Goal: Task Accomplishment & Management: Manage account settings

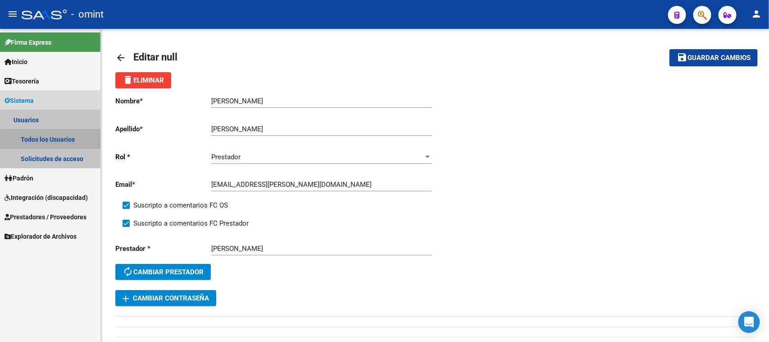
click at [59, 141] on link "Todos los Usuarios" at bounding box center [50, 138] width 100 height 19
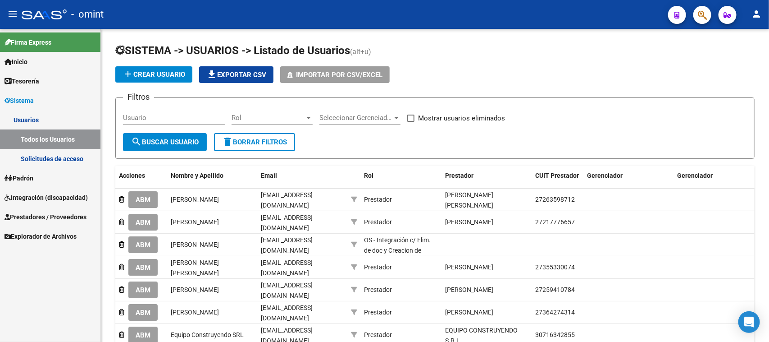
click at [58, 154] on link "Solicitudes de acceso" at bounding box center [50, 158] width 100 height 19
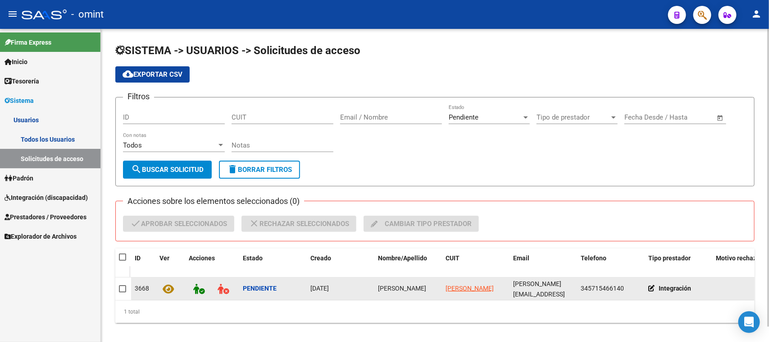
click at [402, 292] on datatable-body-cell "[PERSON_NAME]" at bounding box center [408, 288] width 68 height 22
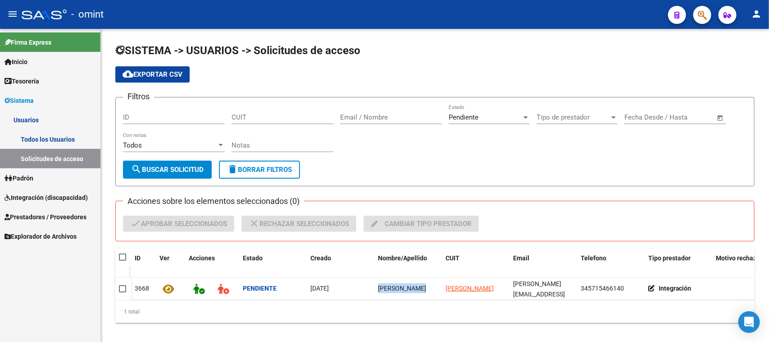
click at [73, 142] on link "Todos los Usuarios" at bounding box center [50, 138] width 100 height 19
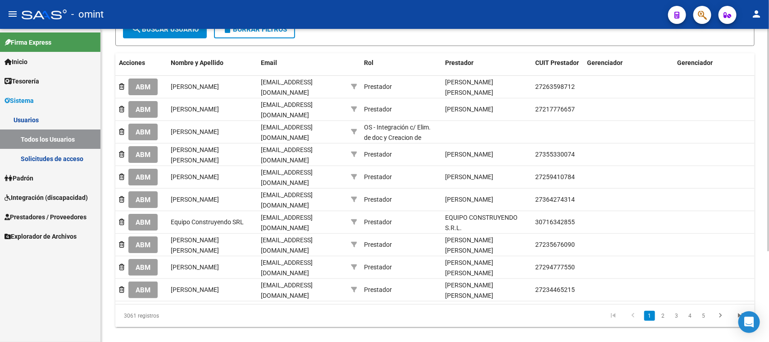
scroll to position [0, 185]
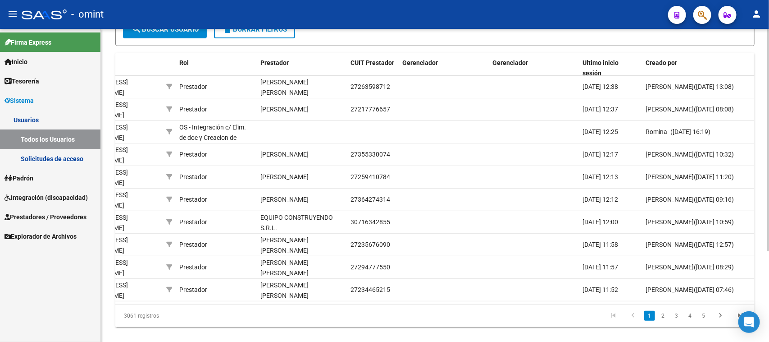
click at [659, 59] on span "Creado por" at bounding box center [662, 62] width 32 height 7
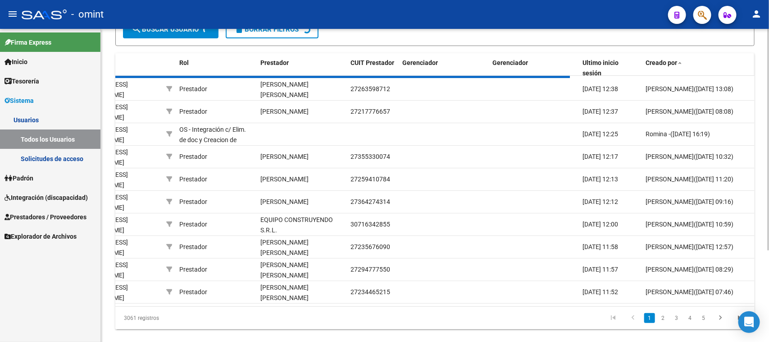
scroll to position [113, 0]
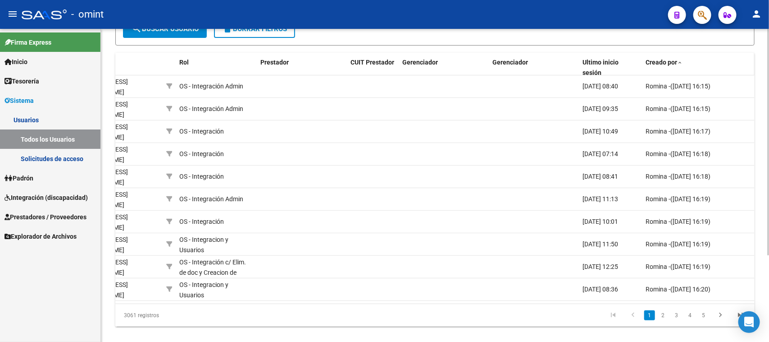
click at [659, 59] on span "Creado por" at bounding box center [662, 62] width 32 height 7
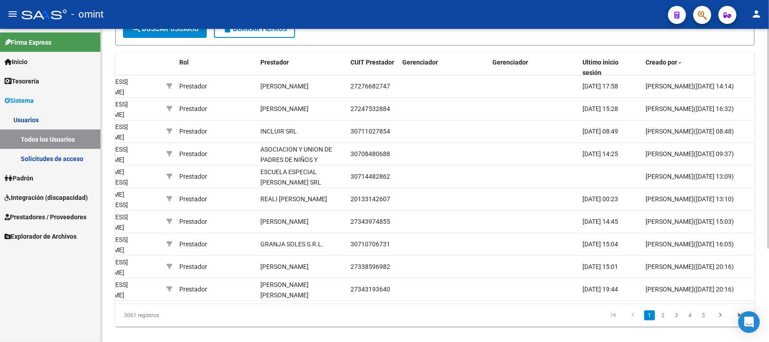
click at [659, 59] on span "Creado por" at bounding box center [662, 62] width 32 height 7
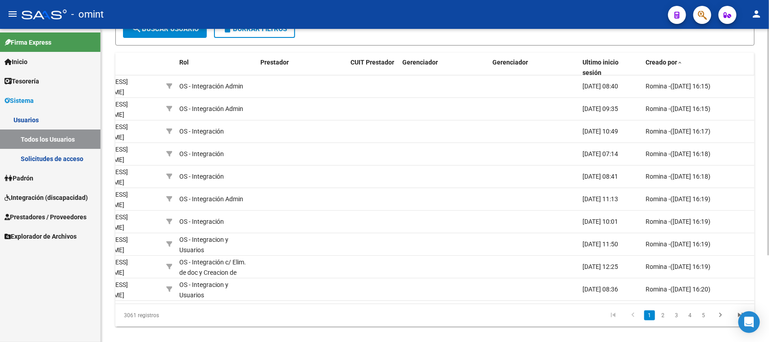
click at [659, 59] on span "Creado por" at bounding box center [662, 62] width 32 height 7
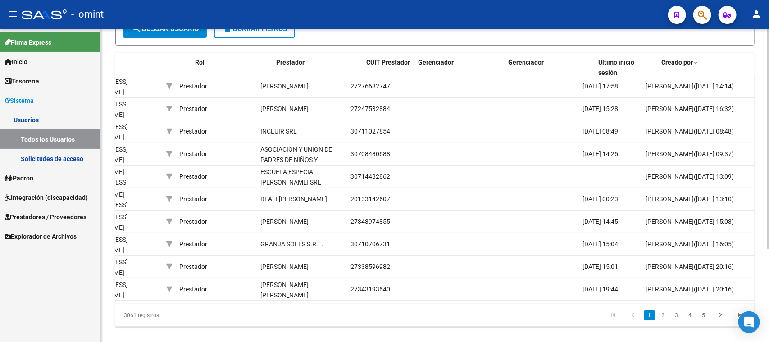
scroll to position [0, 166]
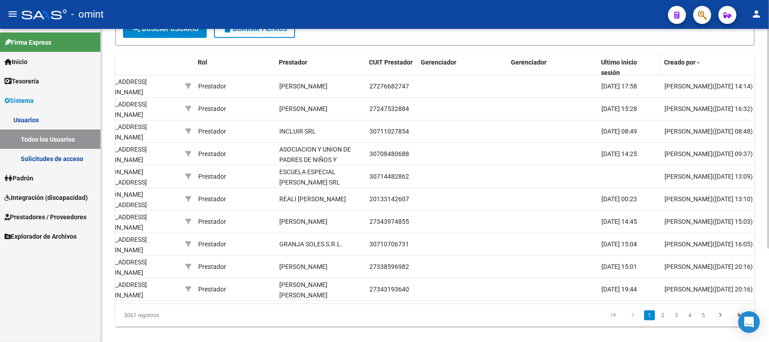
click at [636, 59] on span "Ultimo inicio sesión" at bounding box center [619, 68] width 36 height 18
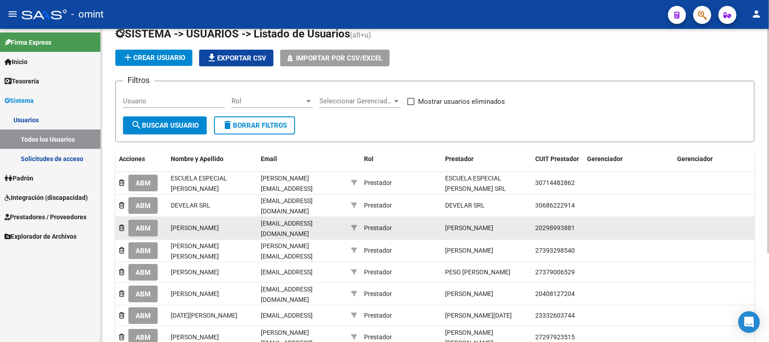
scroll to position [12, 0]
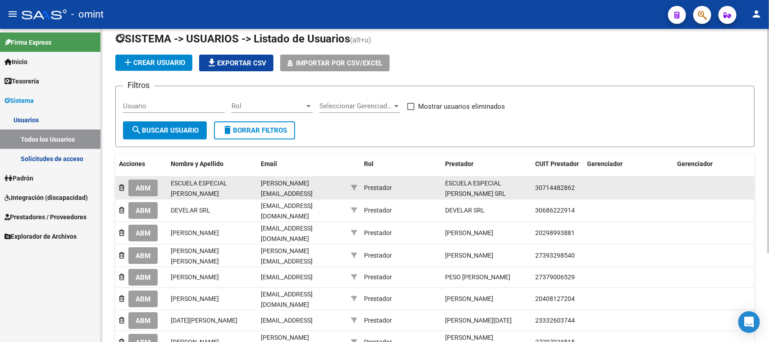
click at [142, 188] on span "ABM" at bounding box center [143, 188] width 15 height 8
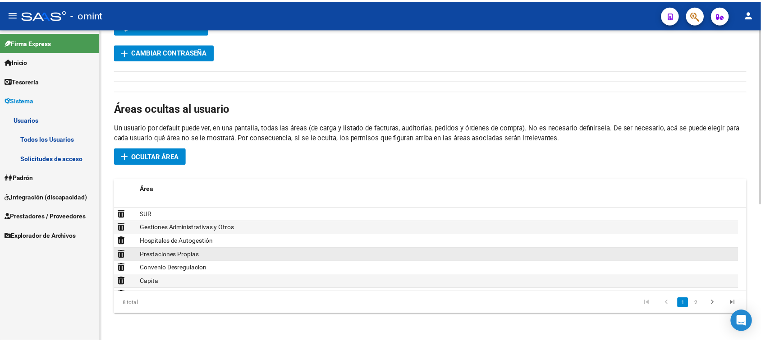
scroll to position [27, 0]
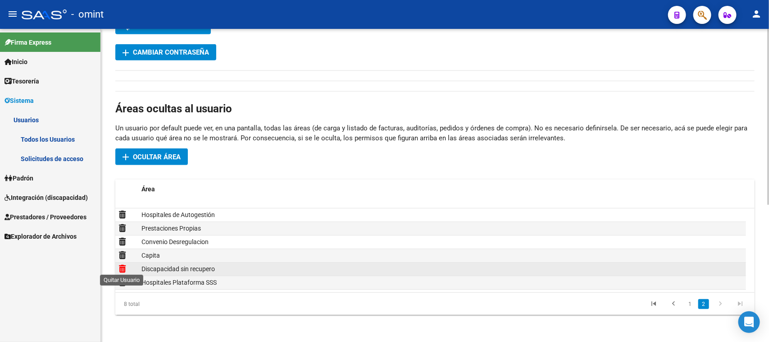
click at [123, 266] on icon at bounding box center [122, 268] width 7 height 9
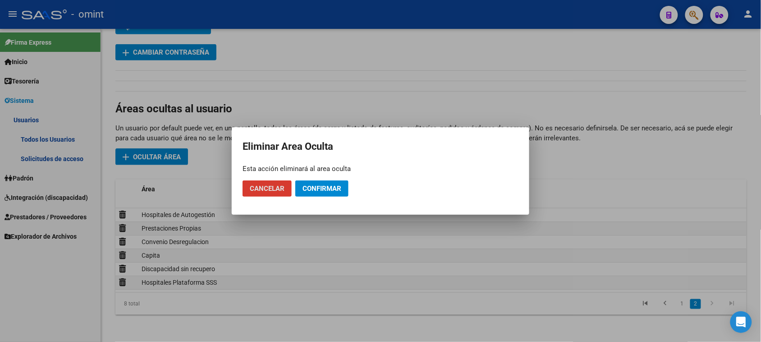
click at [322, 187] on span "Confirmar" at bounding box center [321, 188] width 39 height 8
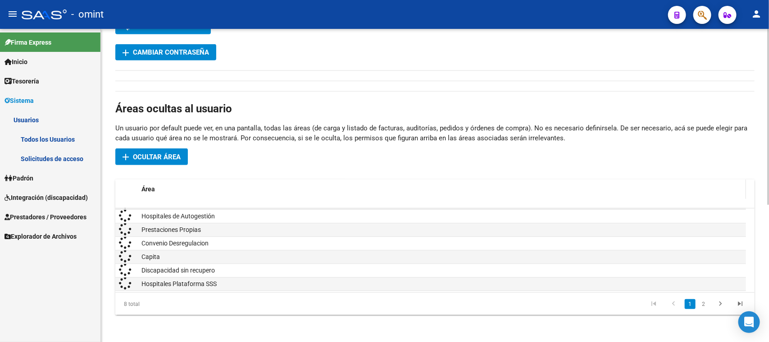
scroll to position [14, 0]
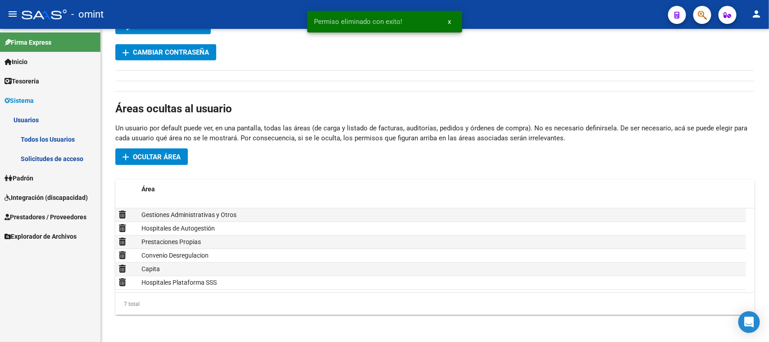
click at [53, 134] on link "Todos los Usuarios" at bounding box center [50, 138] width 100 height 19
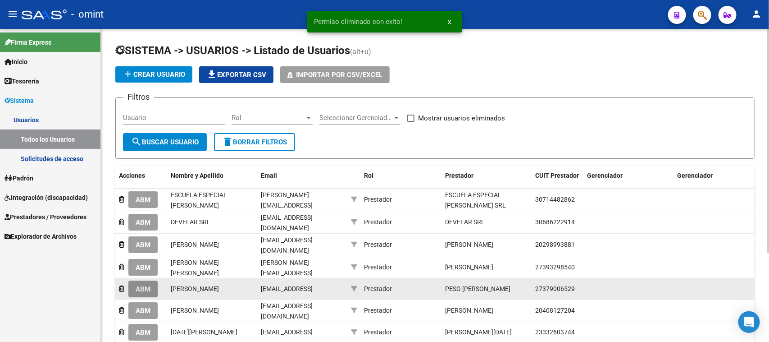
click at [146, 291] on button "ABM" at bounding box center [142, 288] width 29 height 17
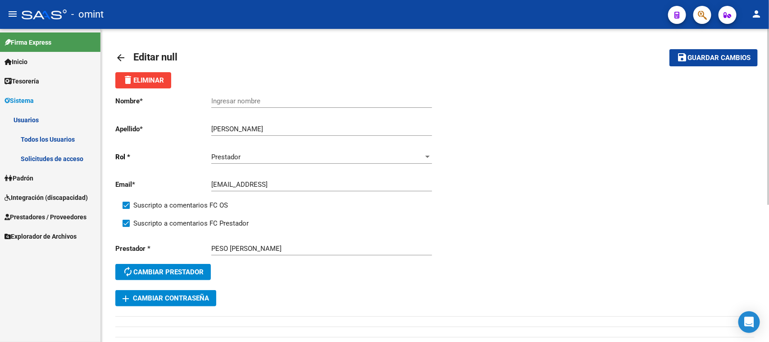
click at [55, 133] on link "Todos los Usuarios" at bounding box center [50, 138] width 100 height 19
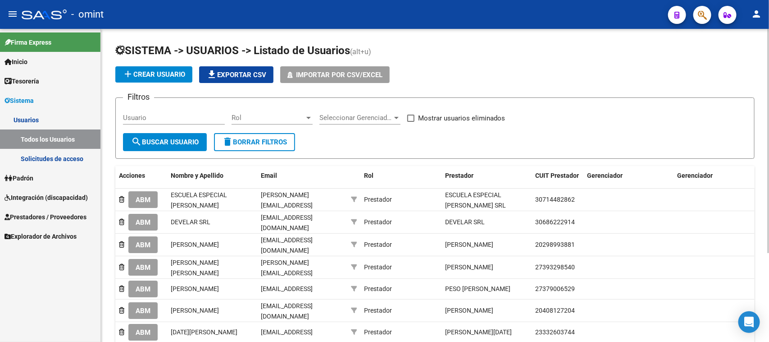
click at [55, 158] on link "Solicitudes de acceso" at bounding box center [50, 158] width 100 height 19
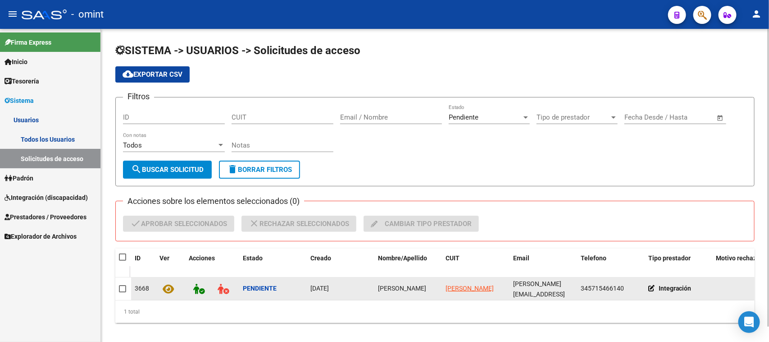
click at [387, 284] on span "[PERSON_NAME]" at bounding box center [402, 287] width 48 height 7
copy span "[PERSON_NAME]"
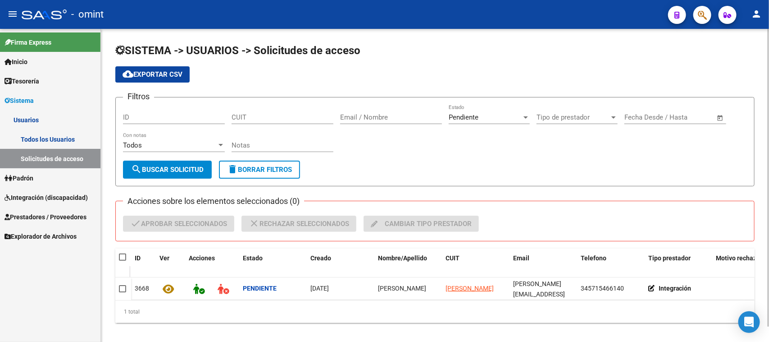
drag, startPoint x: 126, startPoint y: 256, endPoint x: 124, endPoint y: 248, distance: 8.3
click at [127, 256] on div at bounding box center [123, 257] width 9 height 9
click at [123, 254] on span at bounding box center [122, 256] width 7 height 7
click at [123, 260] on input "checkbox" at bounding box center [122, 260] width 0 height 0
checkbox input "true"
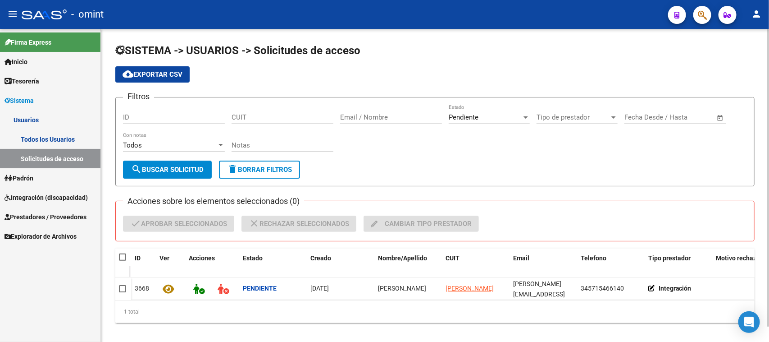
checkbox input "true"
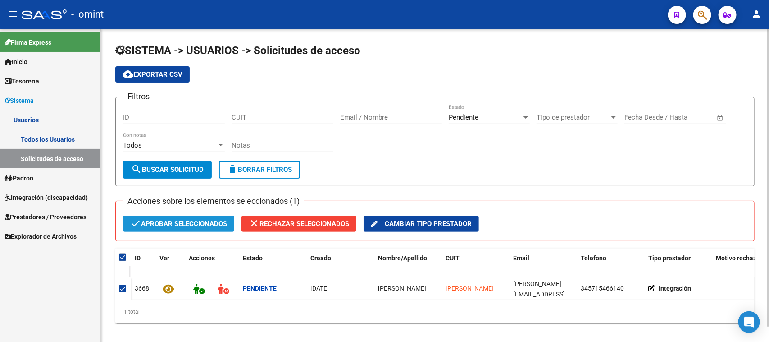
click at [197, 216] on span "check Aprobar seleccionados" at bounding box center [178, 223] width 97 height 16
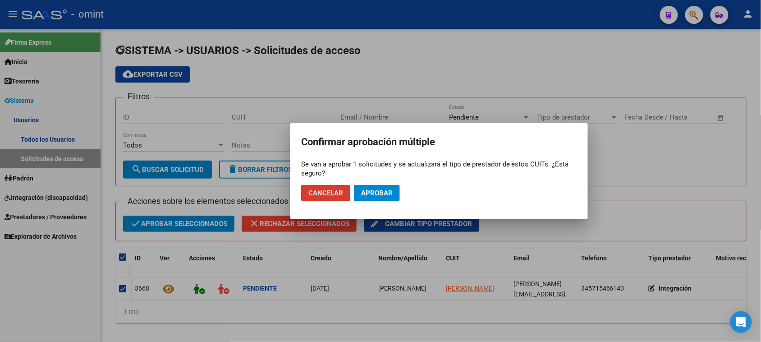
click at [383, 194] on span "Aprobar" at bounding box center [377, 193] width 32 height 8
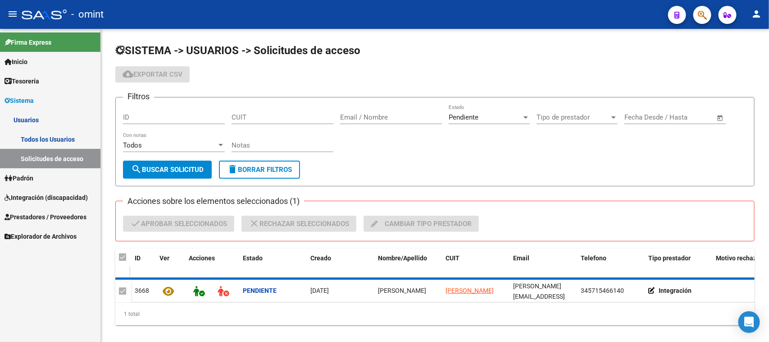
checkbox input "false"
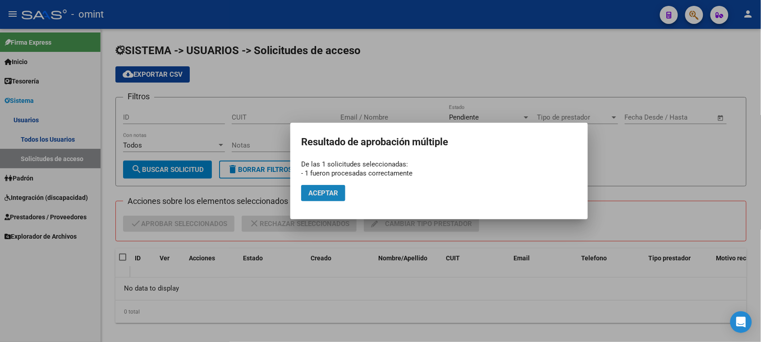
click at [314, 191] on span "Aceptar" at bounding box center [323, 193] width 30 height 8
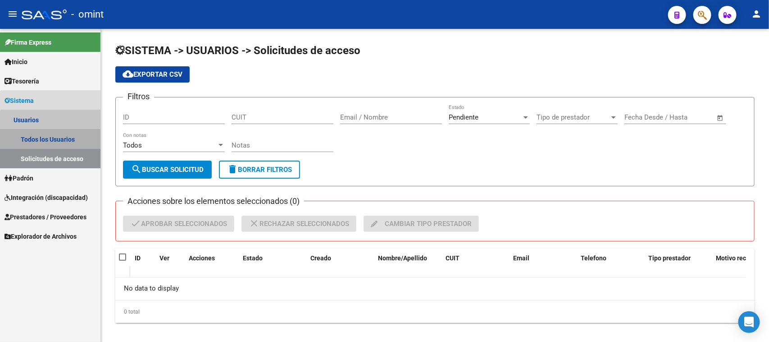
click at [73, 145] on link "Todos los Usuarios" at bounding box center [50, 138] width 100 height 19
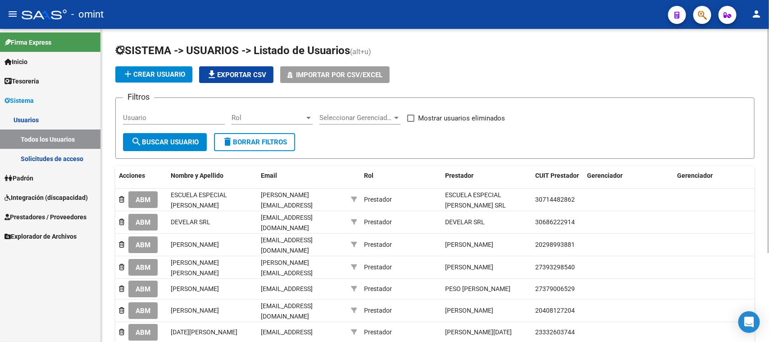
click at [176, 118] on input "Usuario" at bounding box center [174, 118] width 102 height 8
paste input "[PERSON_NAME]"
type input "[PERSON_NAME]"
click at [173, 142] on span "search Buscar Usuario" at bounding box center [165, 142] width 68 height 8
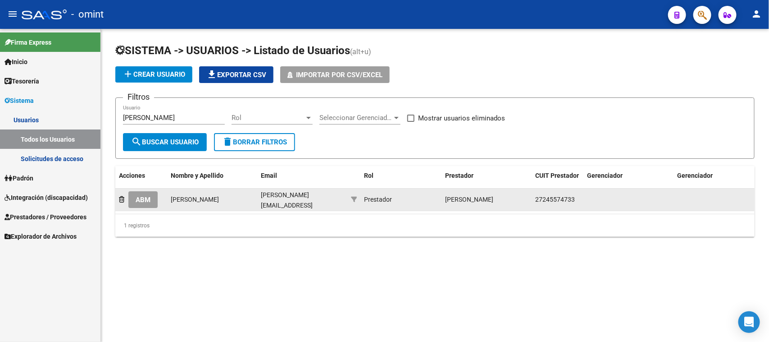
click at [149, 196] on span "ABM" at bounding box center [143, 200] width 15 height 8
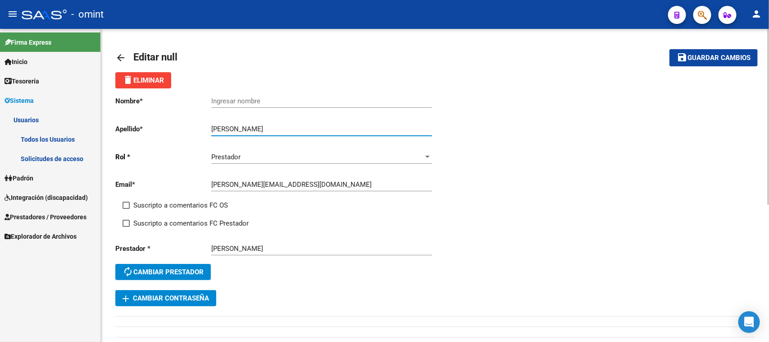
drag, startPoint x: 231, startPoint y: 129, endPoint x: 161, endPoint y: 130, distance: 69.8
click at [161, 130] on app-form-text-field "Apellido * [PERSON_NAME] Ingresar apellido" at bounding box center [273, 129] width 316 height 8
type input "[PERSON_NAME]"
click at [261, 104] on input "Ingresar nombre" at bounding box center [321, 101] width 221 height 8
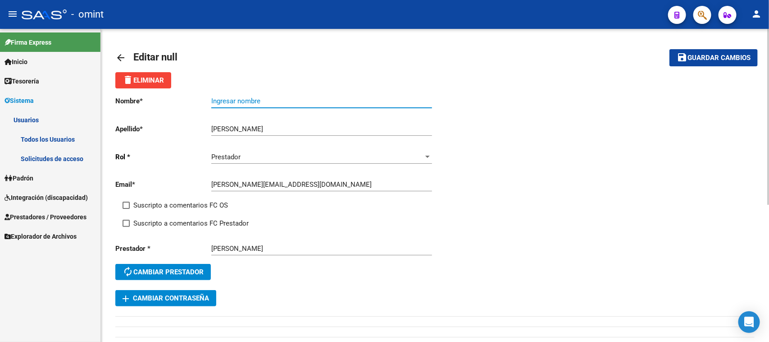
paste input "[PERSON_NAME]"
type input "[PERSON_NAME]"
click at [176, 202] on span "Suscripto a comentarios FC OS" at bounding box center [180, 205] width 95 height 11
click at [126, 209] on input "Suscripto a comentarios FC OS" at bounding box center [126, 209] width 0 height 0
checkbox input "true"
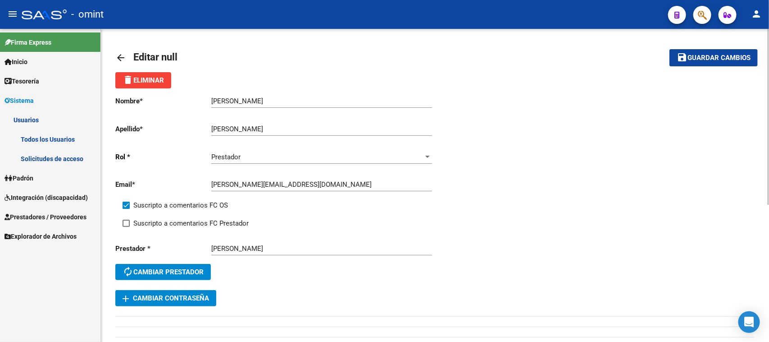
click at [175, 223] on span "Suscripto a comentarios FC Prestador" at bounding box center [190, 223] width 115 height 11
click at [126, 227] on input "Suscripto a comentarios FC Prestador" at bounding box center [126, 227] width 0 height 0
checkbox input "true"
click at [701, 55] on span "Guardar cambios" at bounding box center [719, 58] width 63 height 8
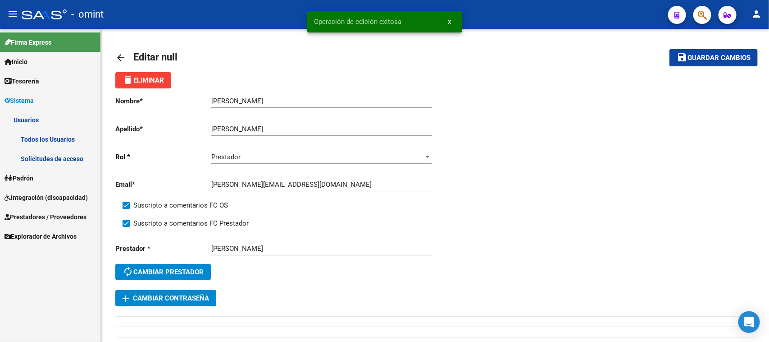
click at [46, 133] on link "Todos los Usuarios" at bounding box center [50, 138] width 100 height 19
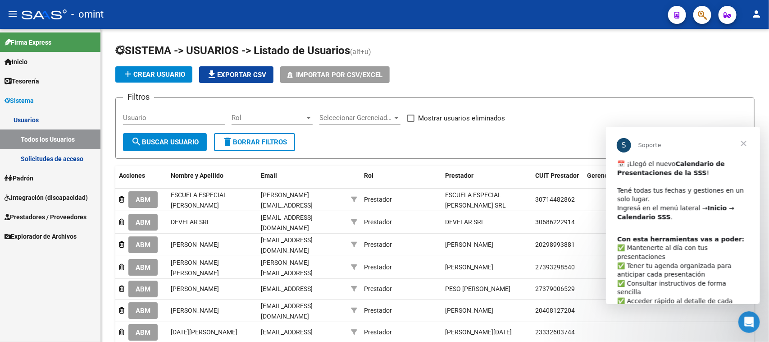
click at [749, 140] on span "Cerrar" at bounding box center [743, 143] width 32 height 32
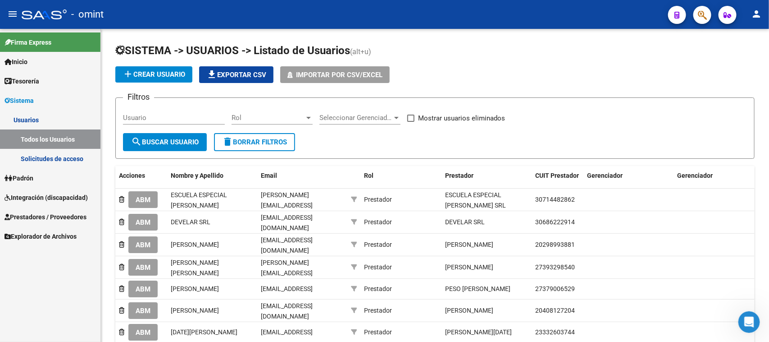
click at [86, 190] on link "Integración (discapacidad)" at bounding box center [50, 196] width 100 height 19
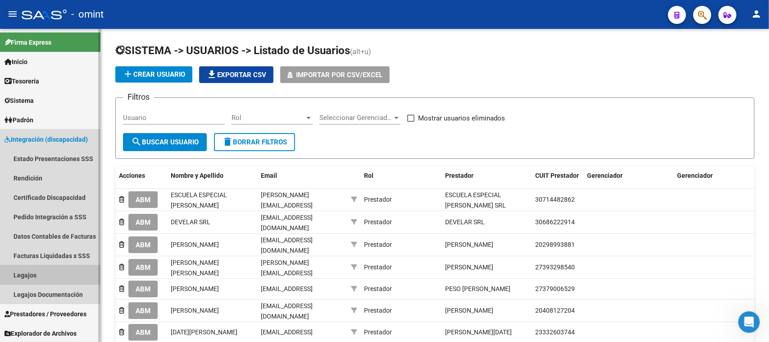
click at [53, 282] on link "Legajos" at bounding box center [50, 274] width 100 height 19
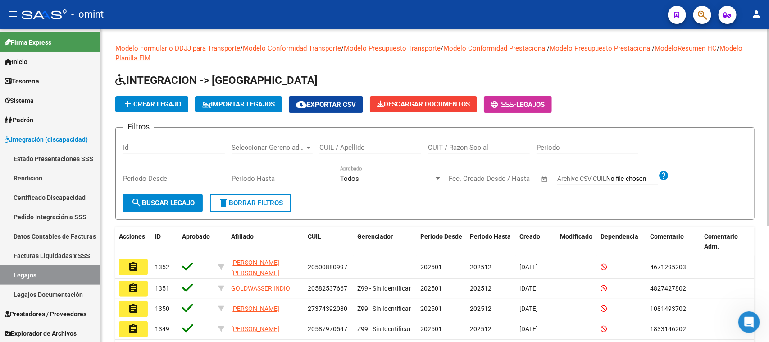
click at [355, 145] on input "CUIL / Apellido" at bounding box center [370, 147] width 102 height 8
click at [163, 190] on div "Periodo Desde" at bounding box center [174, 180] width 102 height 28
click at [151, 203] on span "search Buscar Legajo" at bounding box center [163, 203] width 64 height 8
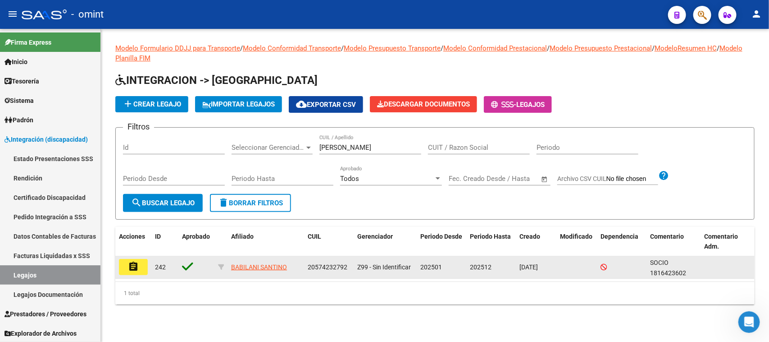
click at [323, 263] on span "20574232792" at bounding box center [328, 266] width 40 height 7
copy span "20574232792"
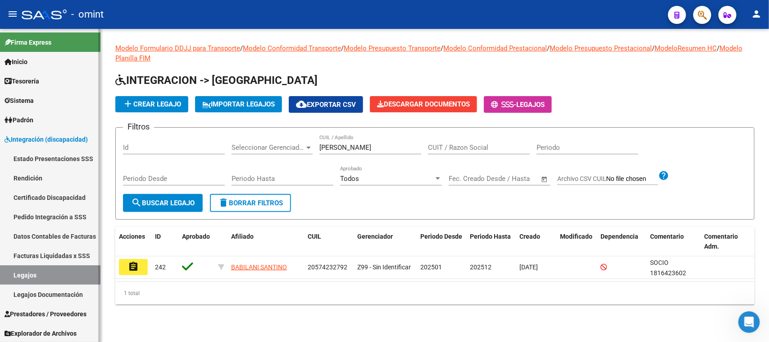
click at [59, 272] on link "Legajos" at bounding box center [50, 274] width 100 height 19
drag, startPoint x: 351, startPoint y: 142, endPoint x: 258, endPoint y: 142, distance: 93.7
click at [258, 142] on div "Filtros Id Seleccionar Gerenciador Seleccionar Gerenciador [PERSON_NAME] CUIL /…" at bounding box center [435, 164] width 624 height 59
type input "scarna"
click at [178, 200] on span "search Buscar Legajo" at bounding box center [163, 203] width 64 height 8
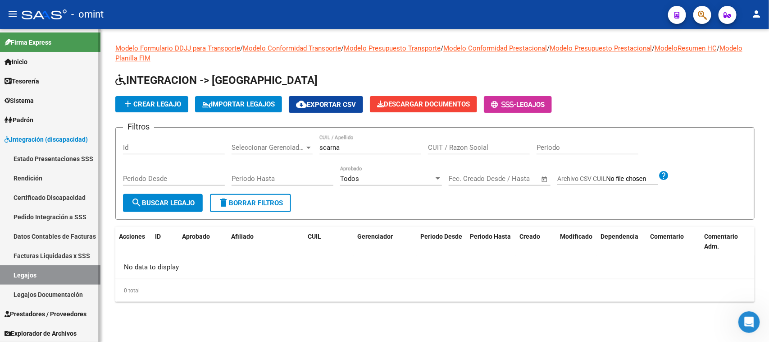
click at [29, 113] on link "Padrón" at bounding box center [50, 119] width 100 height 19
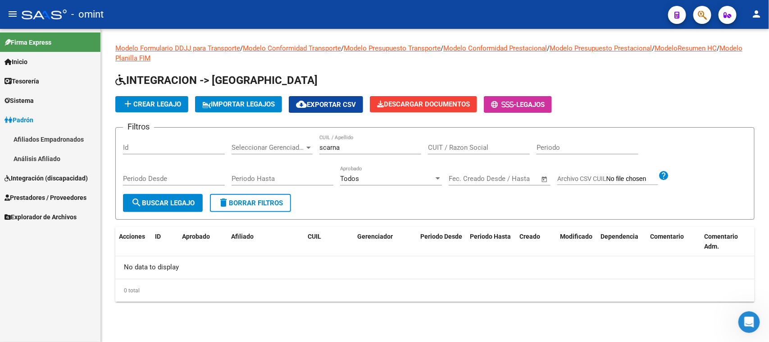
click at [34, 137] on link "Afiliados Empadronados" at bounding box center [50, 138] width 100 height 19
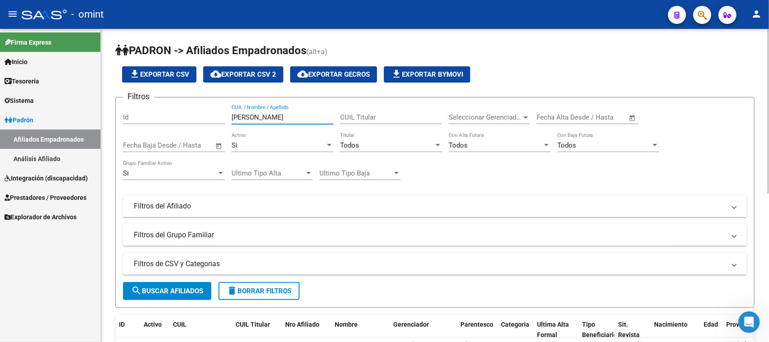
drag, startPoint x: 278, startPoint y: 116, endPoint x: 244, endPoint y: 103, distance: 36.6
click at [278, 115] on input "[PERSON_NAME]" at bounding box center [283, 117] width 102 height 8
type input "[PERSON_NAME]"
drag, startPoint x: 157, startPoint y: 289, endPoint x: 170, endPoint y: 274, distance: 20.1
click at [156, 289] on span "search Buscar Afiliados" at bounding box center [167, 291] width 72 height 8
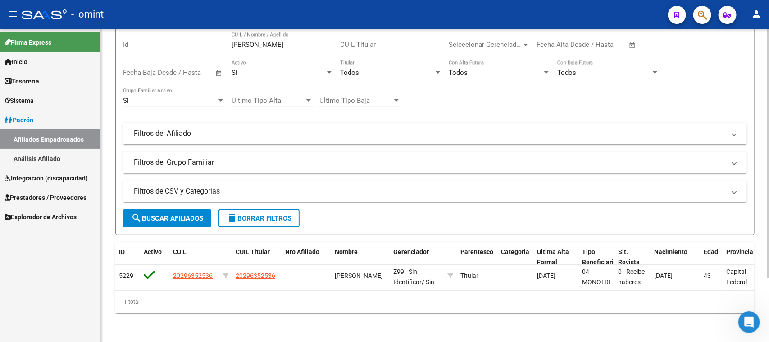
scroll to position [80, 0]
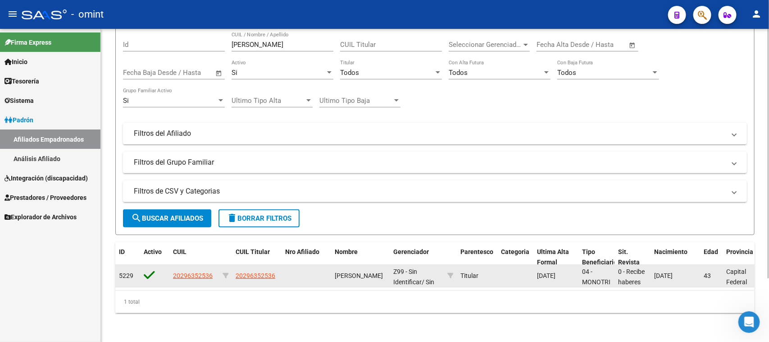
drag, startPoint x: 243, startPoint y: 271, endPoint x: 270, endPoint y: 271, distance: 27.0
click at [270, 271] on app-link-go-to "20296352536" at bounding box center [256, 275] width 40 height 10
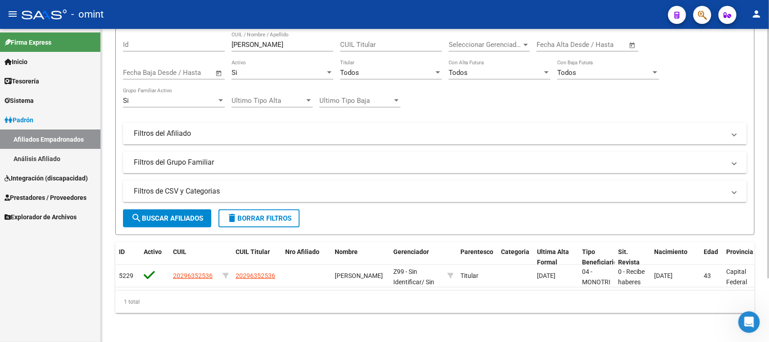
copy span "29635253"
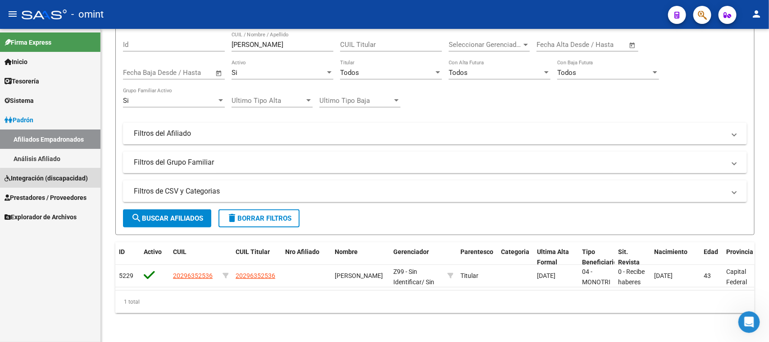
click at [57, 177] on span "Integración (discapacidad)" at bounding box center [46, 178] width 83 height 10
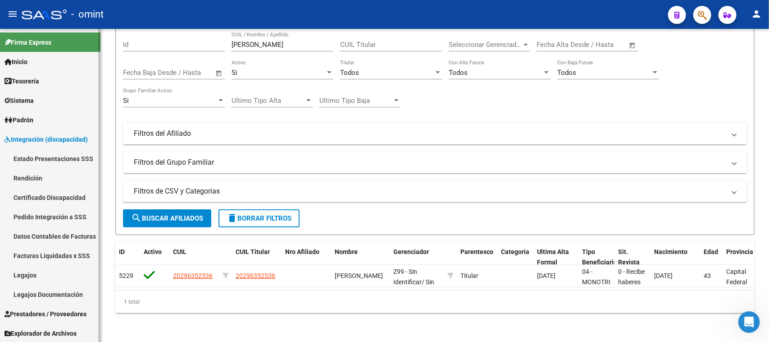
click at [53, 309] on span "Prestadores / Proveedores" at bounding box center [46, 314] width 82 height 10
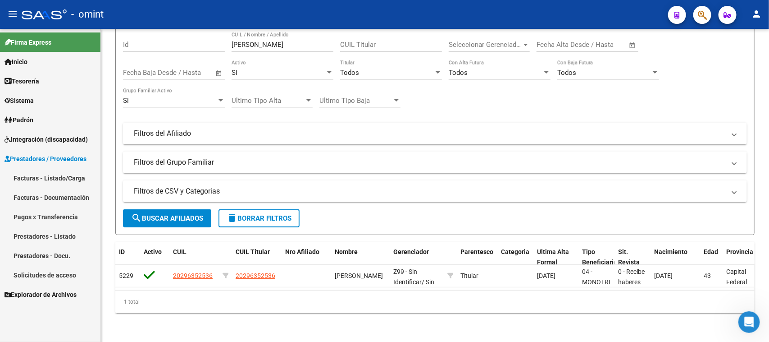
click at [58, 159] on span "Prestadores / Proveedores" at bounding box center [46, 159] width 82 height 10
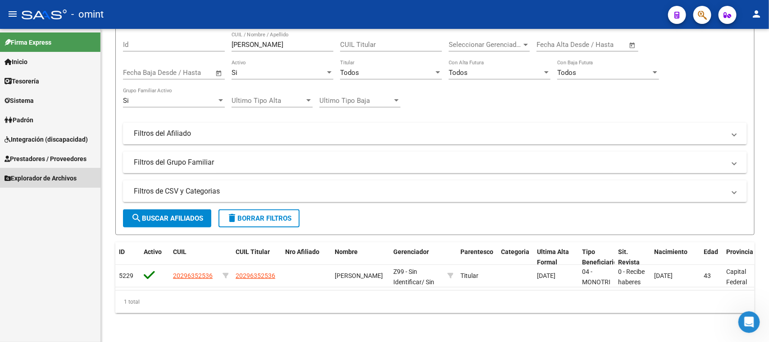
click at [71, 177] on span "Explorador de Archivos" at bounding box center [41, 178] width 72 height 10
click at [64, 192] on link "Integración" at bounding box center [50, 196] width 100 height 19
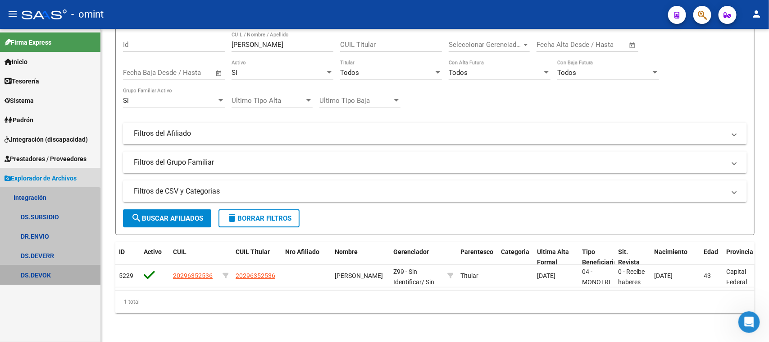
click at [41, 272] on link "DS.DEVOK" at bounding box center [50, 274] width 100 height 19
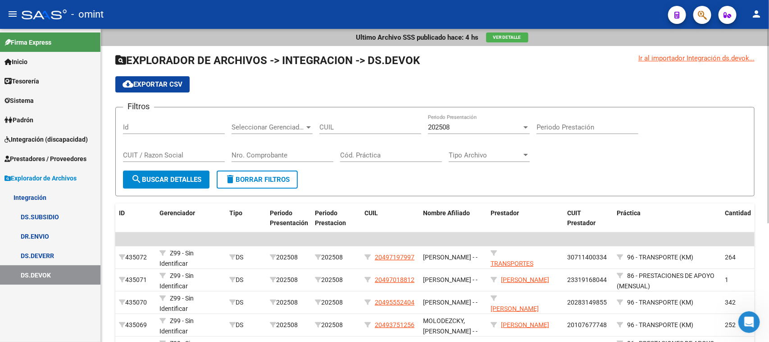
click at [446, 123] on span "202508" at bounding box center [439, 127] width 22 height 8
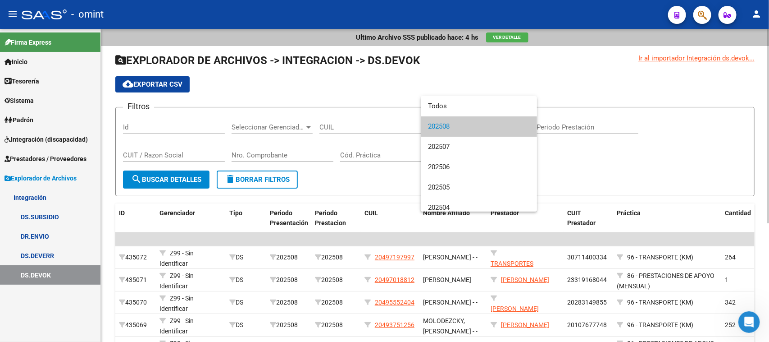
click at [446, 123] on span "202508" at bounding box center [479, 126] width 102 height 20
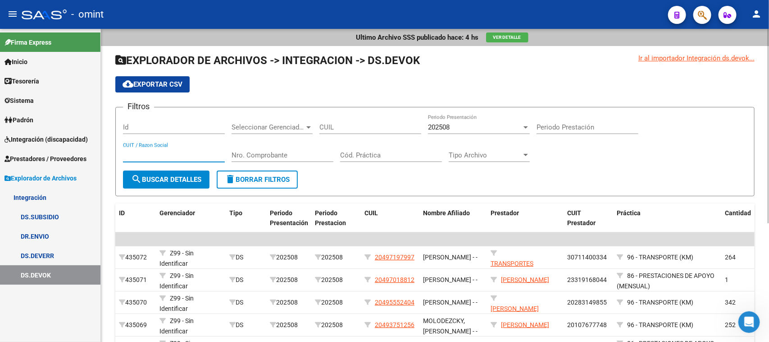
paste input "30712404007"
drag, startPoint x: 187, startPoint y: 157, endPoint x: 181, endPoint y: 177, distance: 21.2
click at [187, 156] on input "30712404007" at bounding box center [174, 155] width 102 height 8
type input "30712404007"
click at [178, 180] on span "search Buscar Detalles" at bounding box center [166, 179] width 70 height 8
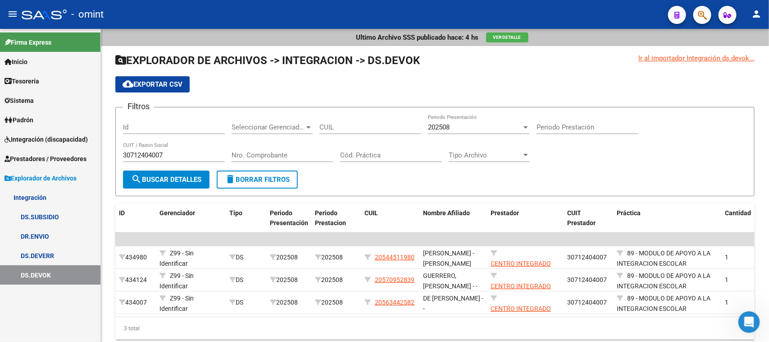
click at [62, 134] on span "Integración (discapacidad)" at bounding box center [46, 139] width 83 height 10
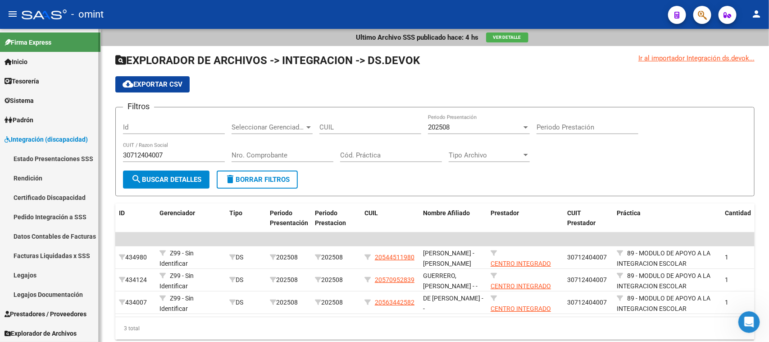
click at [41, 270] on link "Legajos" at bounding box center [50, 274] width 100 height 19
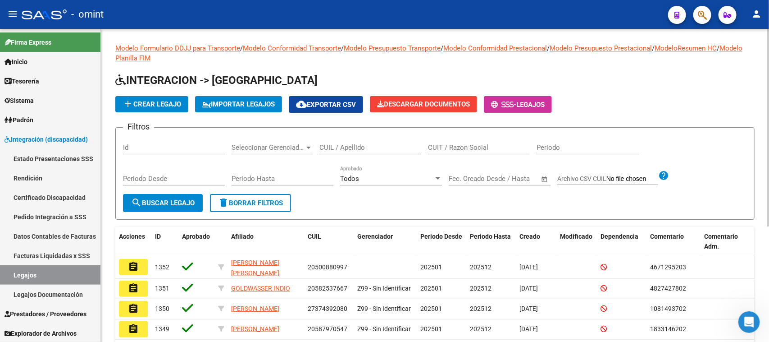
click at [329, 145] on input "CUIL / Apellido" at bounding box center [370, 147] width 102 height 8
paste input "20544511980"
type input "20544511980"
click at [187, 189] on div "Periodo Desde" at bounding box center [174, 180] width 102 height 28
click at [201, 201] on button "search Buscar Legajo" at bounding box center [163, 203] width 80 height 18
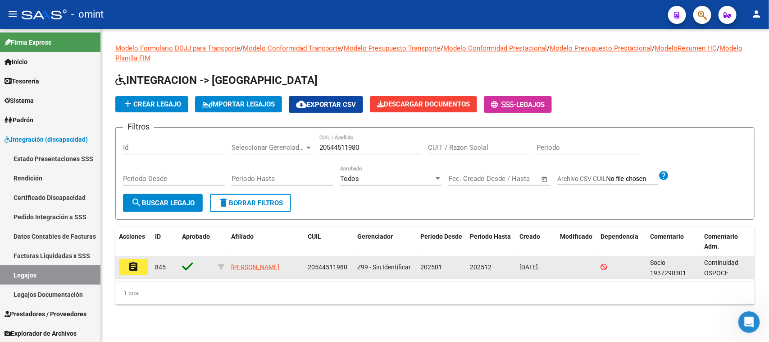
click at [129, 256] on datatable-body-cell "assignment" at bounding box center [133, 267] width 36 height 22
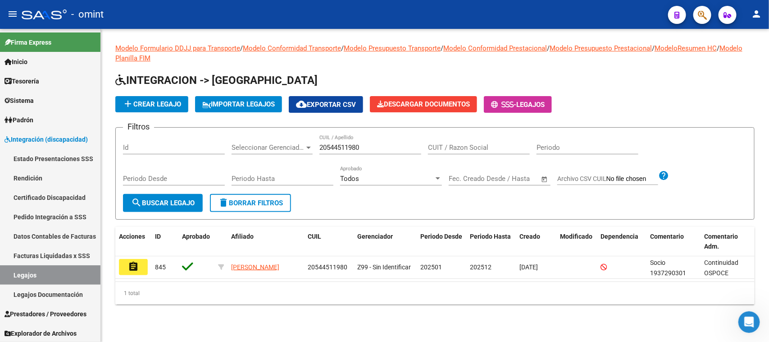
click at [128, 261] on mat-icon "assignment" at bounding box center [133, 266] width 11 height 11
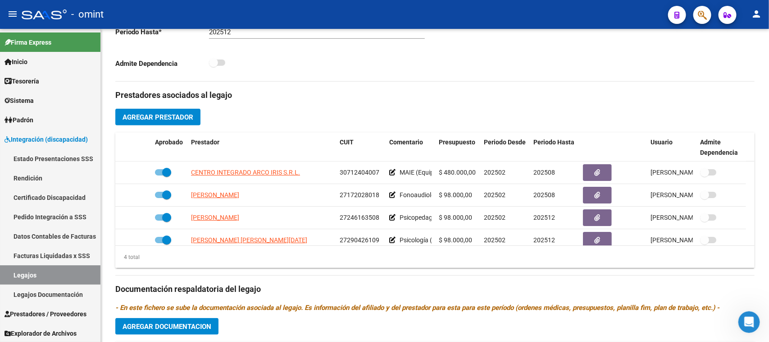
scroll to position [338, 0]
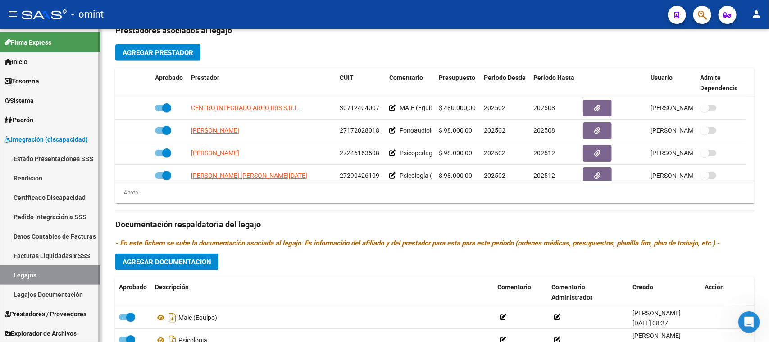
click at [55, 301] on link "Legajos Documentación" at bounding box center [50, 293] width 100 height 19
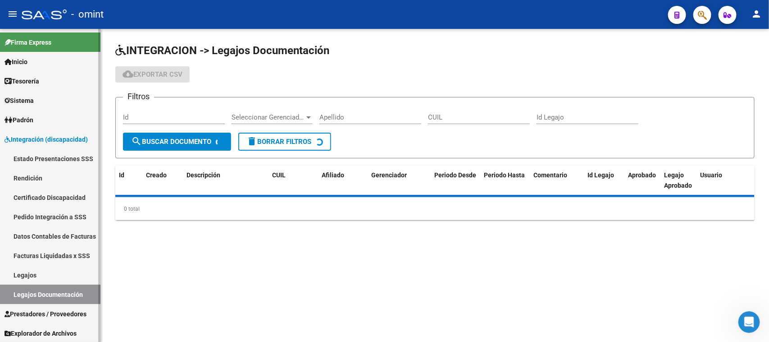
click at [55, 306] on link "Prestadores / Proveedores" at bounding box center [50, 313] width 100 height 19
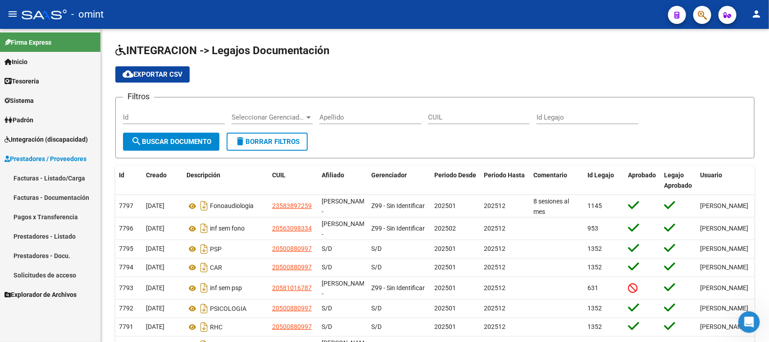
click at [32, 184] on link "Facturas - Listado/Carga" at bounding box center [50, 177] width 100 height 19
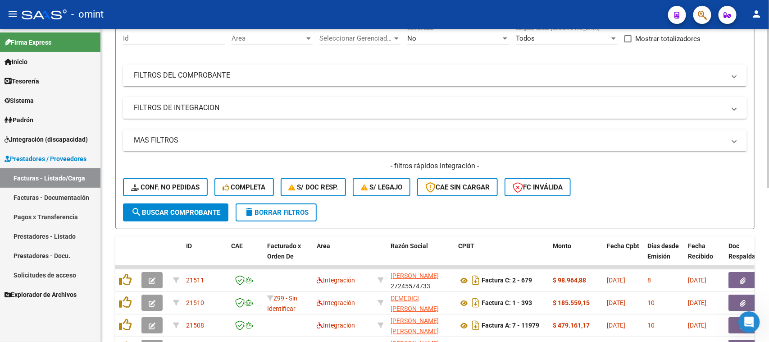
scroll to position [113, 0]
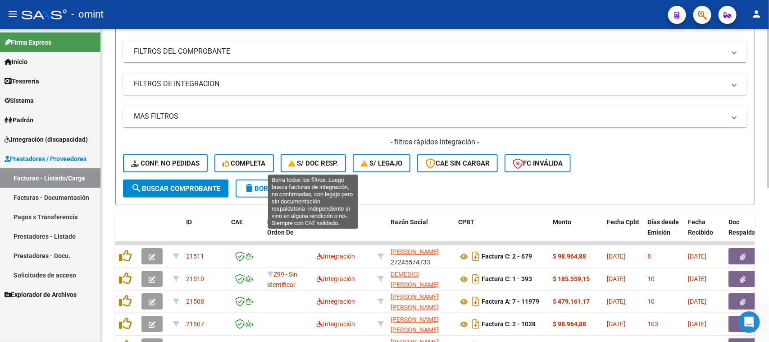
drag, startPoint x: 302, startPoint y: 164, endPoint x: 373, endPoint y: 194, distance: 76.9
click at [302, 163] on span "S/ Doc Resp." at bounding box center [314, 163] width 50 height 8
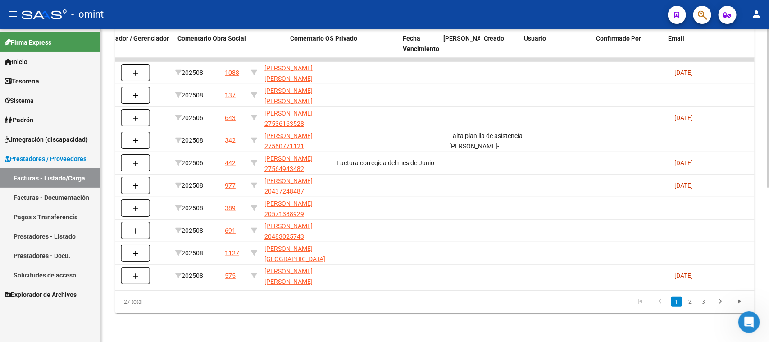
scroll to position [0, 802]
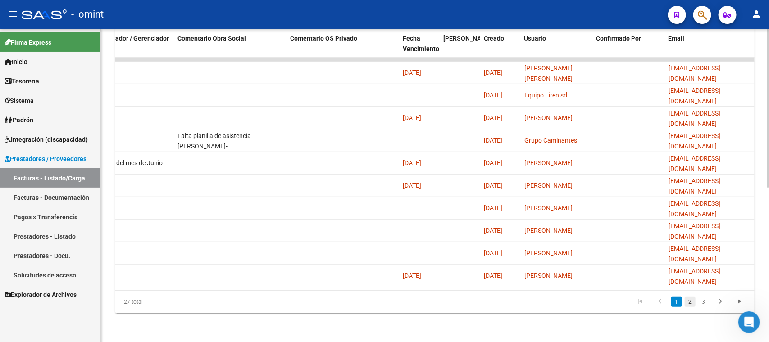
click at [688, 302] on link "2" at bounding box center [690, 301] width 11 height 10
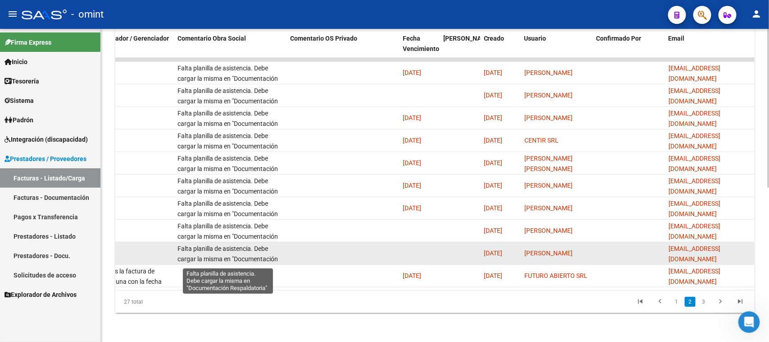
click at [253, 245] on span "Falta planilla de asistencia. Debe cargar la misma en "Documentación Respaldato…" at bounding box center [228, 259] width 100 height 28
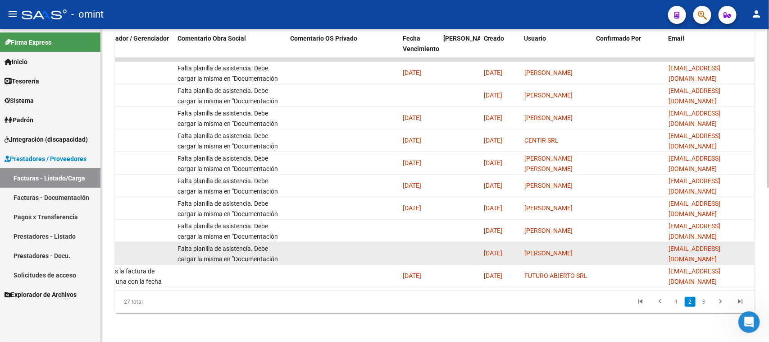
click at [253, 245] on span "Falta planilla de asistencia. Debe cargar la misma en "Documentación Respaldato…" at bounding box center [228, 259] width 100 height 28
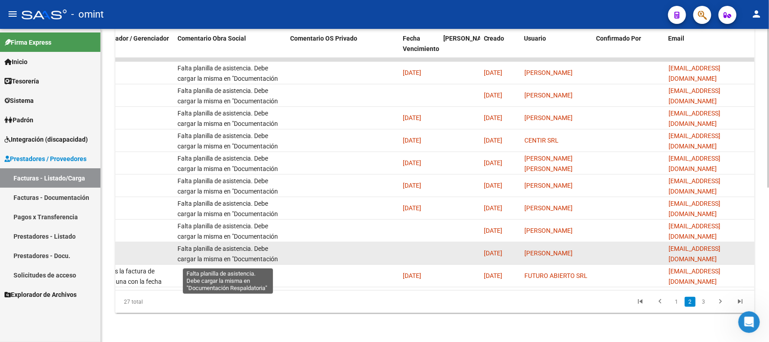
copy span "Falta planilla de asistencia. Debe cargar la misma en "Documentación Respaldato…"
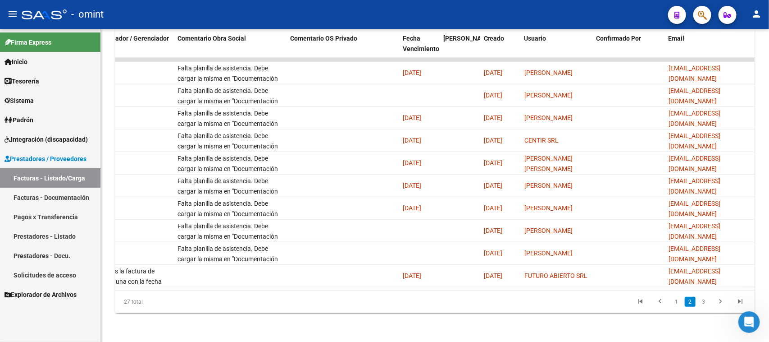
click at [704, 307] on li "3" at bounding box center [704, 301] width 14 height 15
click at [704, 302] on link "3" at bounding box center [703, 301] width 11 height 10
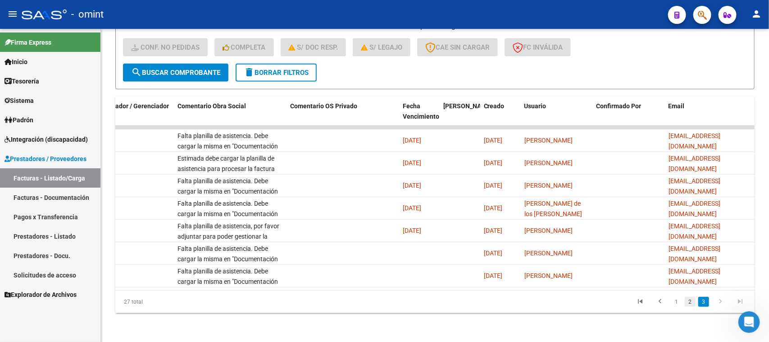
click at [688, 303] on link "2" at bounding box center [690, 301] width 11 height 10
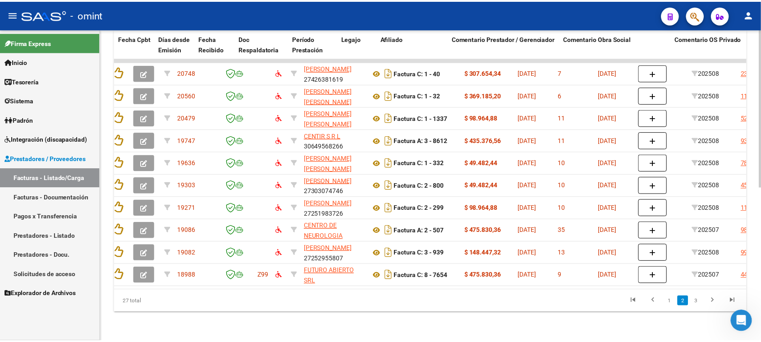
scroll to position [0, 0]
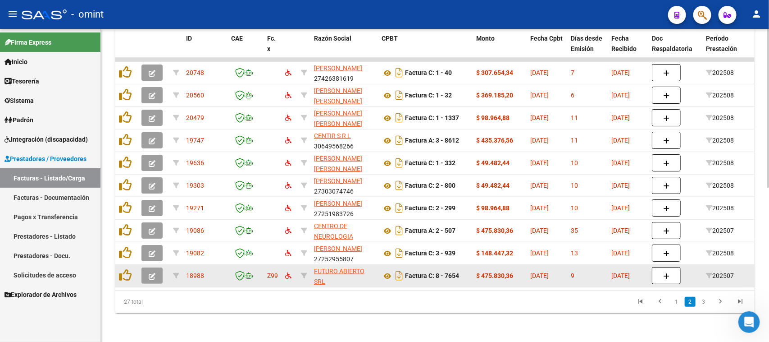
click at [156, 269] on button "button" at bounding box center [151, 275] width 21 height 16
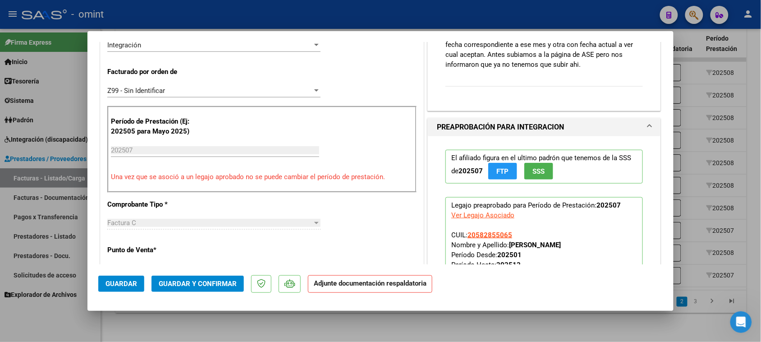
scroll to position [225, 0]
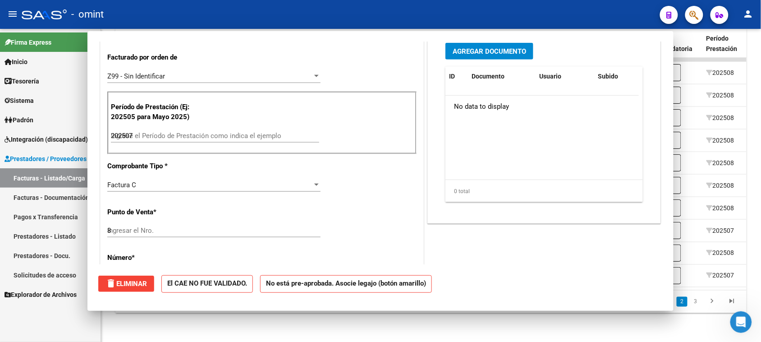
type input "$ 0,00"
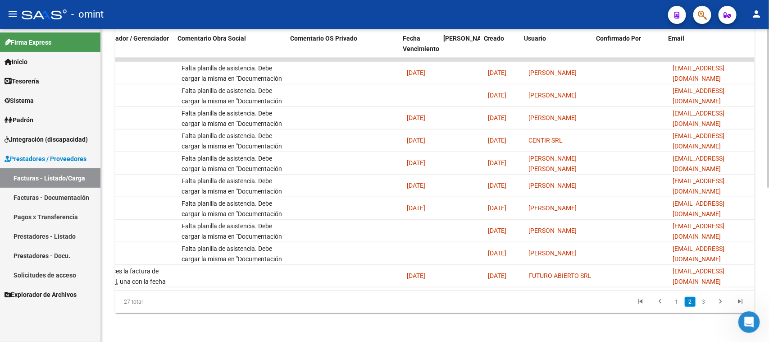
scroll to position [0, 802]
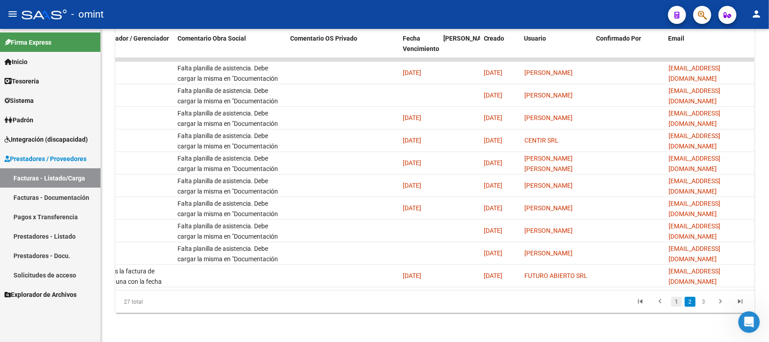
click at [677, 303] on link "1" at bounding box center [676, 301] width 11 height 10
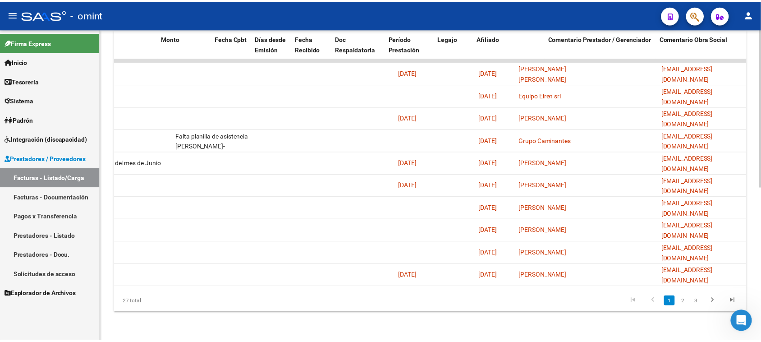
scroll to position [0, 0]
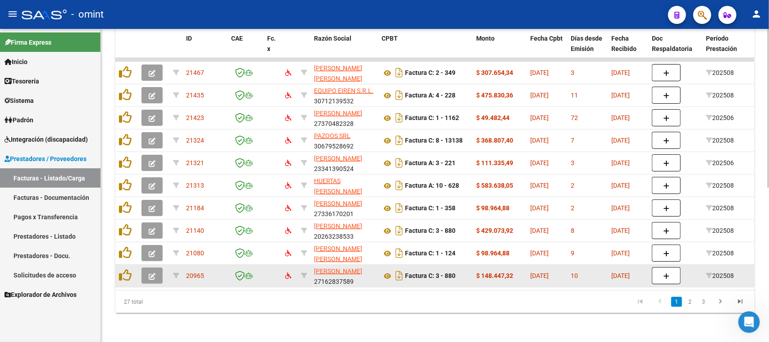
click at [152, 271] on button "button" at bounding box center [151, 275] width 21 height 16
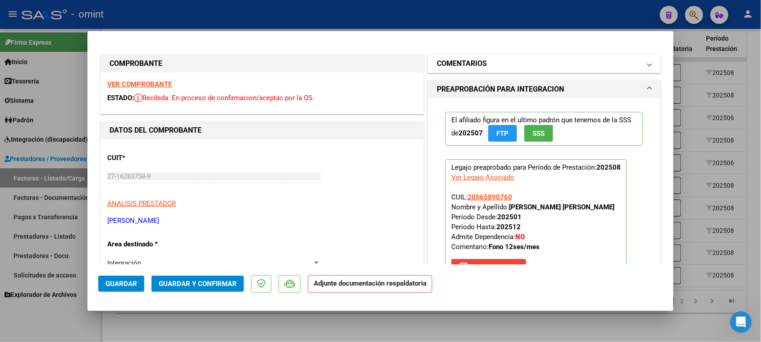
click at [527, 56] on mat-expansion-panel-header "COMENTARIOS" at bounding box center [544, 64] width 232 height 18
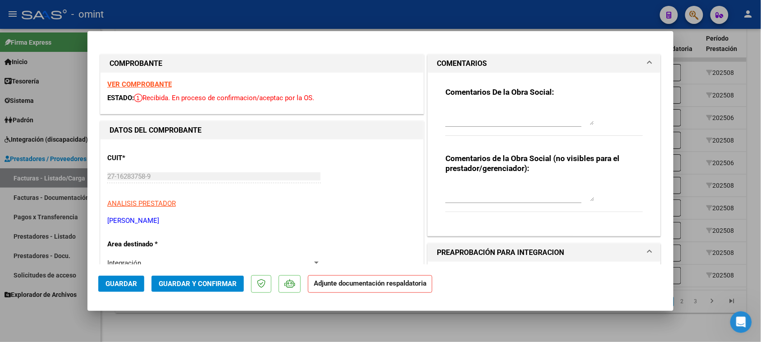
click at [504, 123] on textarea at bounding box center [519, 116] width 149 height 18
paste textarea "Falta planilla de asistencia. Debe cargar la misma en "Documentación Respaldato…"
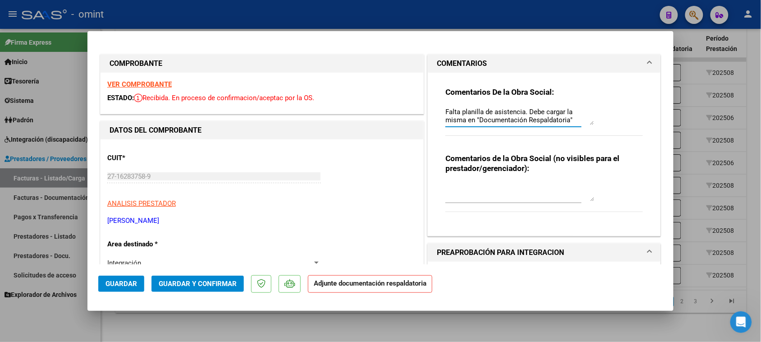
scroll to position [7, 0]
type textarea "Falta planilla de asistencia. Debe cargar la misma en "Documentación Respaldato…"
click at [124, 281] on span "Guardar" at bounding box center [121, 283] width 32 height 8
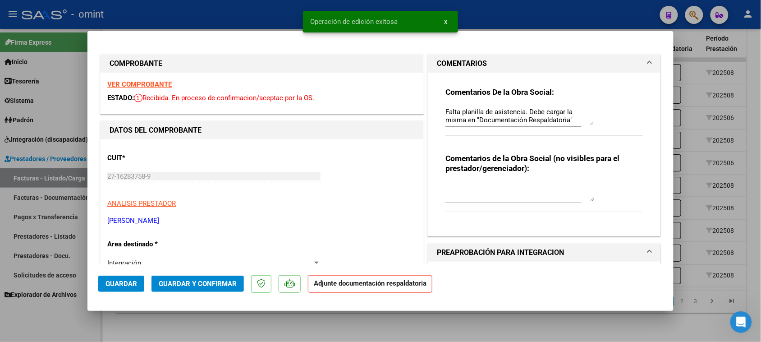
type input "$ 0,00"
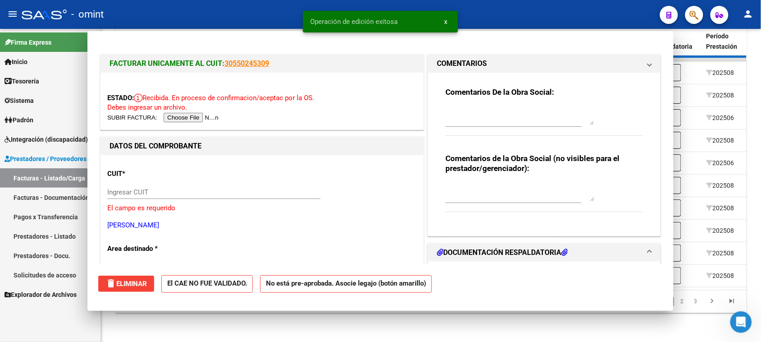
scroll to position [0, 0]
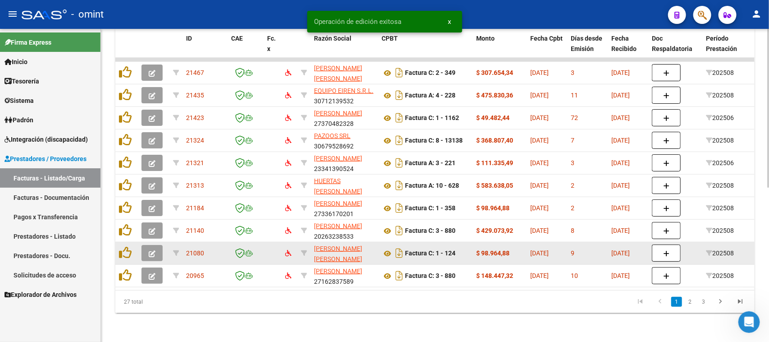
click at [154, 250] on icon "button" at bounding box center [152, 253] width 7 height 7
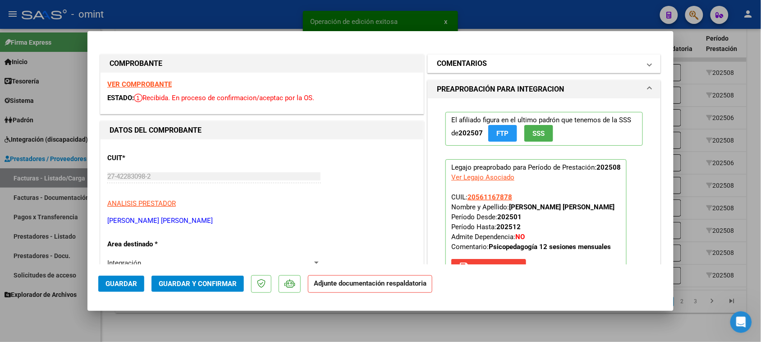
click at [501, 64] on mat-panel-title "COMENTARIOS" at bounding box center [539, 63] width 204 height 11
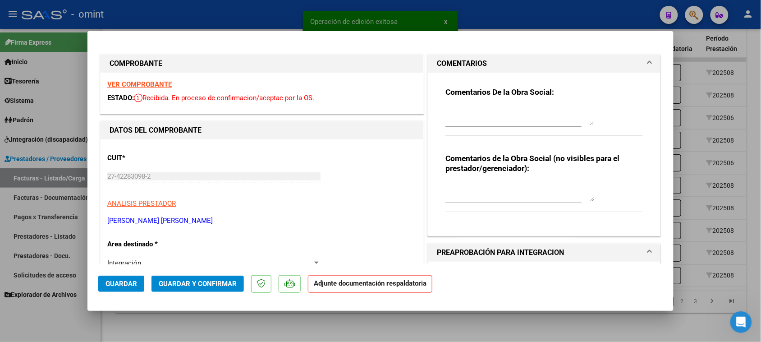
click at [482, 112] on textarea at bounding box center [519, 116] width 149 height 18
type input "$ 0,00"
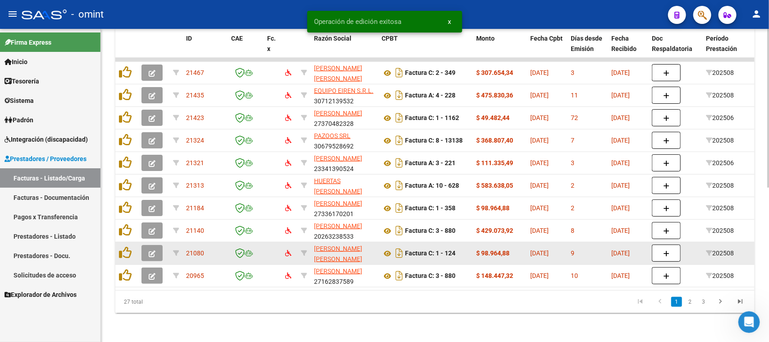
click at [150, 250] on icon "button" at bounding box center [152, 253] width 7 height 7
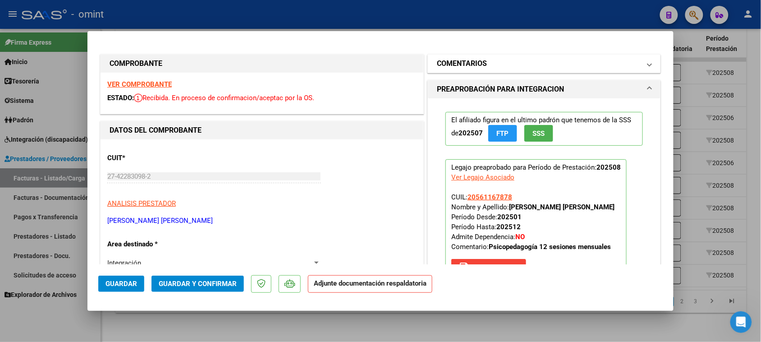
click at [492, 67] on mat-panel-title "COMENTARIOS" at bounding box center [539, 63] width 204 height 11
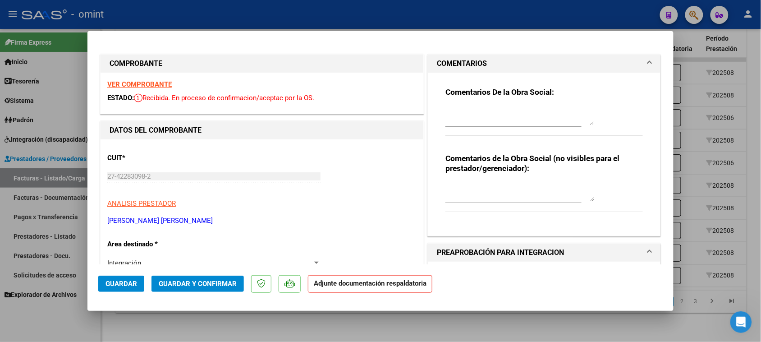
click at [469, 115] on textarea at bounding box center [519, 116] width 149 height 18
paste textarea "Falta planilla de asistencia. Debe cargar la misma en "Documentación Respaldato…"
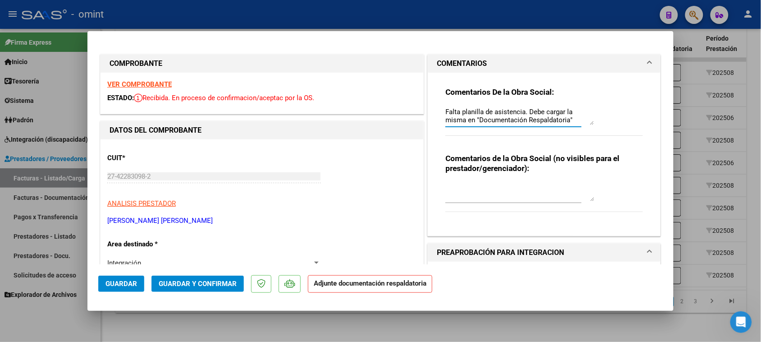
scroll to position [7, 0]
type textarea "Falta planilla de asistencia. Debe cargar la misma en "Documentación Respaldato…"
click at [129, 286] on span "Guardar" at bounding box center [121, 283] width 32 height 8
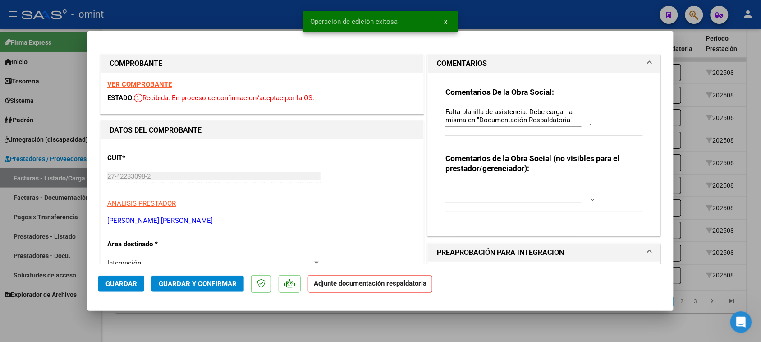
type input "$ 0,00"
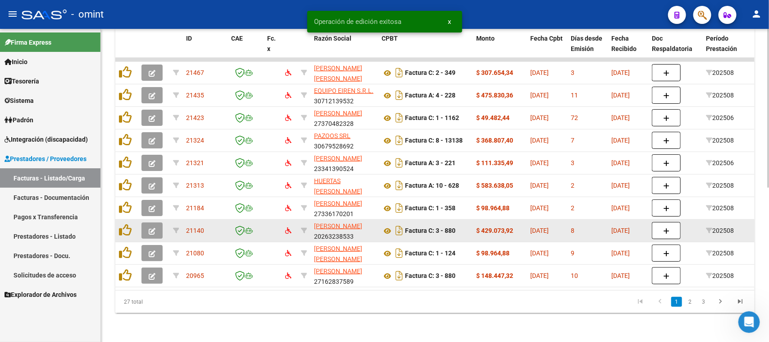
click at [150, 226] on span "button" at bounding box center [152, 230] width 7 height 8
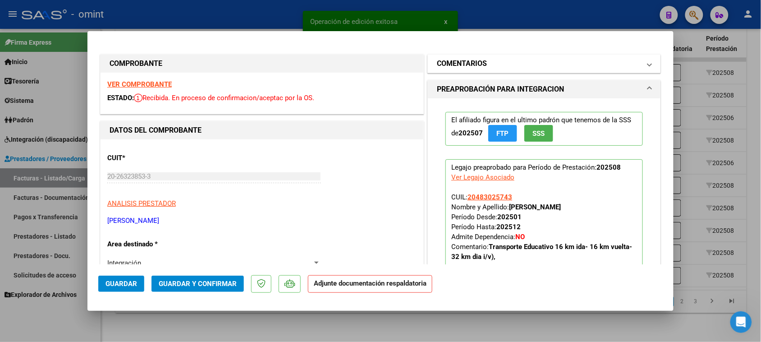
click at [451, 58] on h1 "COMENTARIOS" at bounding box center [462, 63] width 50 height 11
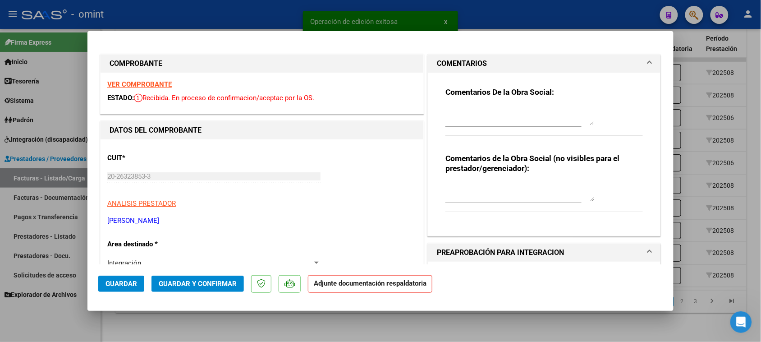
click at [460, 105] on div at bounding box center [519, 116] width 149 height 22
click at [458, 113] on textarea at bounding box center [519, 116] width 149 height 18
paste textarea "Falta planilla de asistencia. Debe cargar la misma en "Documentación Respaldato…"
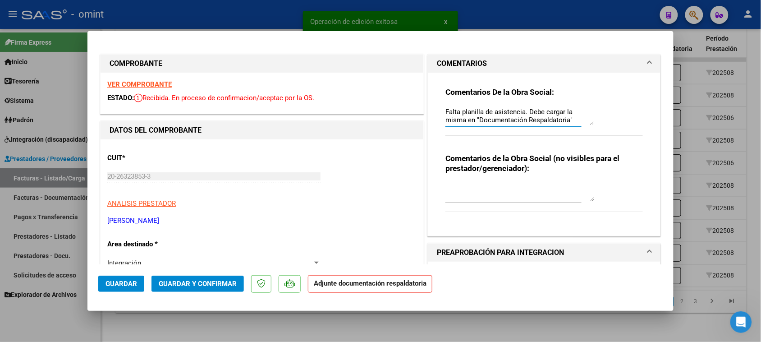
scroll to position [7, 0]
type textarea "Falta planilla de asistencia. Debe cargar la misma en "Documentación Respaldato…"
click at [127, 280] on span "Guardar" at bounding box center [121, 283] width 32 height 8
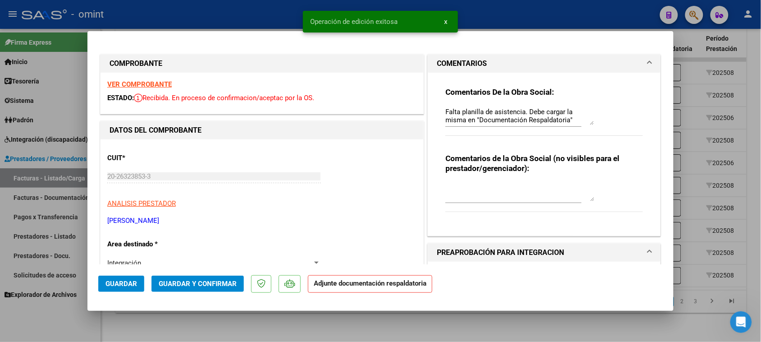
type input "$ 0,00"
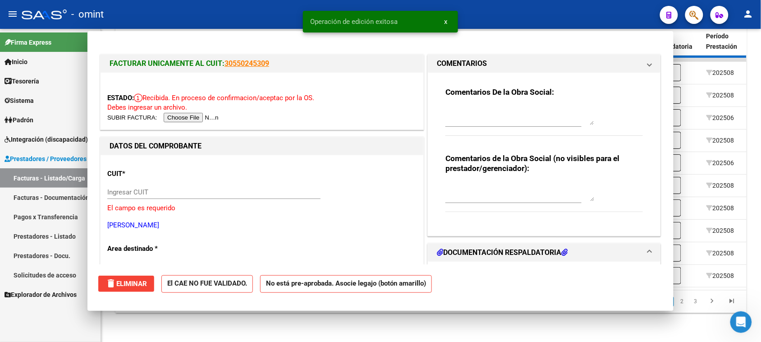
scroll to position [0, 0]
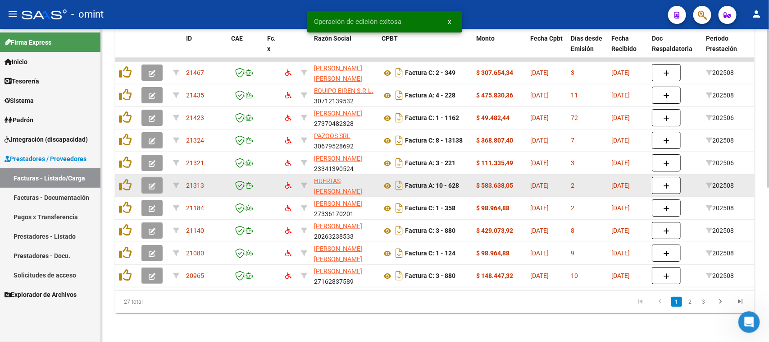
click at [155, 187] on datatable-body-cell at bounding box center [154, 185] width 32 height 22
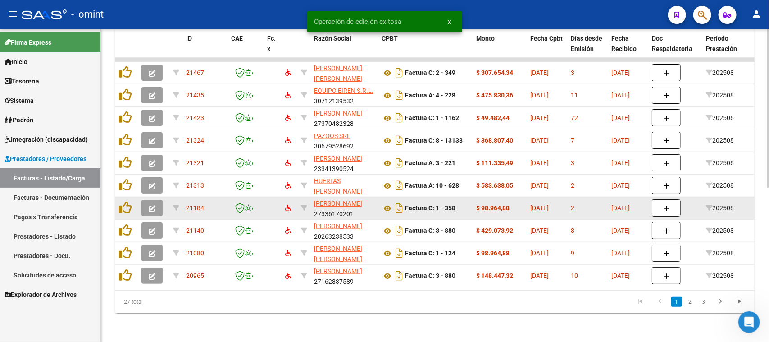
click at [152, 204] on span "button" at bounding box center [152, 208] width 7 height 8
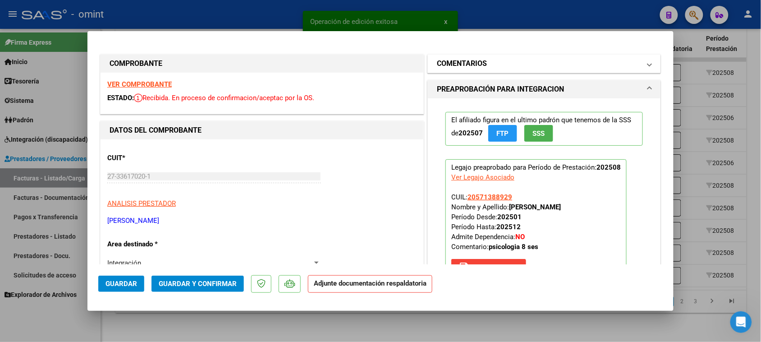
click at [510, 68] on mat-panel-title "COMENTARIOS" at bounding box center [539, 63] width 204 height 11
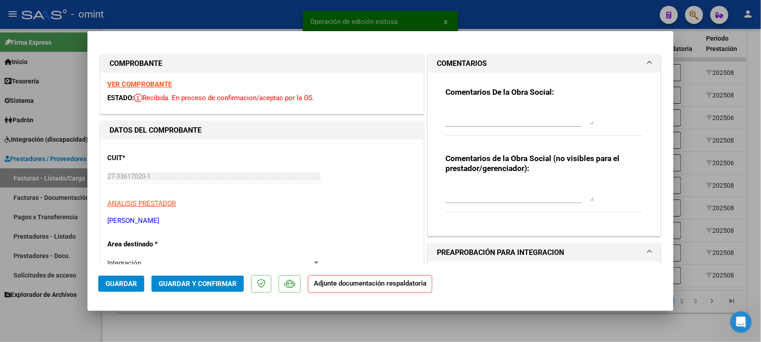
click at [497, 128] on div at bounding box center [513, 120] width 136 height 30
click at [499, 113] on textarea at bounding box center [519, 116] width 149 height 18
paste textarea "Falta planilla de asistencia. Debe cargar la misma en "Documentación Respaldato…"
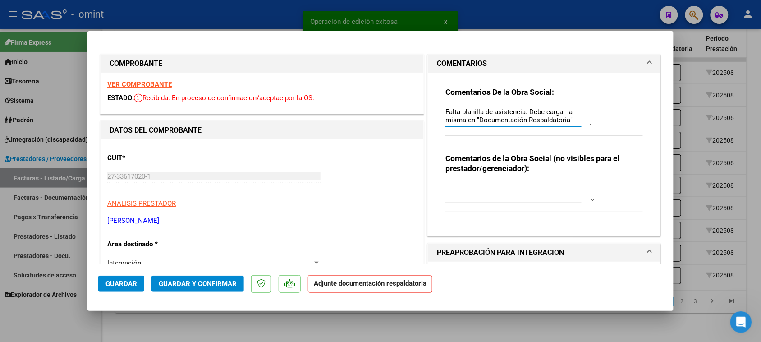
scroll to position [7, 0]
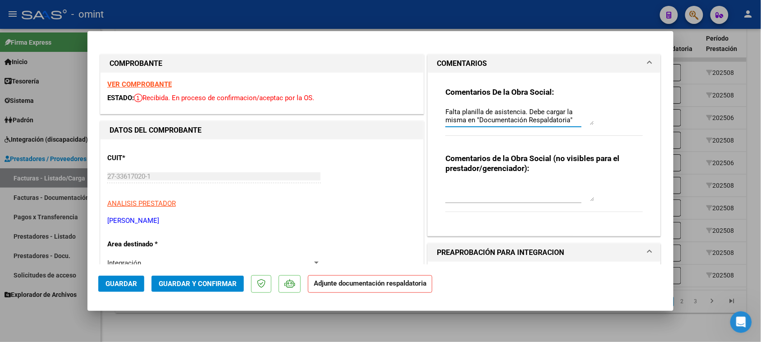
type textarea "Falta planilla de asistencia. Debe cargar la misma en "Documentación Respaldato…"
click at [125, 284] on span "Guardar" at bounding box center [121, 283] width 32 height 8
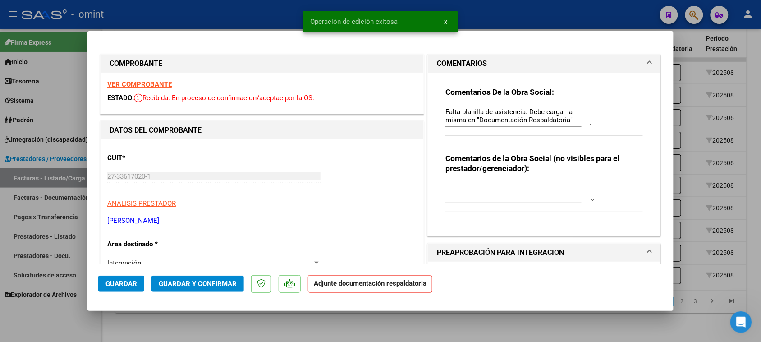
type input "$ 0,00"
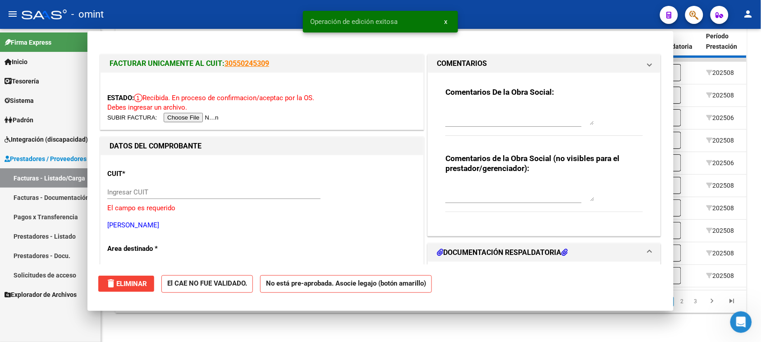
scroll to position [0, 0]
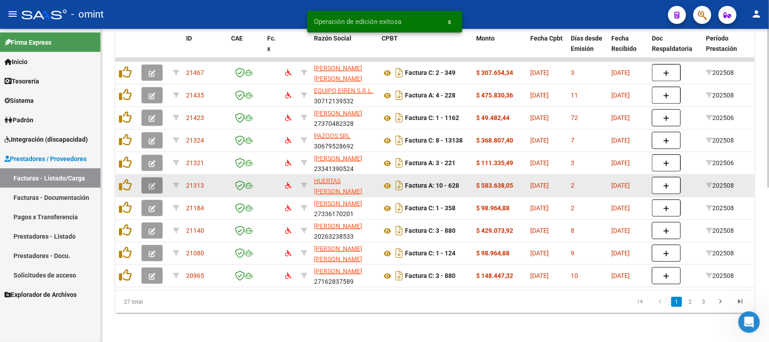
click at [151, 182] on button "button" at bounding box center [151, 185] width 21 height 16
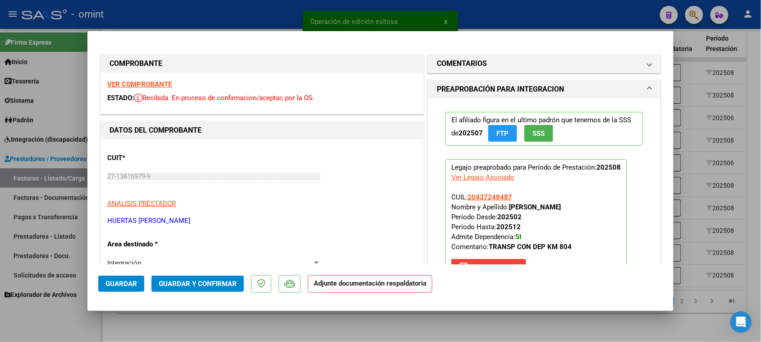
click at [514, 64] on mat-panel-title "COMENTARIOS" at bounding box center [539, 63] width 204 height 11
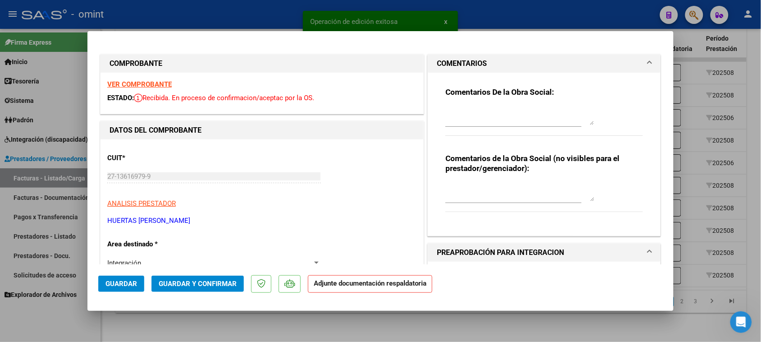
click at [500, 105] on div at bounding box center [519, 116] width 149 height 22
paste textarea "Falta planilla de asistencia. Debe cargar la misma en "Documentación Respaldato…"
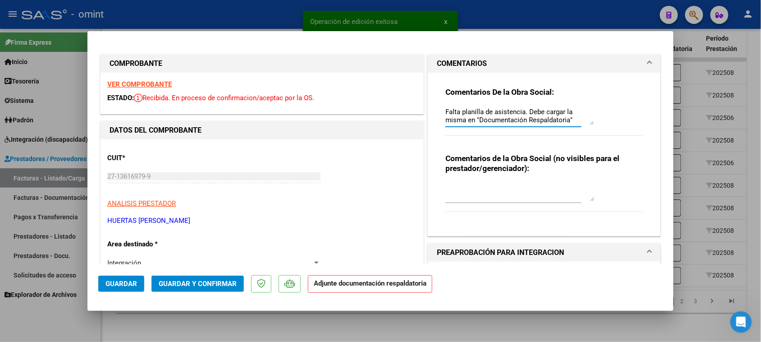
scroll to position [7, 0]
type textarea "Falta planilla de asistencia. Debe cargar la misma en "Documentación Respaldato…"
click at [127, 287] on span "Guardar" at bounding box center [121, 283] width 32 height 8
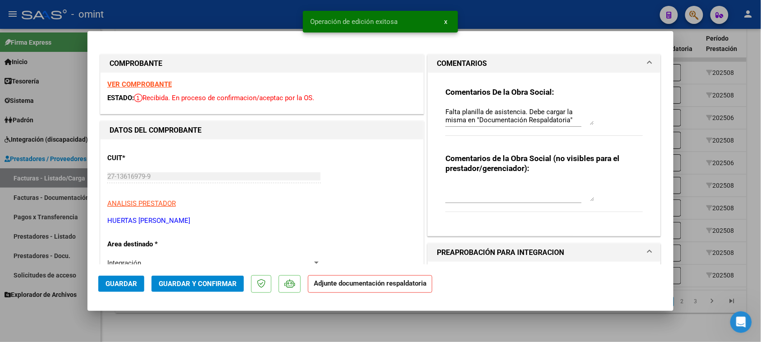
type input "$ 0,00"
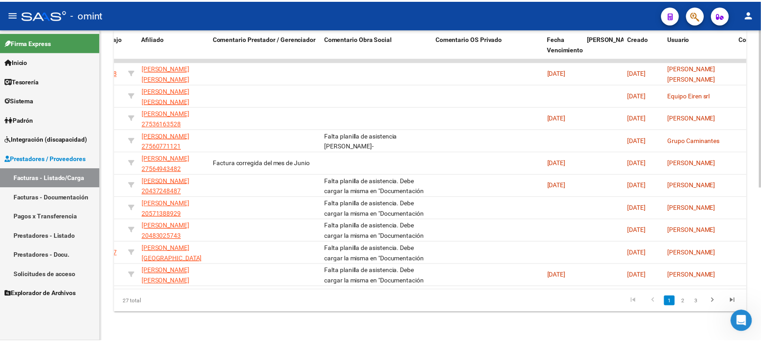
scroll to position [0, 0]
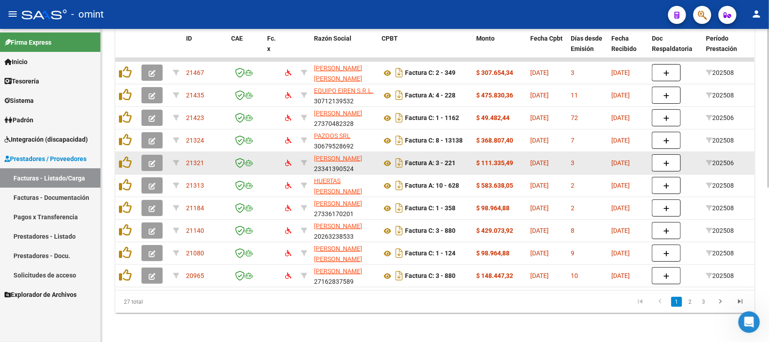
click at [149, 160] on icon "button" at bounding box center [152, 163] width 7 height 7
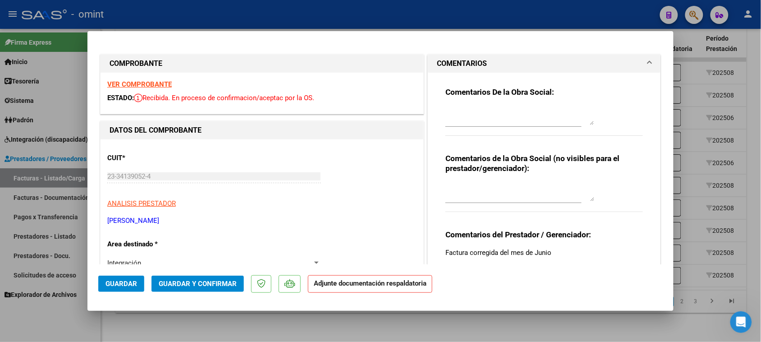
click at [496, 105] on div at bounding box center [519, 116] width 149 height 22
paste textarea "Falta planilla de asistencia. Debe cargar la misma en "Documentación Respaldato…"
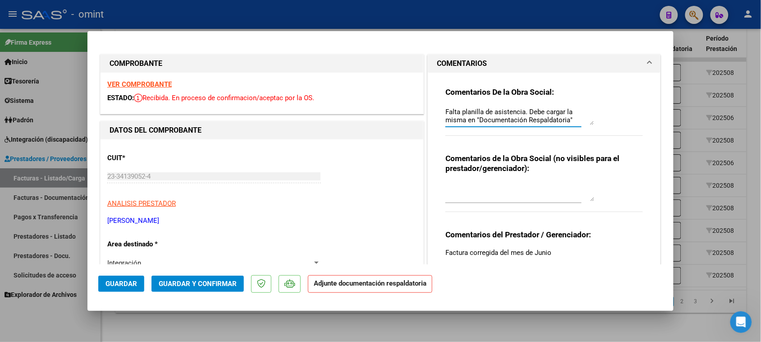
scroll to position [7, 0]
type textarea "Falta planilla de asistencia. Debe cargar la misma en "Documentación Respaldato…"
click at [86, 176] on div "COMPROBANTE VER COMPROBANTE ESTADO: Recibida. En proceso de confirmacion/acepta…" at bounding box center [380, 171] width 761 height 342
click at [122, 287] on span "Guardar" at bounding box center [121, 283] width 32 height 8
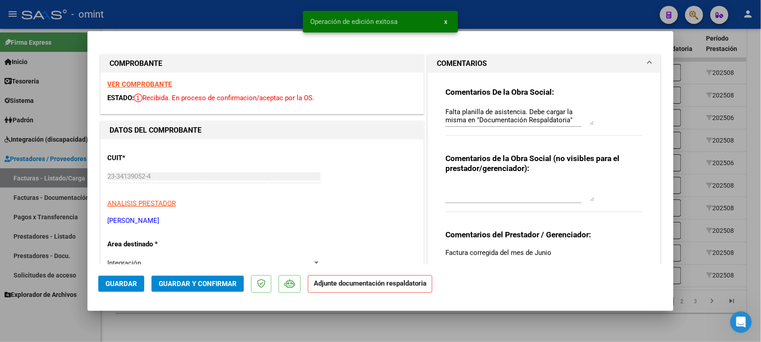
type input "$ 0,00"
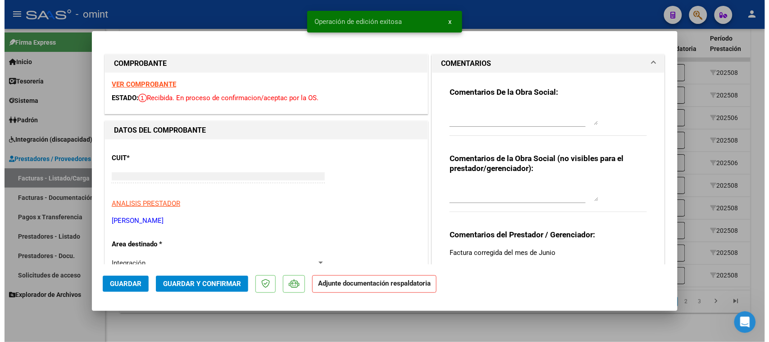
scroll to position [0, 0]
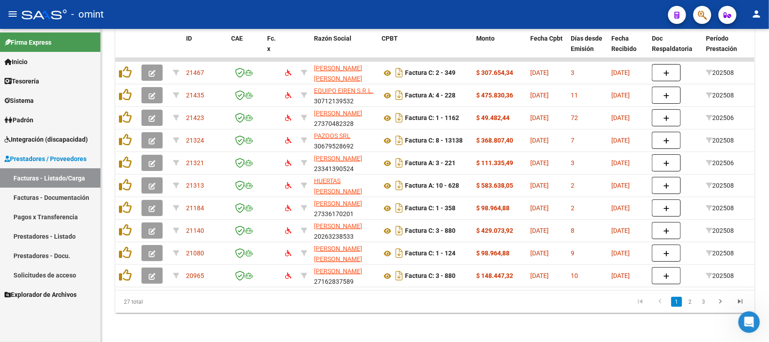
click at [73, 161] on span "Prestadores / Proveedores" at bounding box center [46, 159] width 82 height 10
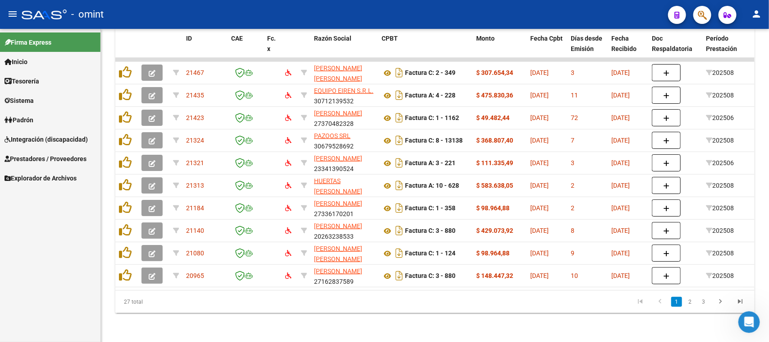
click at [73, 161] on span "Prestadores / Proveedores" at bounding box center [46, 159] width 82 height 10
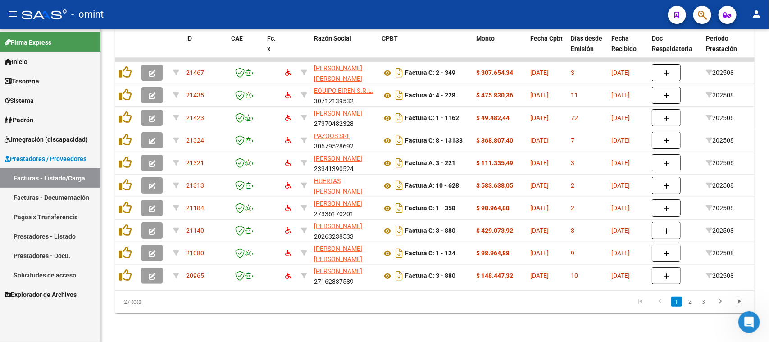
click at [68, 182] on link "Facturas - Listado/Carga" at bounding box center [50, 177] width 100 height 19
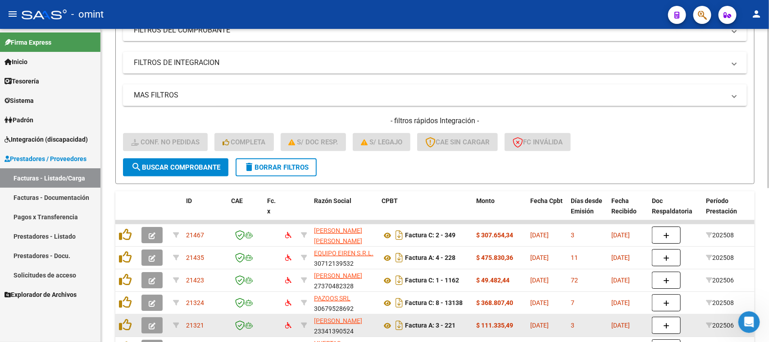
click at [288, 165] on span "delete Borrar Filtros" at bounding box center [276, 167] width 65 height 8
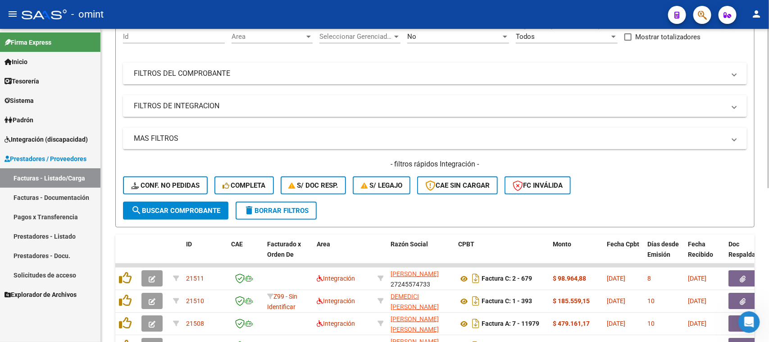
scroll to position [77, 0]
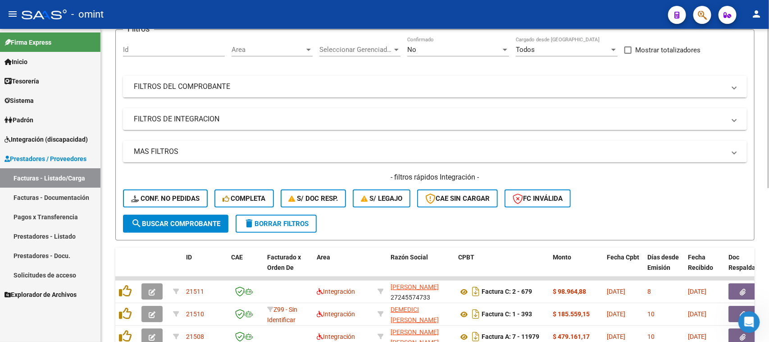
click at [416, 82] on mat-panel-title "FILTROS DEL COMPROBANTE" at bounding box center [430, 87] width 592 height 10
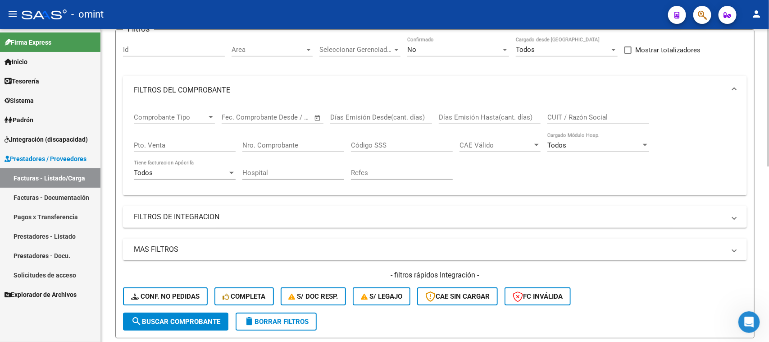
click at [584, 107] on div "CUIT / Razón Social" at bounding box center [598, 114] width 102 height 19
paste input "23-34139052-4"
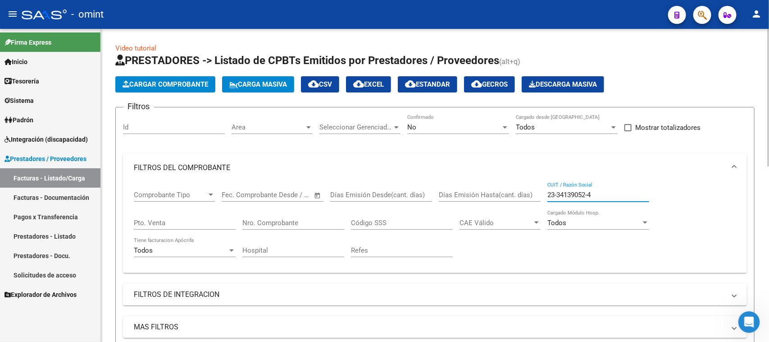
click at [450, 123] on div "No" at bounding box center [454, 127] width 94 height 8
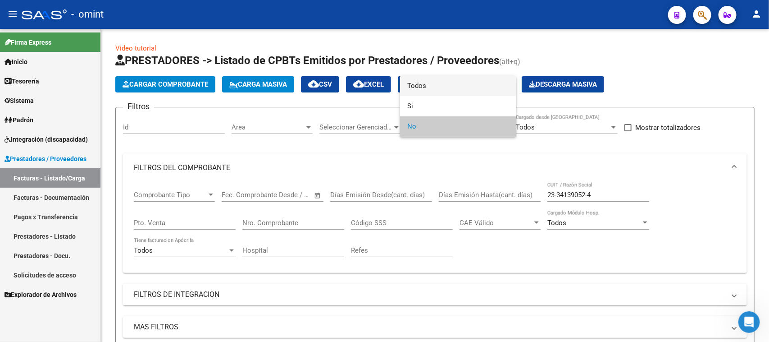
click at [441, 87] on span "Todos" at bounding box center [458, 86] width 102 height 20
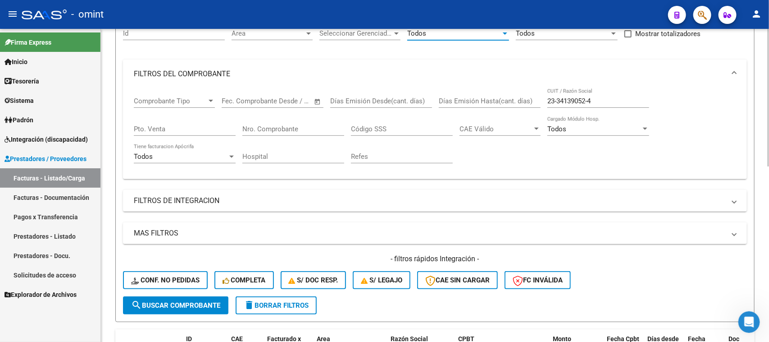
scroll to position [113, 0]
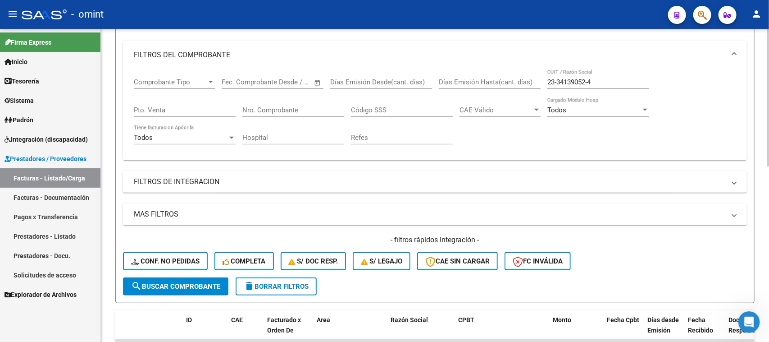
click at [134, 280] on mat-icon "search" at bounding box center [136, 285] width 11 height 11
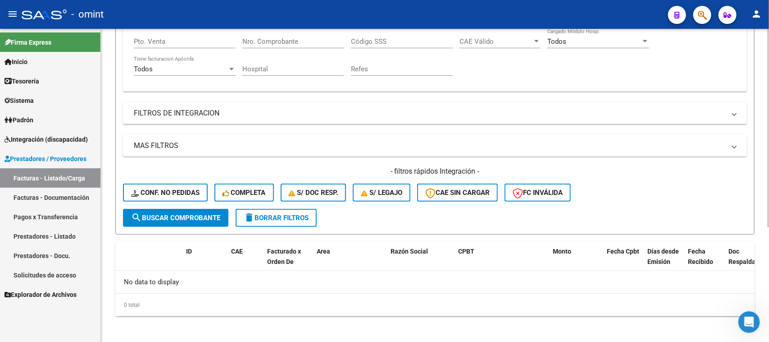
scroll to position [0, 0]
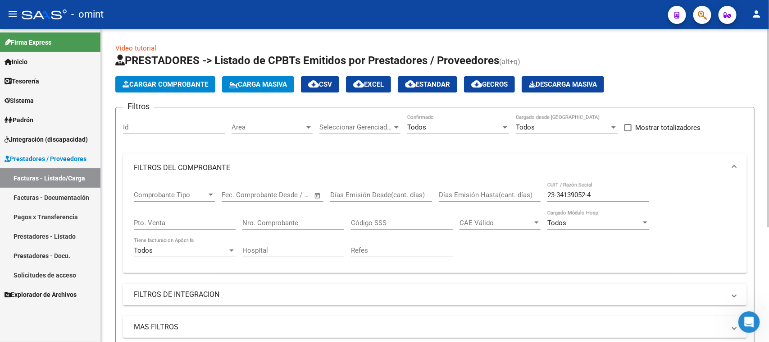
click at [559, 191] on input "23-34139052-4" at bounding box center [598, 195] width 102 height 8
click at [587, 194] on input "2334139052-4" at bounding box center [598, 195] width 102 height 8
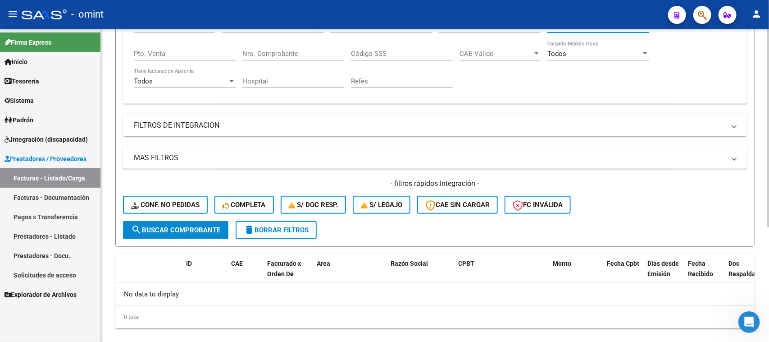
type input "23341390524"
click at [150, 226] on span "search Buscar Comprobante" at bounding box center [175, 230] width 89 height 8
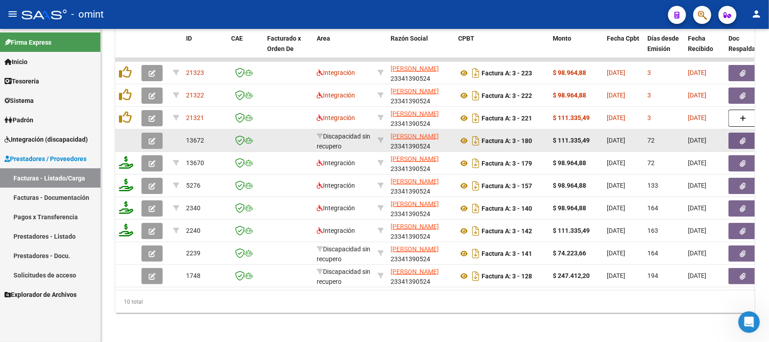
click at [157, 137] on button "button" at bounding box center [151, 140] width 21 height 16
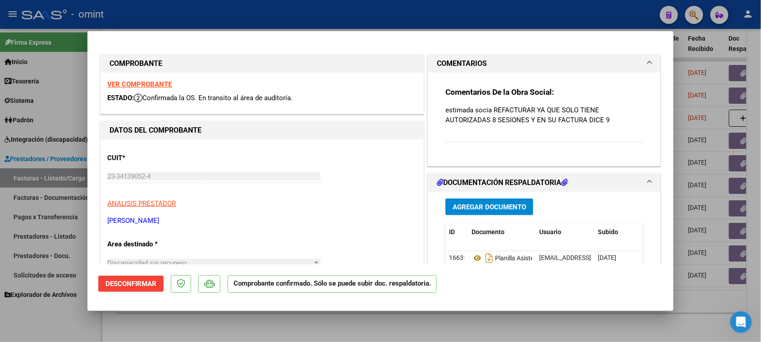
click at [160, 83] on strong "VER COMPROBANTE" at bounding box center [139, 84] width 64 height 8
type input "$ 0,00"
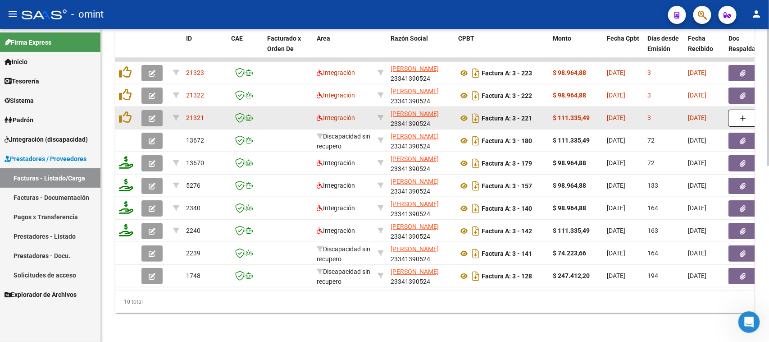
click at [146, 115] on button "button" at bounding box center [151, 118] width 21 height 16
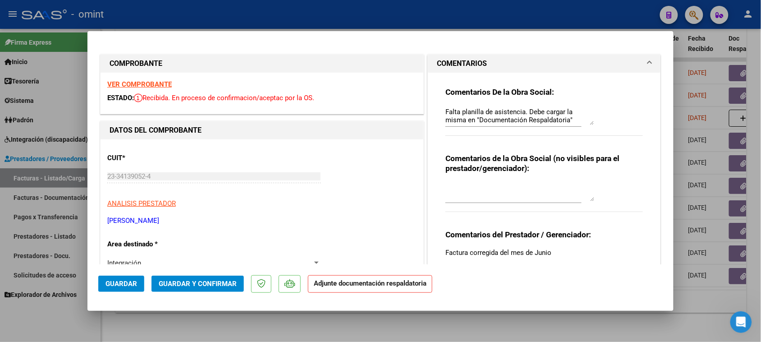
type input "$ 0,00"
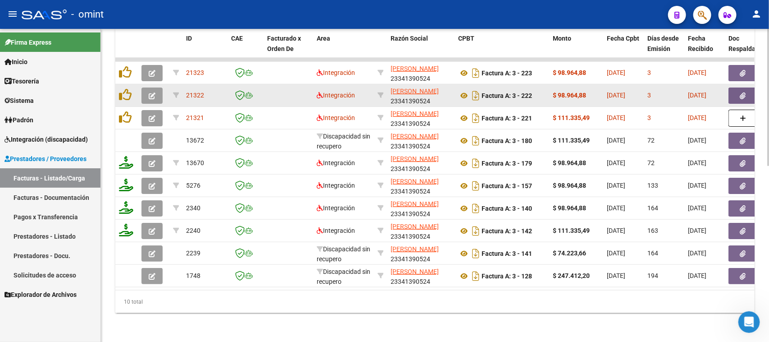
click at [151, 95] on icon "button" at bounding box center [152, 95] width 7 height 7
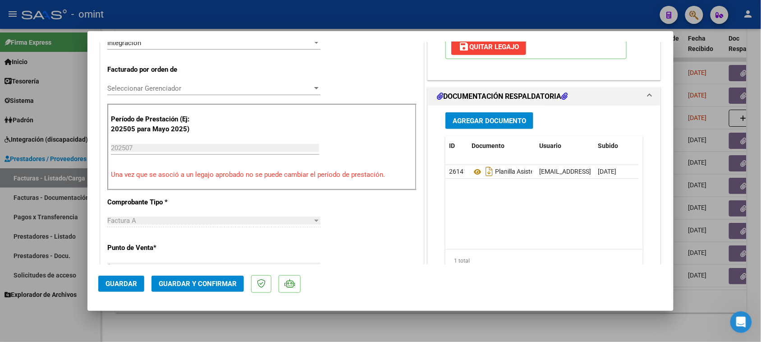
scroll to position [225, 0]
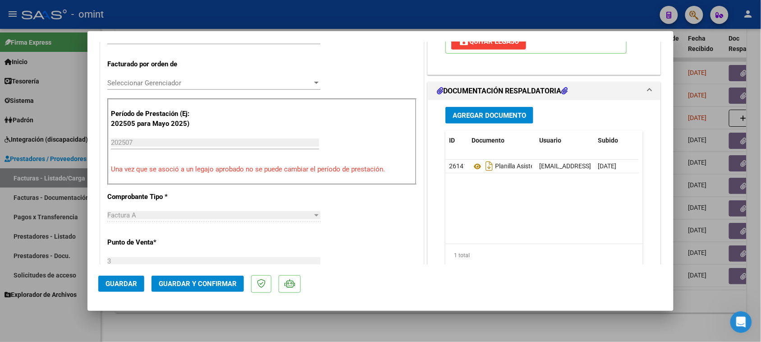
type input "$ 0,00"
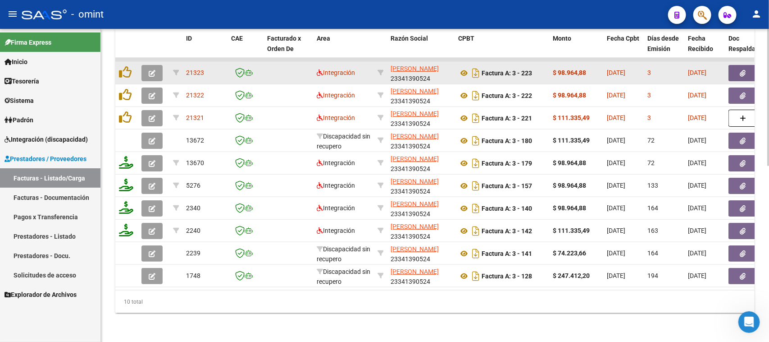
click at [156, 65] on button "button" at bounding box center [151, 73] width 21 height 16
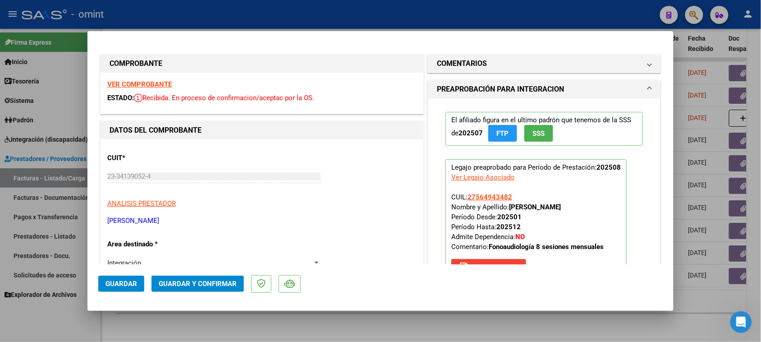
click at [551, 65] on mat-panel-title "COMENTARIOS" at bounding box center [539, 63] width 204 height 11
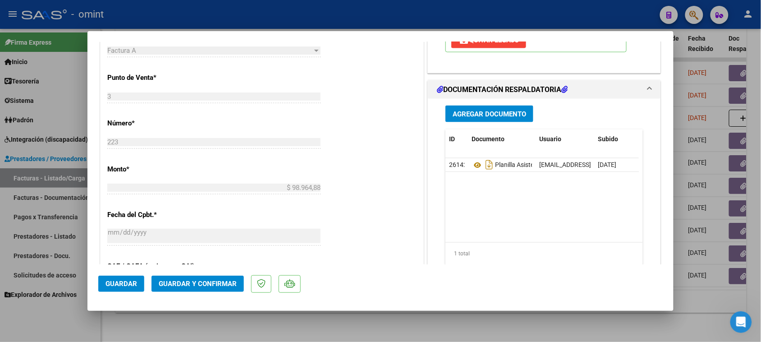
scroll to position [394, 0]
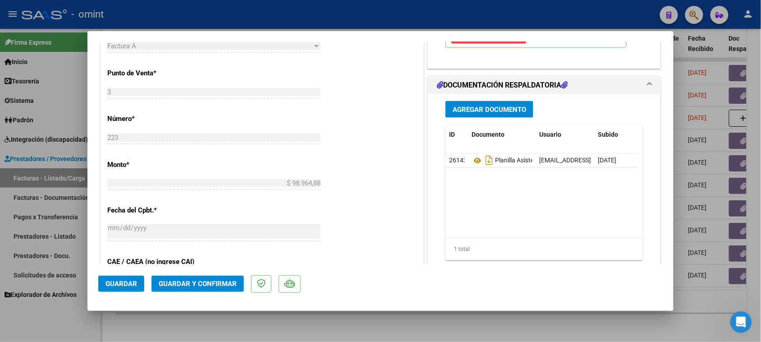
type input "$ 0,00"
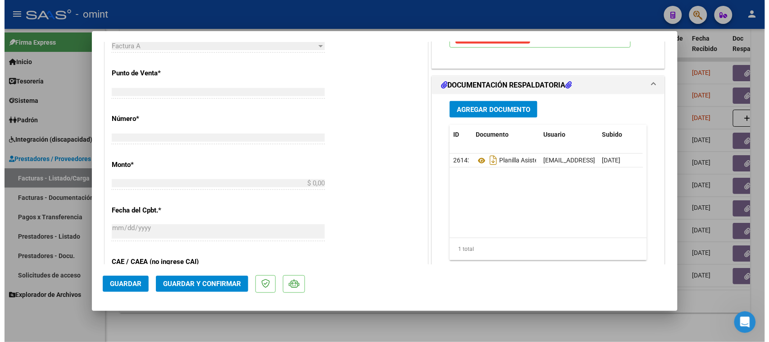
scroll to position [364, 0]
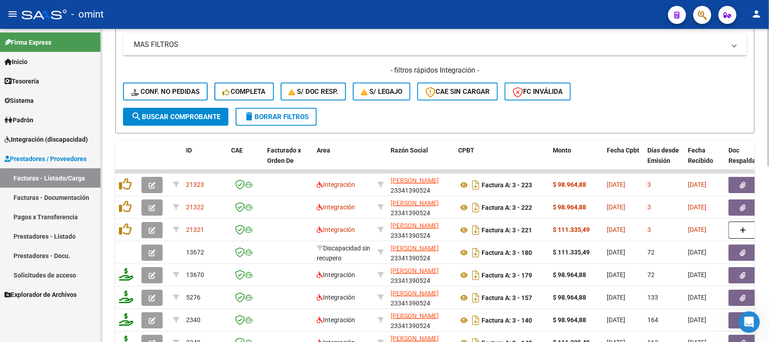
click at [295, 115] on span "delete Borrar Filtros" at bounding box center [276, 117] width 65 height 8
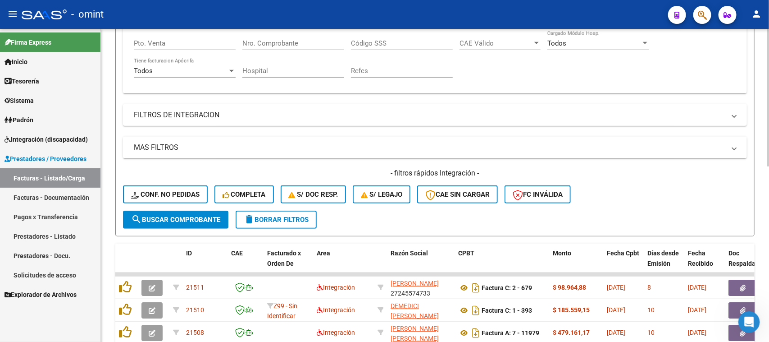
scroll to position [282, 0]
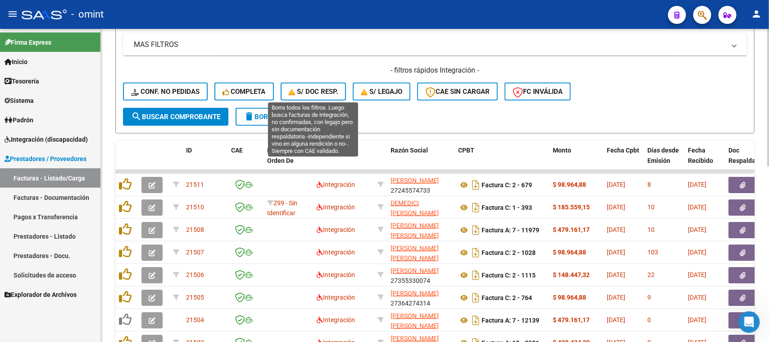
drag, startPoint x: 319, startPoint y: 82, endPoint x: 390, endPoint y: 110, distance: 76.6
click at [319, 82] on button "S/ Doc Resp." at bounding box center [314, 91] width 66 height 18
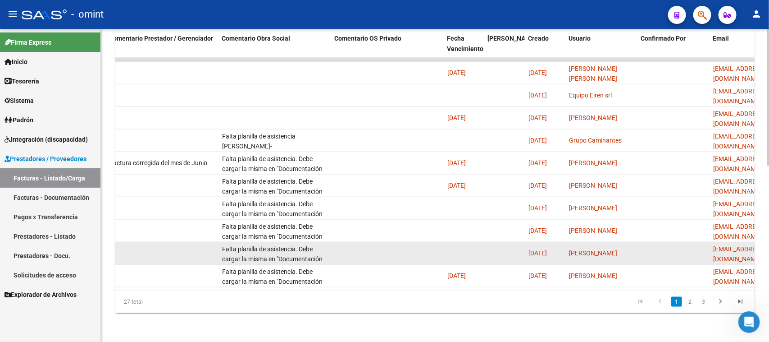
scroll to position [0, 760]
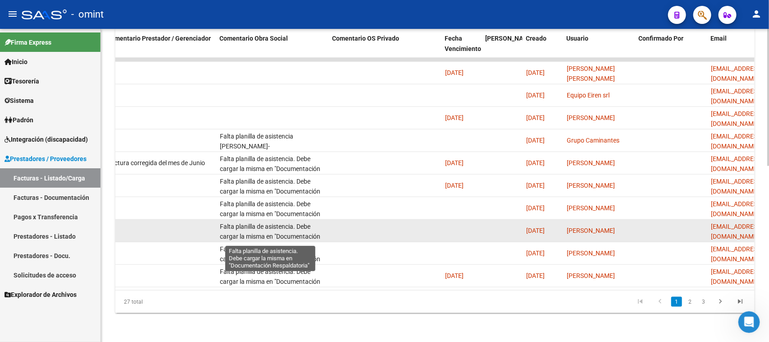
click at [278, 223] on span "Falta planilla de asistencia. Debe cargar la misma en "Documentación Respaldato…" at bounding box center [270, 237] width 100 height 28
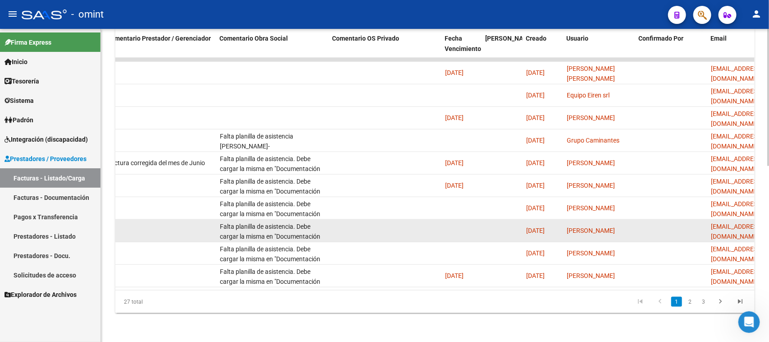
click at [278, 223] on span "Falta planilla de asistencia. Debe cargar la misma en "Documentación Respaldato…" at bounding box center [270, 237] width 100 height 28
copy span "Falta planilla de asistencia. Debe cargar la misma en "Documentación Respaldato…"
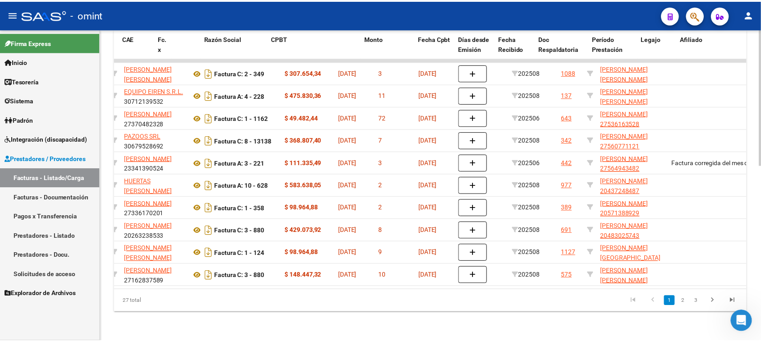
scroll to position [0, 0]
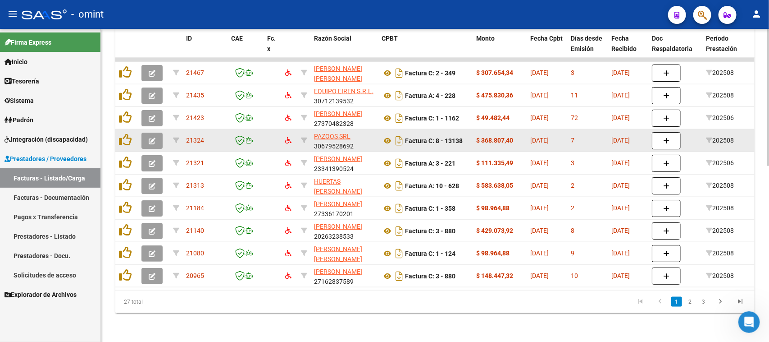
click at [149, 137] on icon "button" at bounding box center [152, 140] width 7 height 7
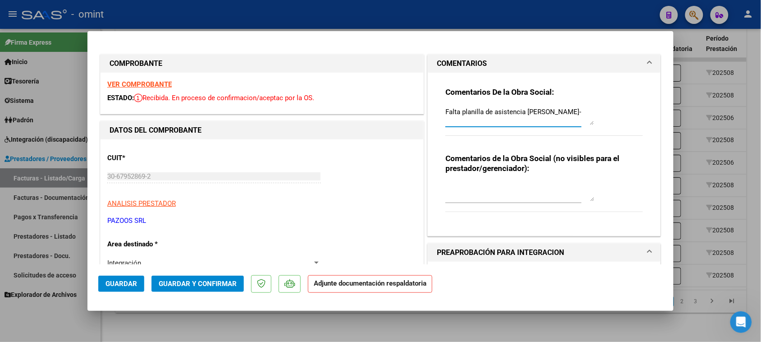
drag, startPoint x: 533, startPoint y: 114, endPoint x: 273, endPoint y: 114, distance: 260.4
paste textarea ". Debe cargar la misma en "Documentación Respaldatoria""
type textarea "Falta planilla de asistencia. Debe cargar la misma en "Documentación Respaldato…"
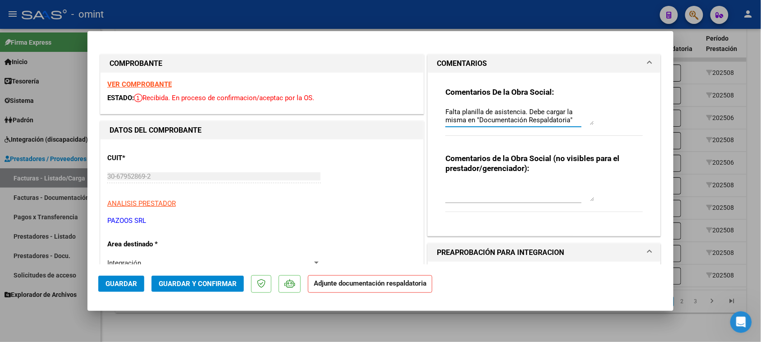
click at [119, 282] on span "Guardar" at bounding box center [121, 283] width 32 height 8
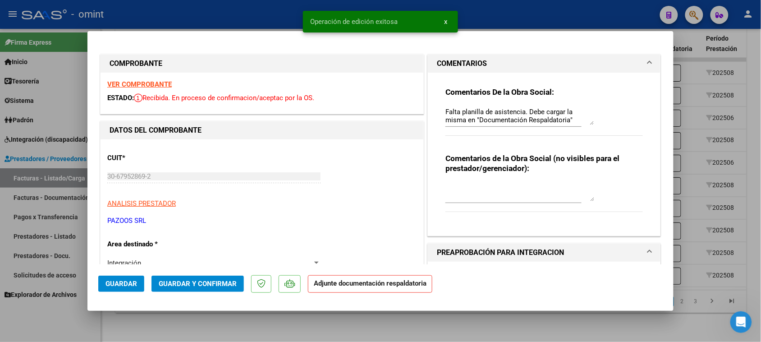
type input "$ 0,00"
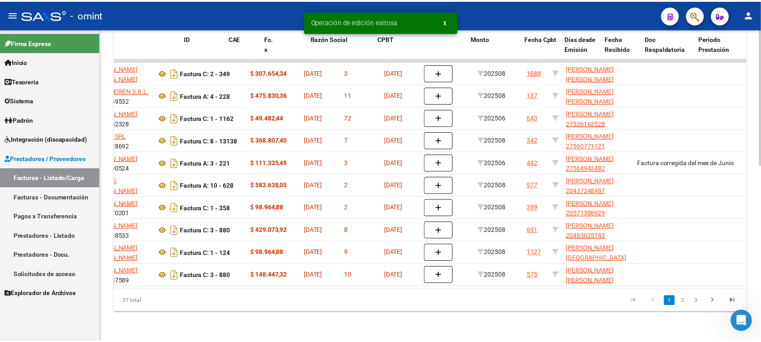
scroll to position [0, 0]
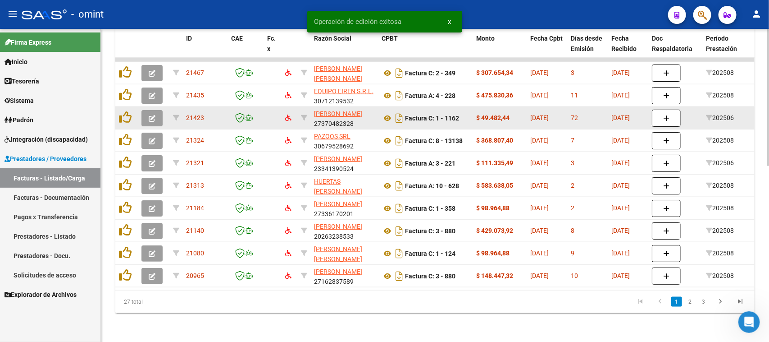
click at [156, 111] on button "button" at bounding box center [151, 118] width 21 height 16
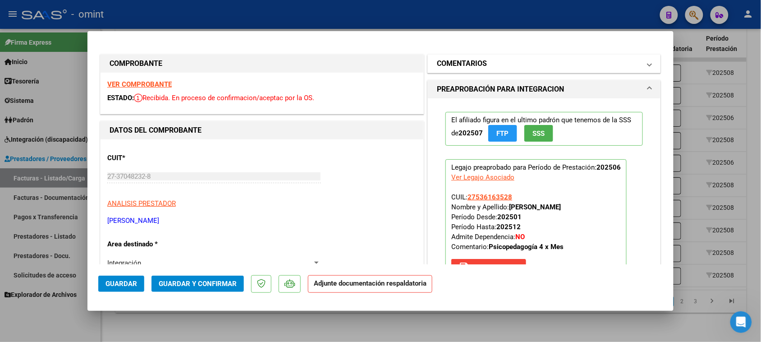
click at [480, 58] on h1 "COMENTARIOS" at bounding box center [462, 63] width 50 height 11
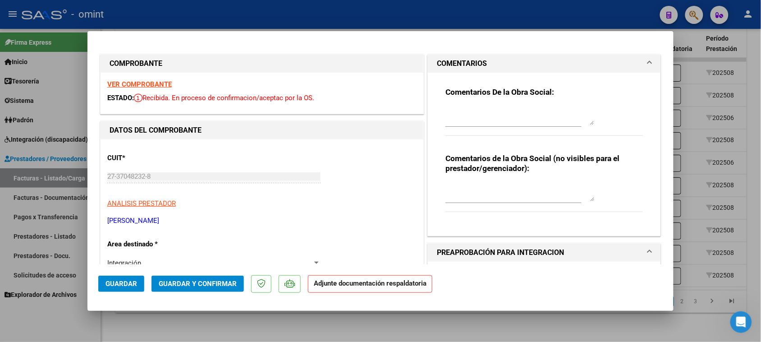
click at [480, 110] on textarea at bounding box center [519, 116] width 149 height 18
paste textarea "Falta planilla de asistencia. Debe cargar la misma en "Documentación Respaldato…"
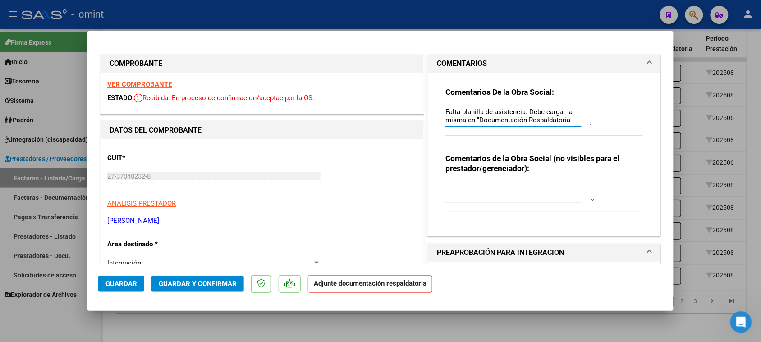
scroll to position [7, 0]
type textarea "Falta planilla de asistencia. Debe cargar la misma en "Documentación Respaldato…"
click at [140, 287] on button "Guardar" at bounding box center [121, 283] width 46 height 16
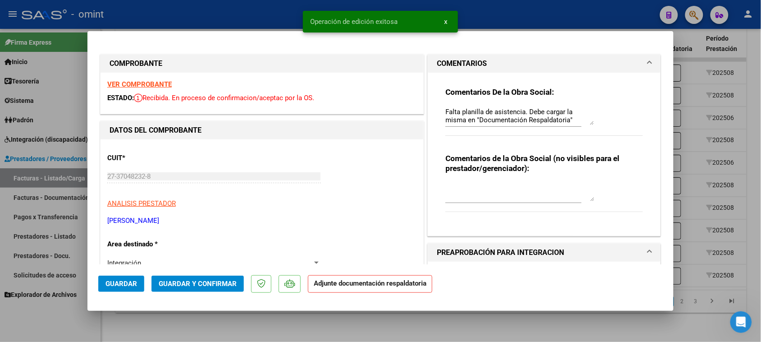
type input "$ 0,00"
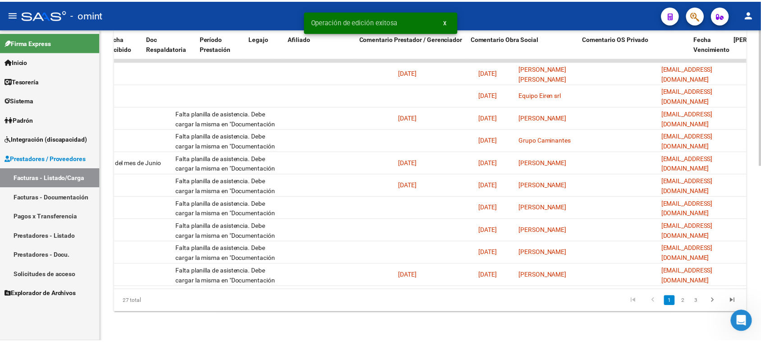
scroll to position [0, 0]
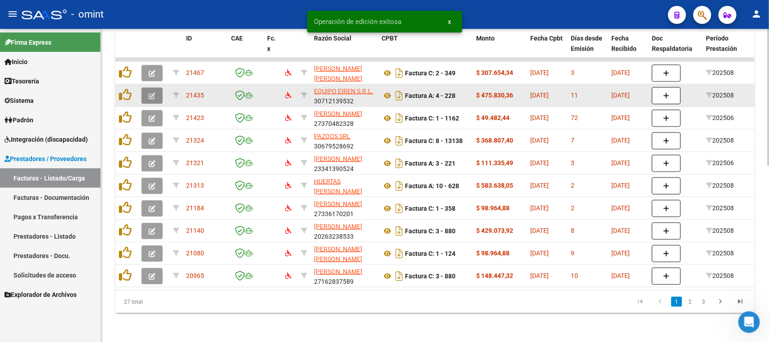
click at [146, 89] on button "button" at bounding box center [151, 95] width 21 height 16
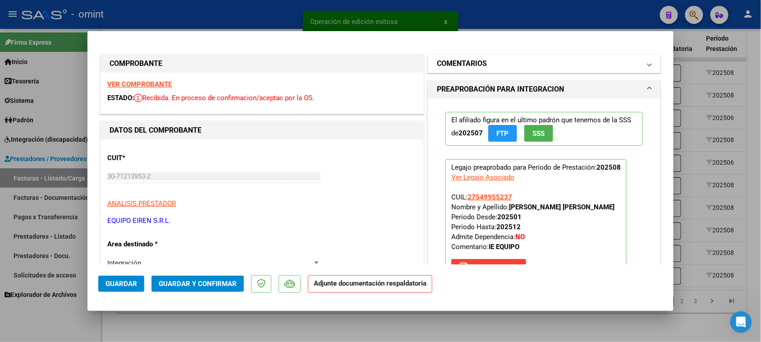
click at [465, 66] on h1 "COMENTARIOS" at bounding box center [462, 63] width 50 height 11
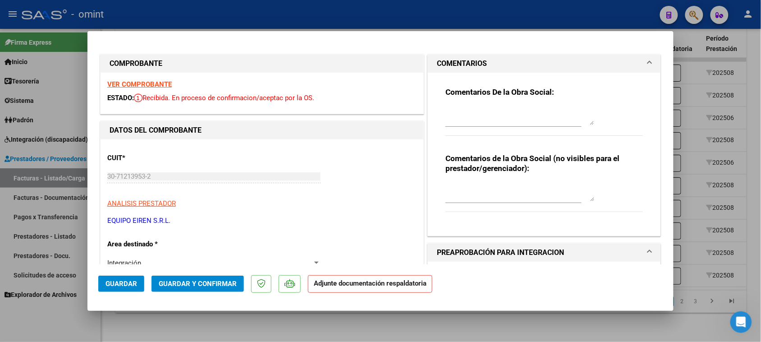
click at [469, 114] on textarea at bounding box center [519, 116] width 149 height 18
paste textarea "Falta planilla de asistencia. Debe cargar la misma en "Documentación Respaldato…"
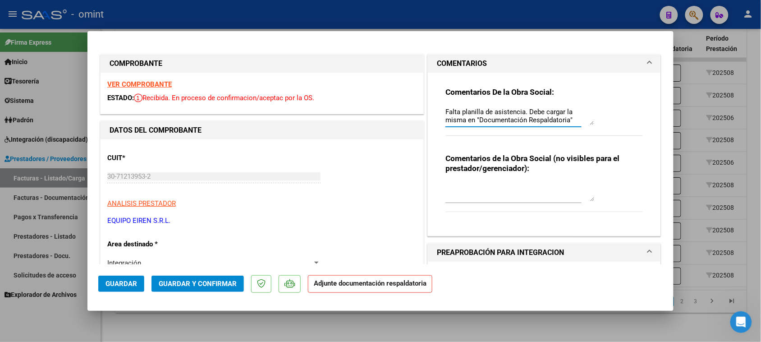
scroll to position [7, 0]
type textarea "Falta planilla de asistencia. Debe cargar la misma en "Documentación Respaldato…"
click at [134, 287] on span "Guardar" at bounding box center [121, 283] width 32 height 8
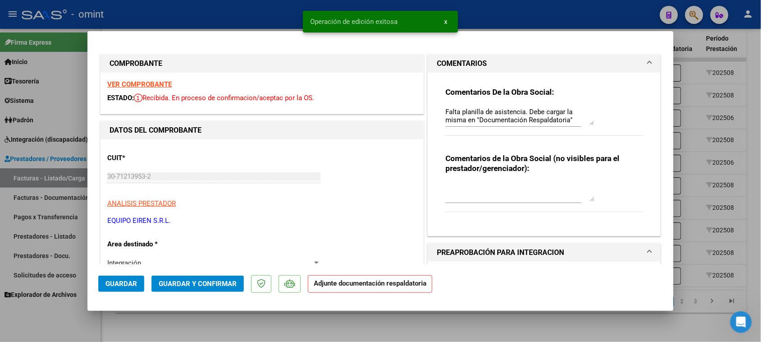
type input "$ 0,00"
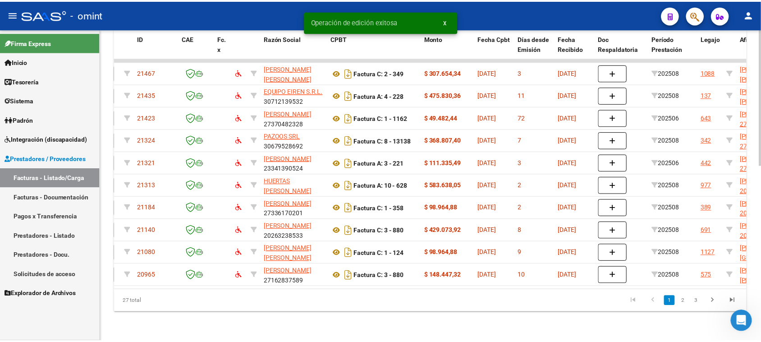
scroll to position [0, 0]
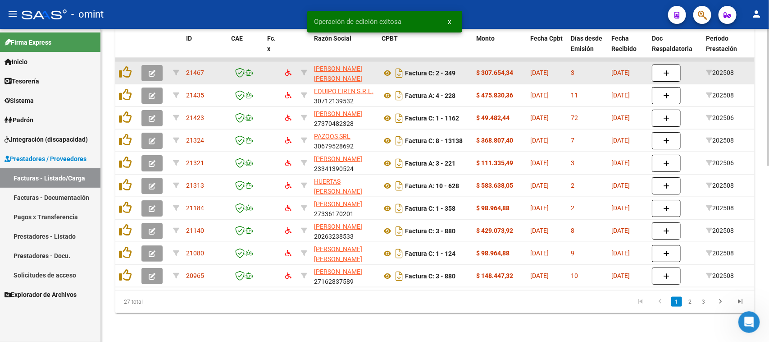
click at [145, 67] on button "button" at bounding box center [151, 73] width 21 height 16
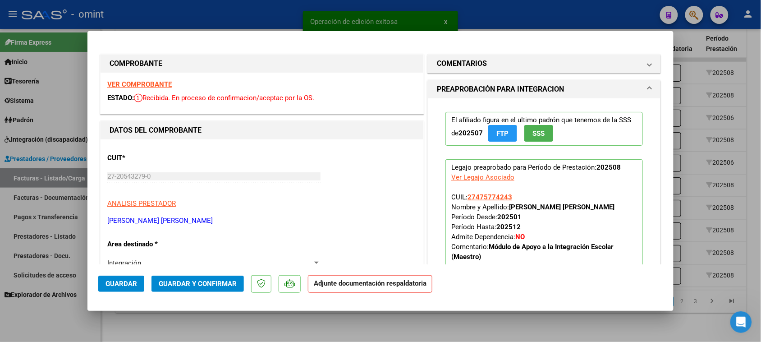
click at [483, 68] on mat-panel-title "COMENTARIOS" at bounding box center [539, 63] width 204 height 11
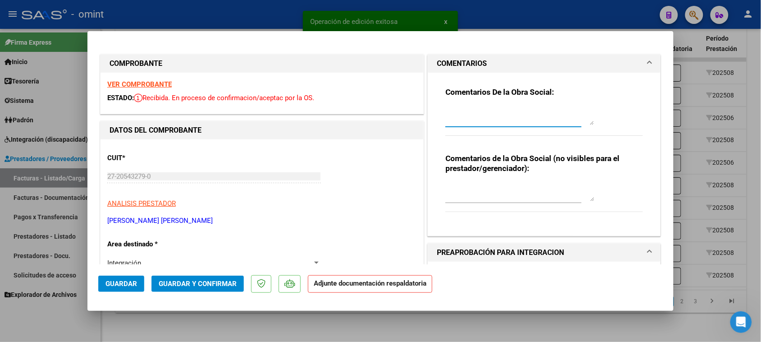
click at [472, 120] on textarea at bounding box center [519, 116] width 149 height 18
paste textarea "Falta planilla de asistencia. Debe cargar la misma en "Documentación Respaldato…"
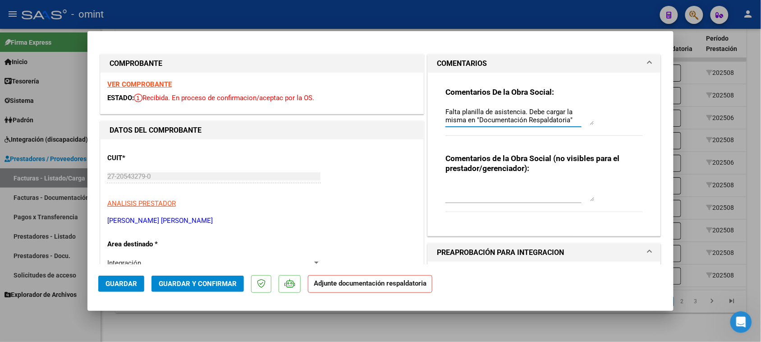
type textarea "Falta planilla de asistencia. Debe cargar la misma en "Documentación Respaldato…"
drag, startPoint x: 116, startPoint y: 283, endPoint x: 163, endPoint y: 271, distance: 48.3
click at [116, 283] on span "Guardar" at bounding box center [121, 283] width 32 height 8
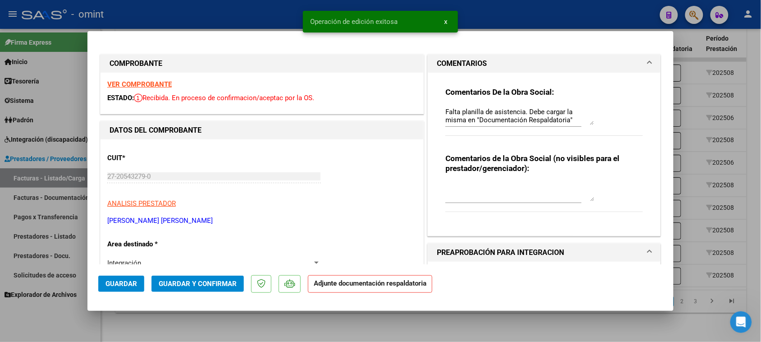
type input "$ 0,00"
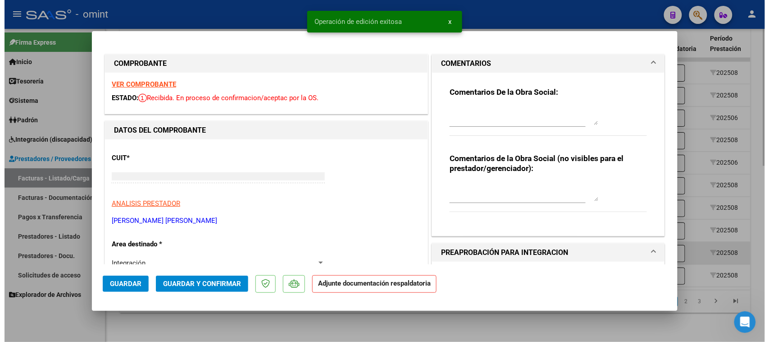
scroll to position [0, 0]
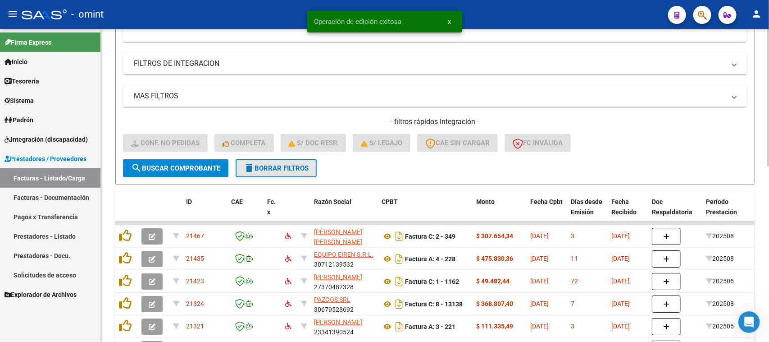
click at [298, 170] on button "delete Borrar Filtros" at bounding box center [276, 168] width 81 height 18
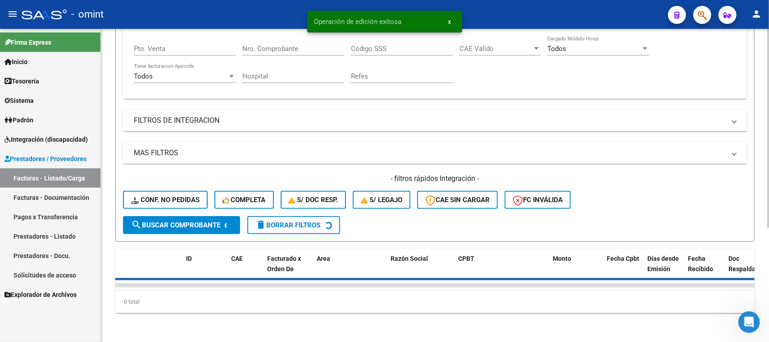
scroll to position [231, 0]
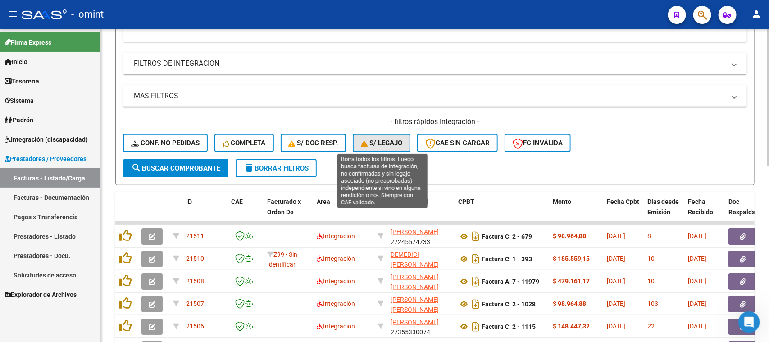
click at [379, 134] on button "S/ legajo" at bounding box center [382, 143] width 58 height 18
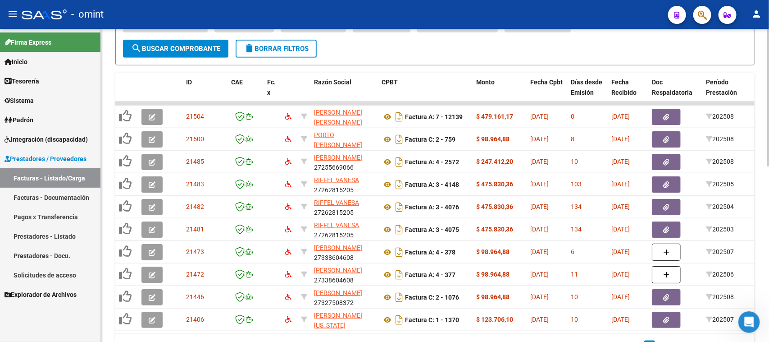
scroll to position [400, 0]
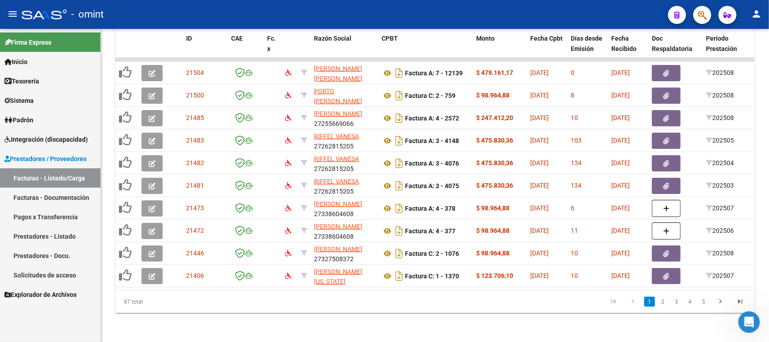
drag, startPoint x: 333, startPoint y: 291, endPoint x: 357, endPoint y: 291, distance: 23.4
click at [357, 291] on div "87 total 1 2 3 4 5" at bounding box center [434, 301] width 639 height 23
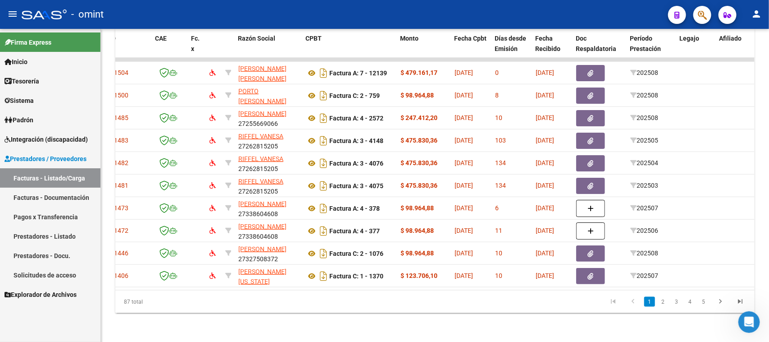
scroll to position [0, 0]
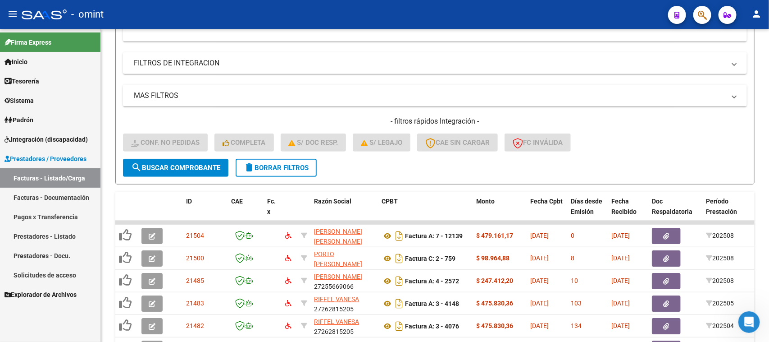
click at [270, 165] on span "delete Borrar Filtros" at bounding box center [276, 168] width 65 height 8
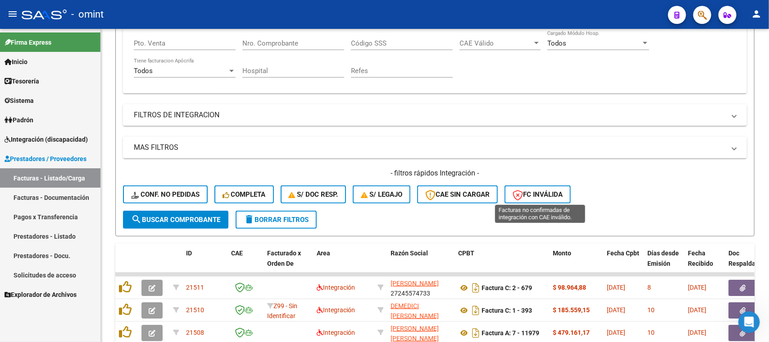
scroll to position [231, 0]
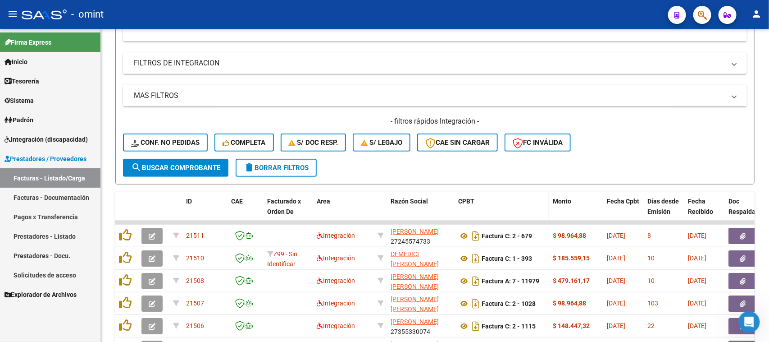
click at [542, 191] on datatable-header-cell "CPBT" at bounding box center [502, 211] width 95 height 40
drag, startPoint x: 545, startPoint y: 150, endPoint x: 542, endPoint y: 137, distance: 13.9
click at [545, 150] on div "- filtros rápidos Integración - Conf. no pedidas Completa S/ Doc Resp. S/ legaj…" at bounding box center [435, 137] width 624 height 42
click at [542, 138] on span "FC Inválida" at bounding box center [538, 142] width 50 height 8
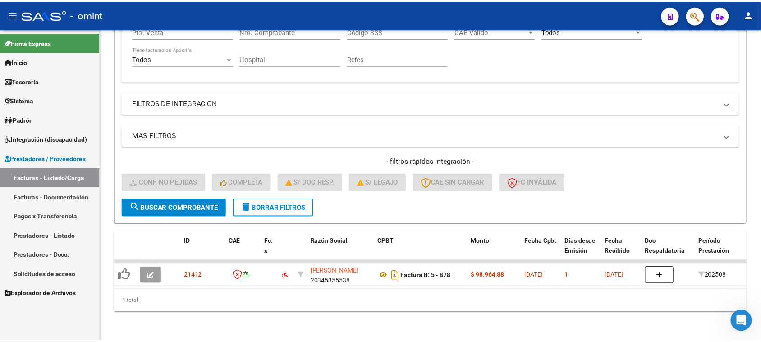
scroll to position [197, 0]
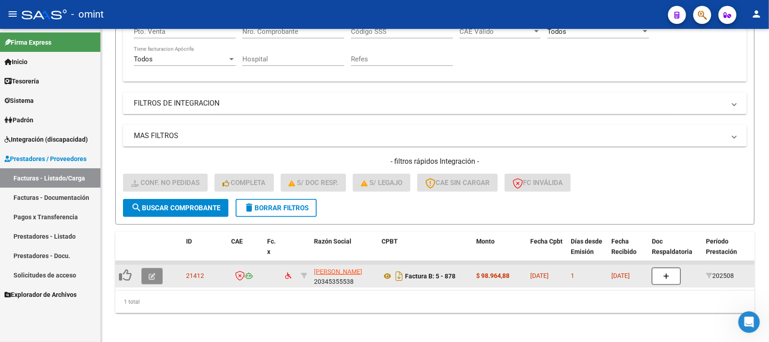
click at [149, 273] on icon "button" at bounding box center [152, 276] width 7 height 7
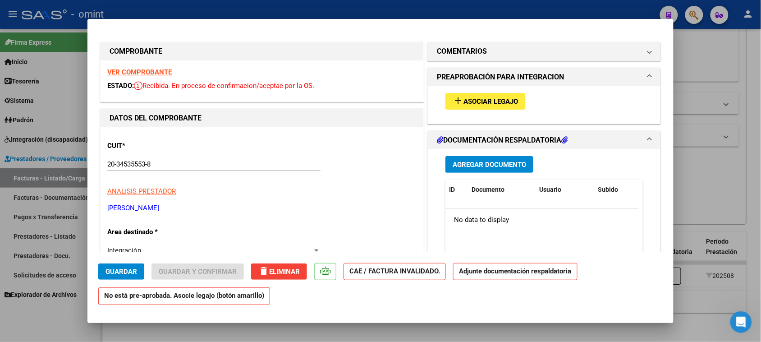
click at [137, 71] on strong "VER COMPROBANTE" at bounding box center [139, 72] width 64 height 8
click at [489, 55] on mat-expansion-panel-header "COMENTARIOS" at bounding box center [544, 51] width 232 height 18
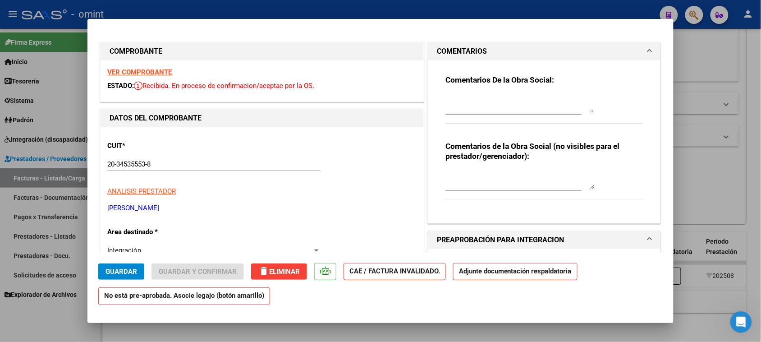
click at [467, 107] on textarea at bounding box center [519, 104] width 149 height 18
paste textarea "condición DIRECTO. Debe facturar la prestación por reintegro al socio, quien de…"
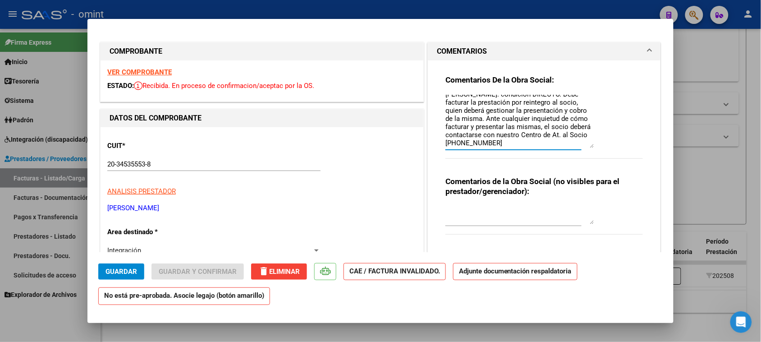
scroll to position [0, 0]
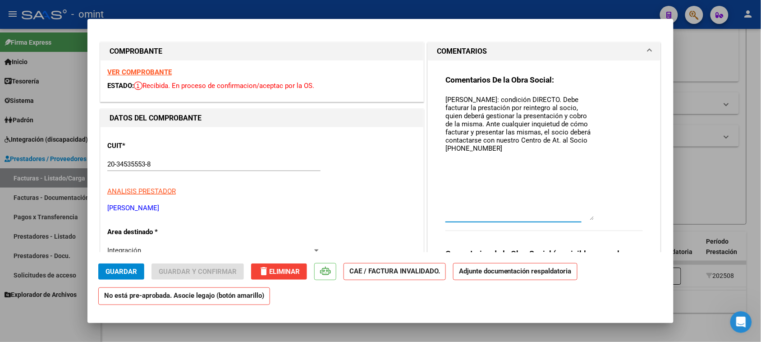
drag, startPoint x: 583, startPoint y: 109, endPoint x: 582, endPoint y: 229, distance: 119.9
click at [582, 220] on textarea "[PERSON_NAME]: condición DIRECTO. Debe facturar la prestación por reintegro al …" at bounding box center [519, 157] width 149 height 125
drag, startPoint x: 441, startPoint y: 111, endPoint x: 490, endPoint y: 105, distance: 49.5
click at [490, 105] on textarea "[PERSON_NAME]: condición DIRECTO. Debe facturar la prestación por reintegro al …" at bounding box center [519, 164] width 149 height 138
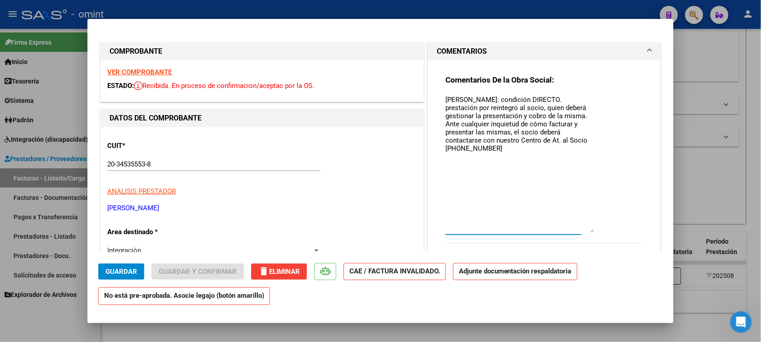
drag, startPoint x: 542, startPoint y: 121, endPoint x: 575, endPoint y: 125, distance: 33.1
click at [574, 125] on textarea "[PERSON_NAME]: condición DIRECTO. prestación por reintegro al socio, quien debe…" at bounding box center [519, 164] width 149 height 138
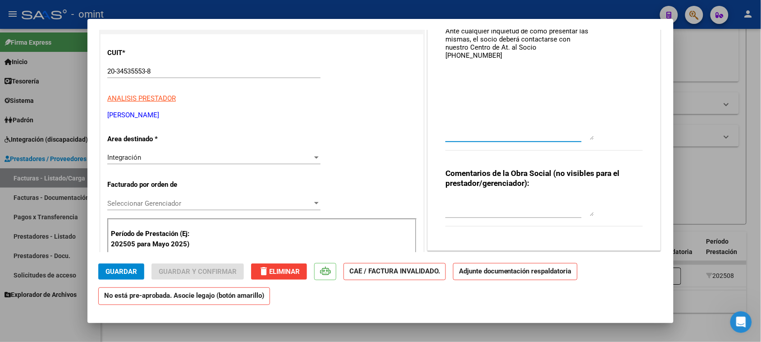
scroll to position [113, 0]
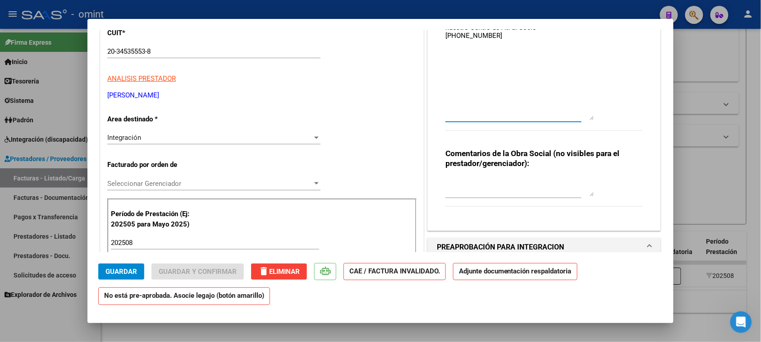
type textarea "[PERSON_NAME]: condición DIRECTO. prestación por reintegro al socio, quien debe…"
click at [127, 266] on button "Guardar" at bounding box center [121, 271] width 46 height 16
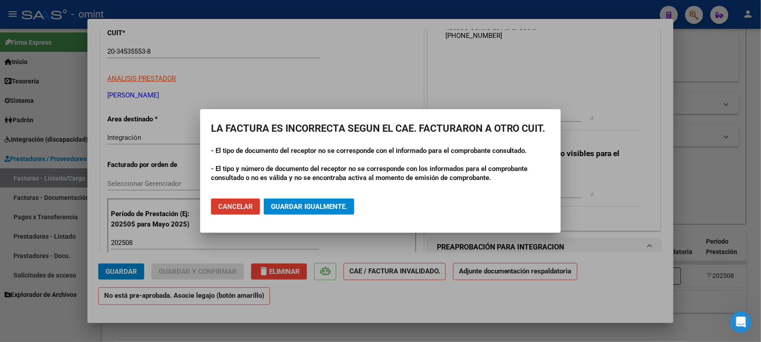
click at [244, 213] on button "Cancelar" at bounding box center [235, 206] width 49 height 16
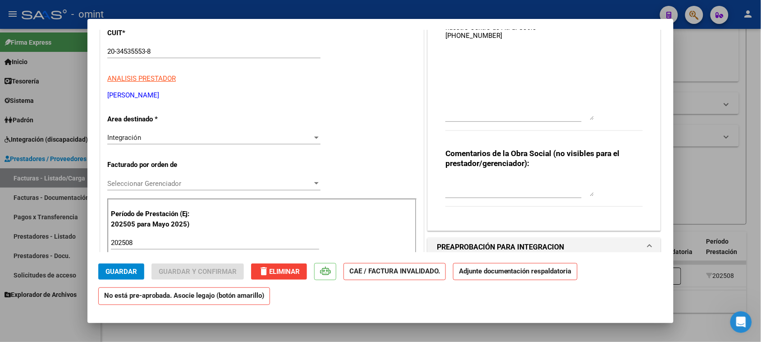
click at [214, 145] on div "Integración Seleccionar Area" at bounding box center [213, 142] width 213 height 22
click at [213, 137] on div "Integración" at bounding box center [209, 137] width 205 height 8
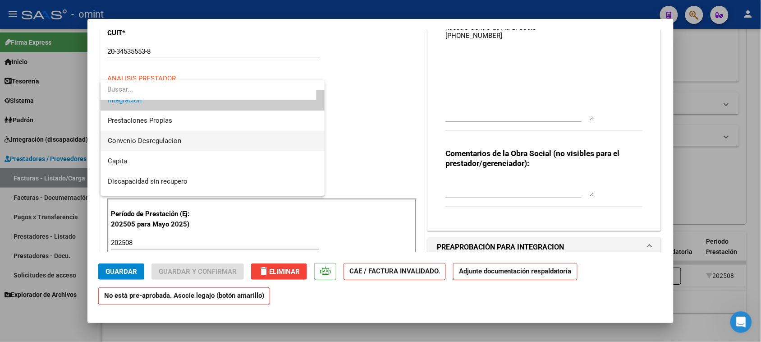
scroll to position [87, 0]
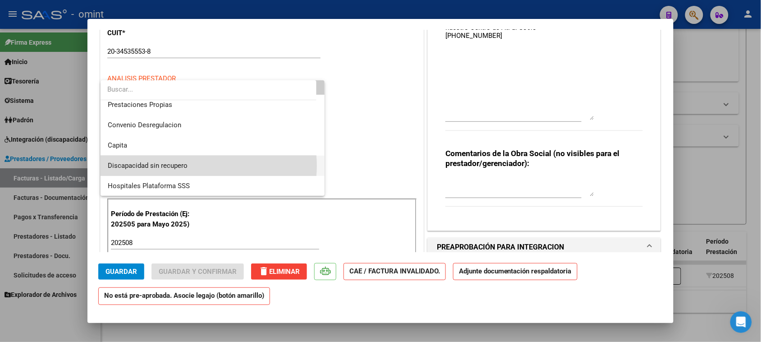
click at [208, 165] on span "Discapacidad sin recupero" at bounding box center [213, 165] width 210 height 20
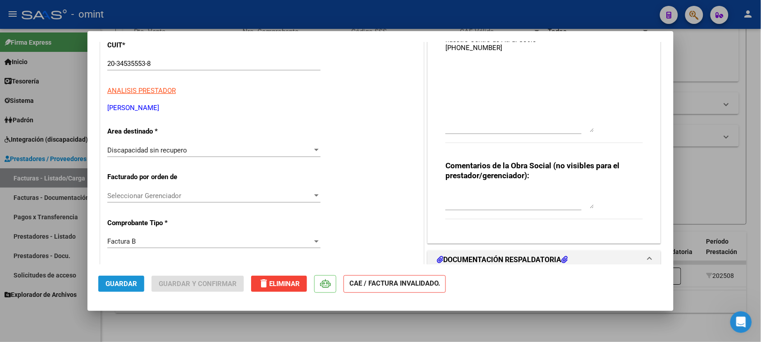
click at [127, 278] on button "Guardar" at bounding box center [121, 283] width 46 height 16
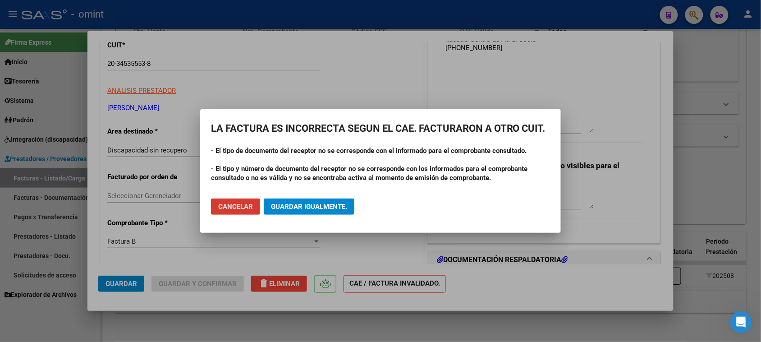
click at [321, 201] on button "Guardar igualmente." at bounding box center [309, 206] width 91 height 16
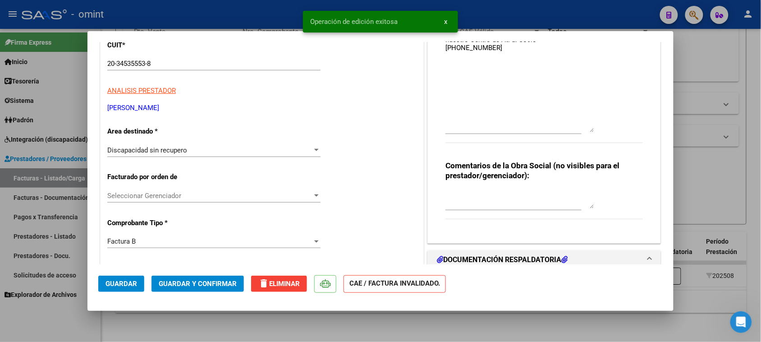
click at [224, 284] on span "Guardar y Confirmar" at bounding box center [198, 283] width 78 height 8
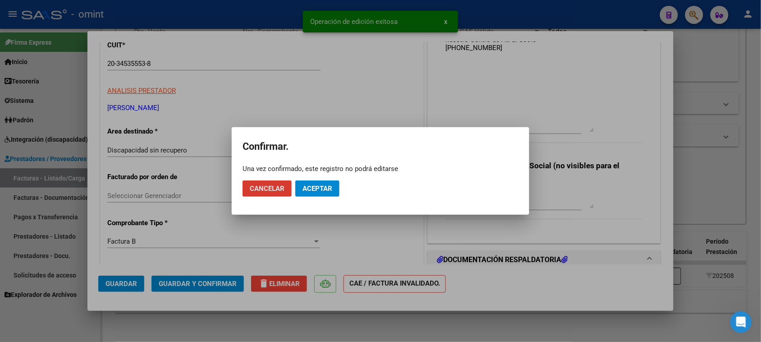
click at [307, 185] on span "Aceptar" at bounding box center [317, 188] width 30 height 8
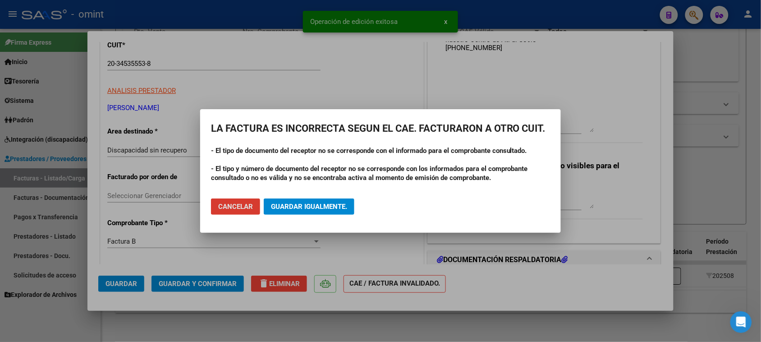
click at [294, 202] on span "Guardar igualmente." at bounding box center [309, 206] width 76 height 8
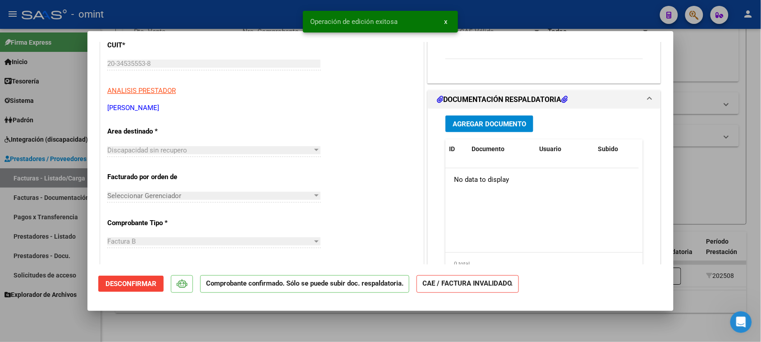
type input "$ 0,00"
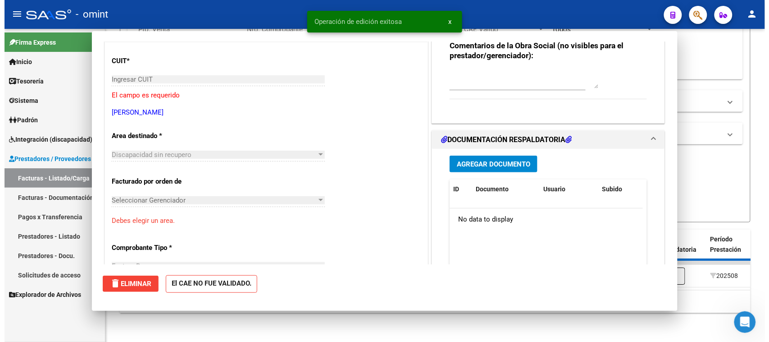
scroll to position [0, 0]
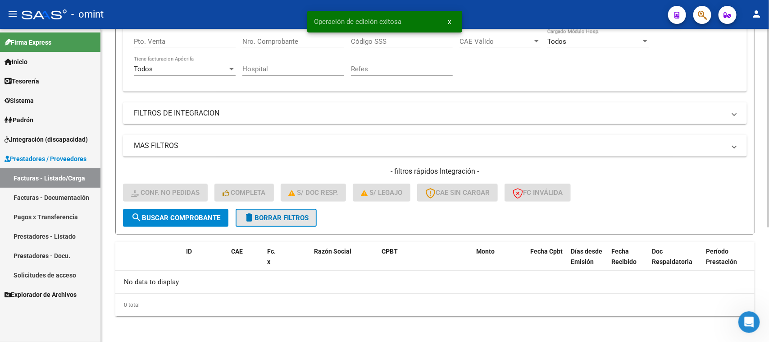
click at [292, 214] on span "delete Borrar Filtros" at bounding box center [276, 218] width 65 height 8
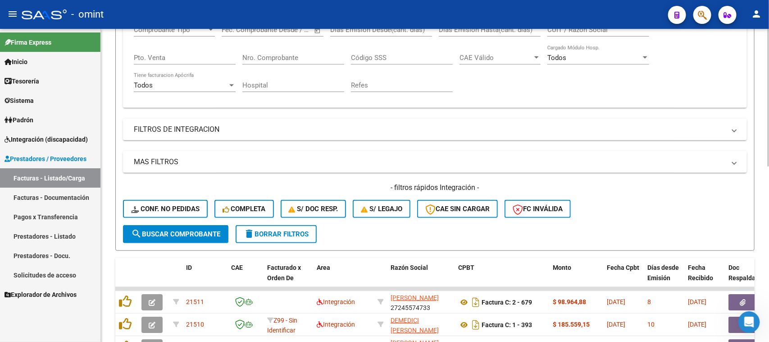
scroll to position [181, 0]
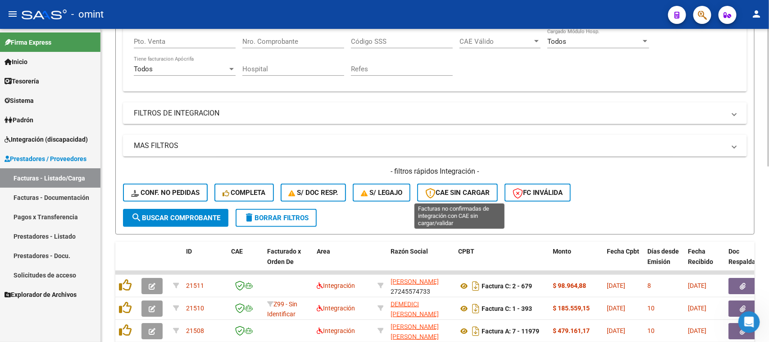
click at [442, 184] on button "CAE SIN CARGAR" at bounding box center [457, 192] width 81 height 18
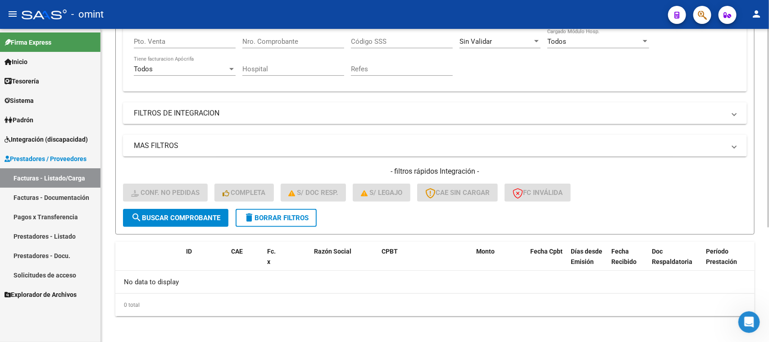
click at [311, 215] on button "delete Borrar Filtros" at bounding box center [276, 218] width 81 height 18
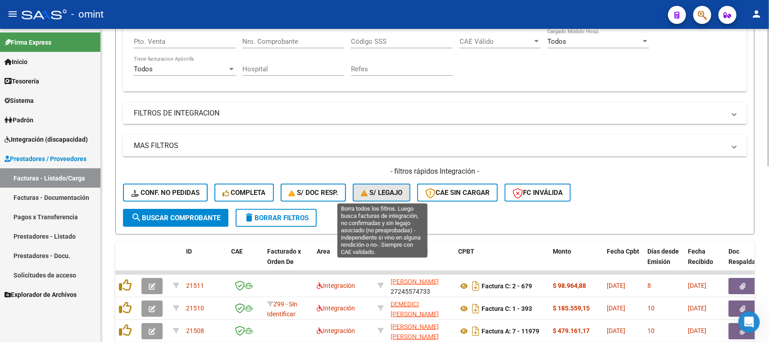
click at [377, 192] on span "S/ legajo" at bounding box center [381, 192] width 41 height 8
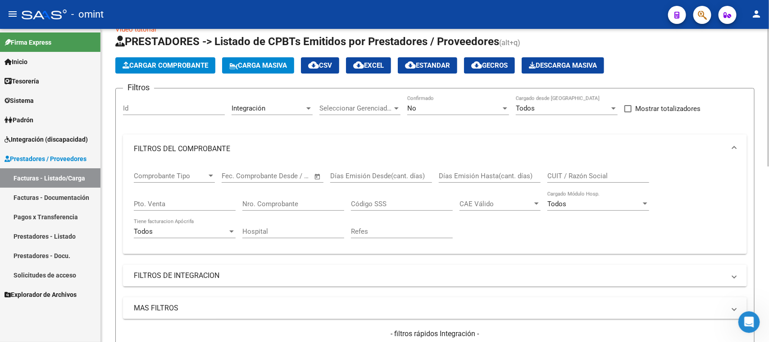
scroll to position [0, 0]
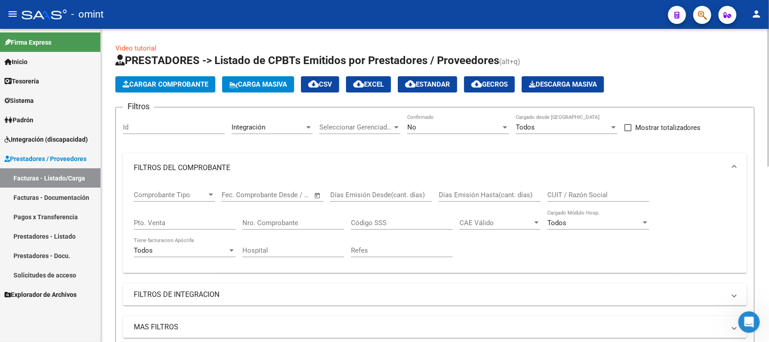
click at [373, 97] on app-list-header "PRESTADORES -> Listado de CPBTs Emitidos por Prestadores / Proveedores (alt+q) …" at bounding box center [434, 234] width 639 height 362
click at [375, 86] on span "cloud_download EXCEL" at bounding box center [368, 84] width 31 height 8
click at [161, 124] on input "Id" at bounding box center [174, 127] width 102 height 8
paste input "18550"
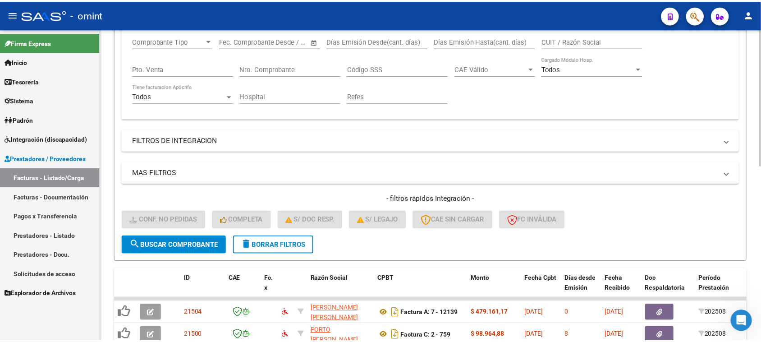
scroll to position [169, 0]
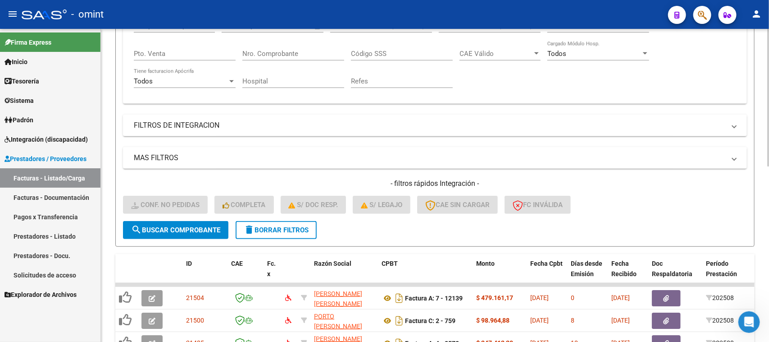
type input "18550"
click at [185, 226] on span "search Buscar Comprobante" at bounding box center [175, 230] width 89 height 8
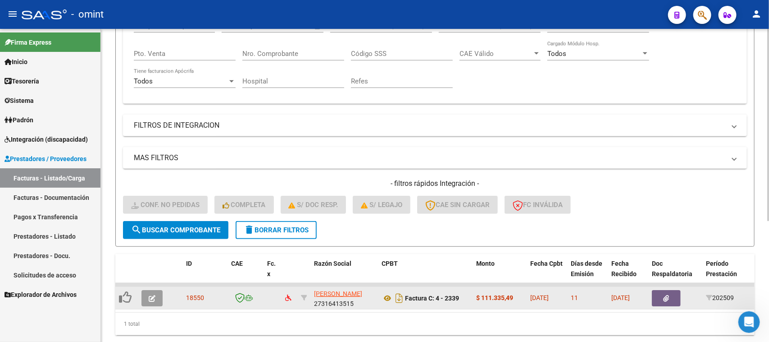
click at [147, 296] on button "button" at bounding box center [151, 298] width 21 height 16
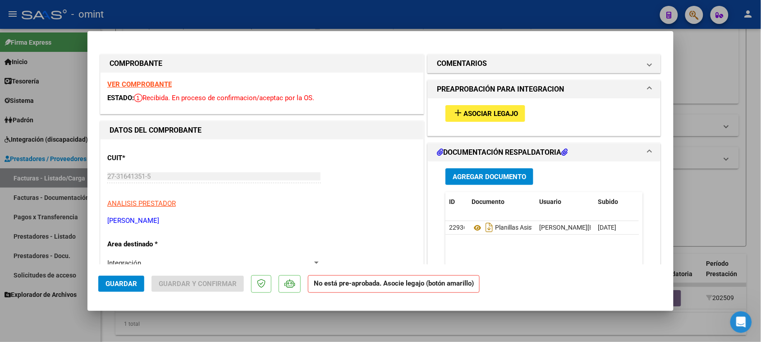
click at [153, 88] on strong "VER COMPROBANTE" at bounding box center [139, 84] width 64 height 8
click at [463, 115] on span "Asociar Legajo" at bounding box center [490, 113] width 55 height 8
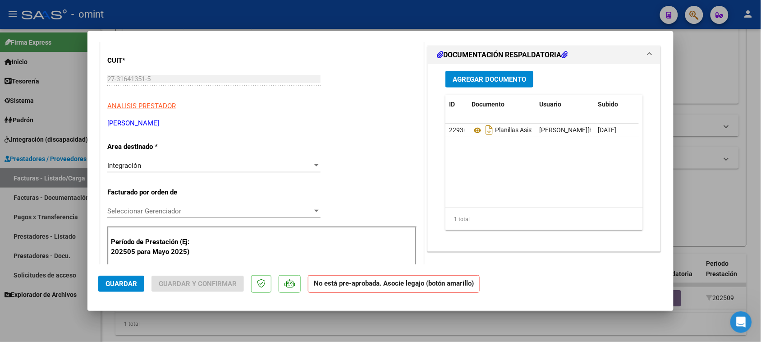
scroll to position [113, 0]
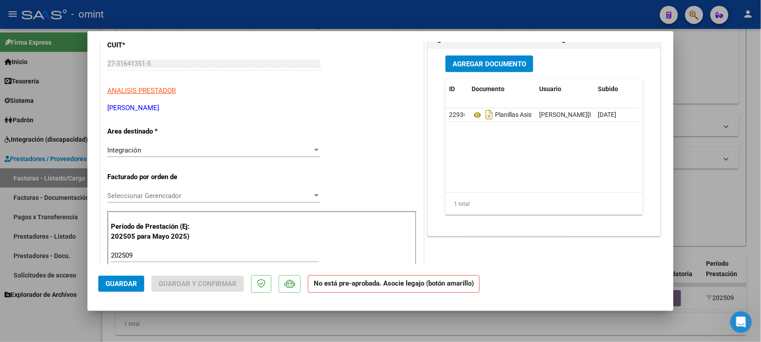
click at [200, 251] on div "202509 Ingrese el Período de Prestación como indica el ejemplo" at bounding box center [215, 255] width 208 height 14
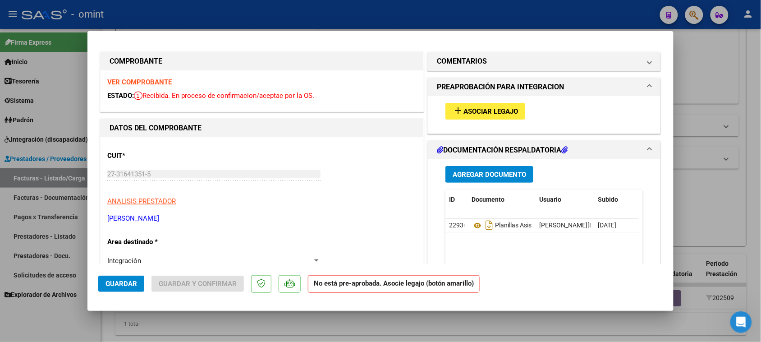
scroll to position [0, 0]
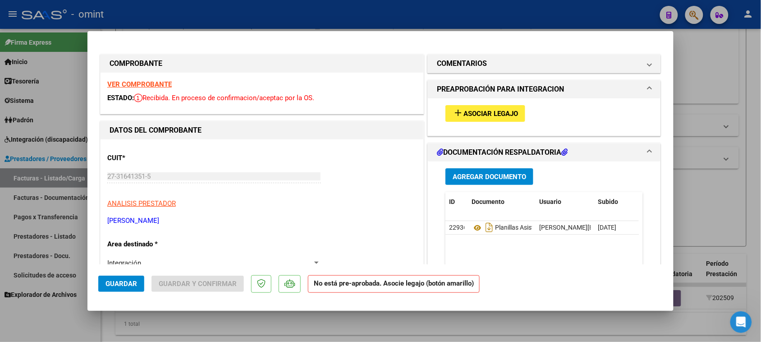
type input "202508"
click at [515, 112] on button "add Asociar Legajo" at bounding box center [485, 113] width 80 height 17
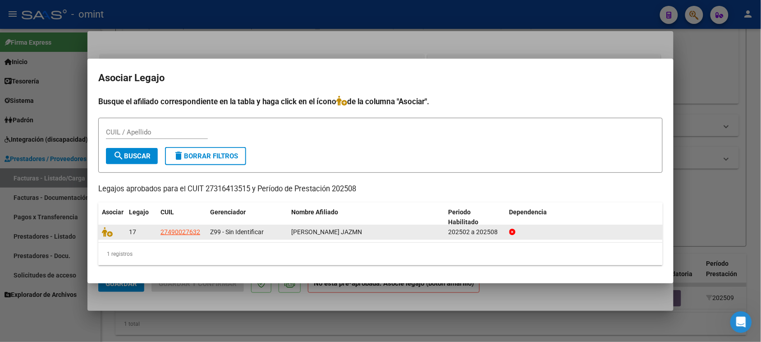
click at [109, 237] on datatable-body-cell at bounding box center [111, 232] width 27 height 14
click at [111, 233] on icon at bounding box center [107, 232] width 11 height 10
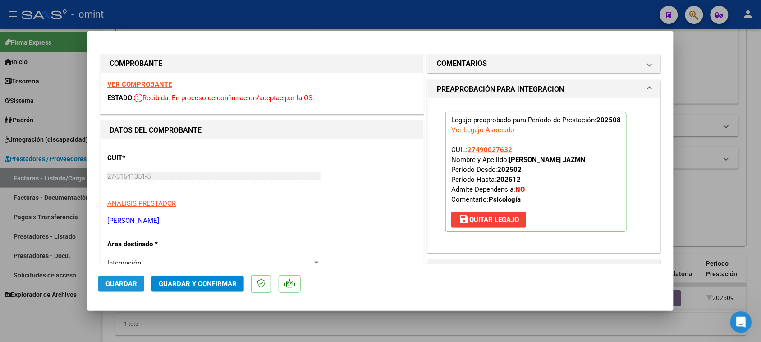
click at [111, 280] on span "Guardar" at bounding box center [121, 283] width 32 height 8
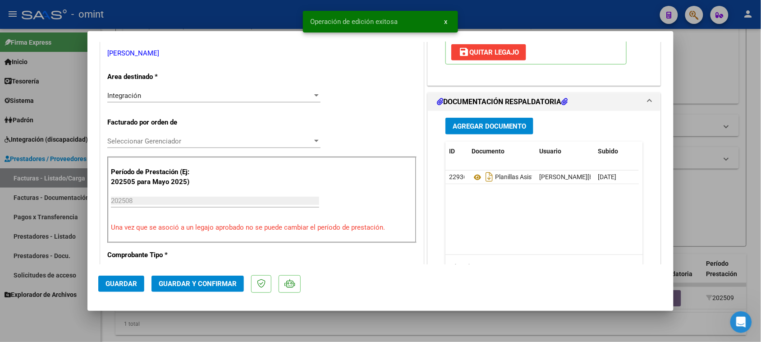
scroll to position [169, 0]
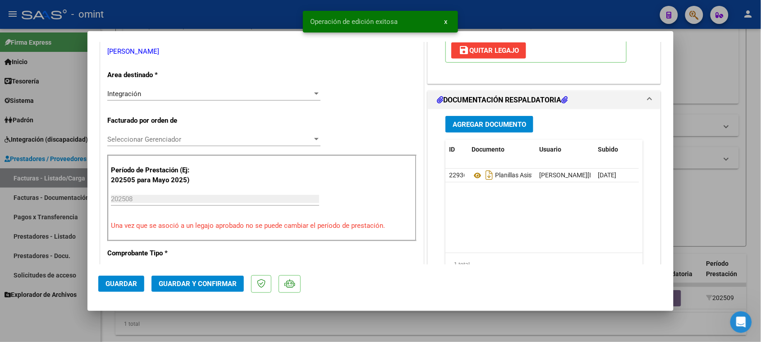
type input "$ 0,00"
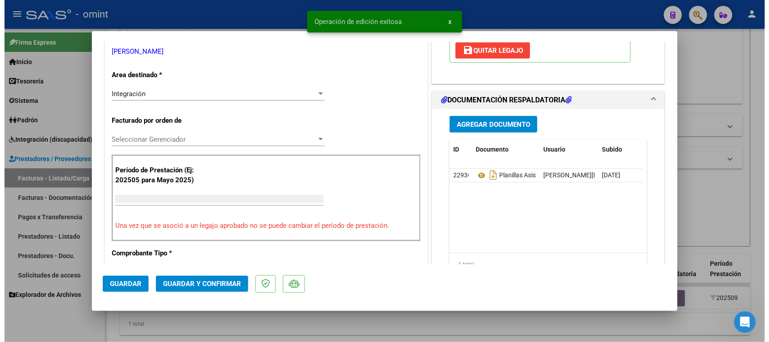
scroll to position [0, 0]
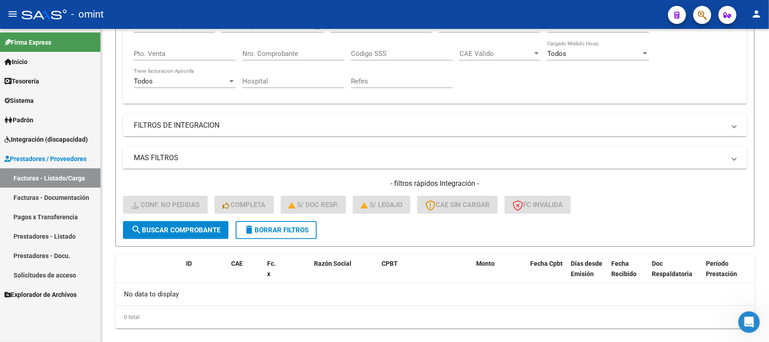
click at [30, 286] on link "Explorador de Archivos" at bounding box center [50, 293] width 100 height 19
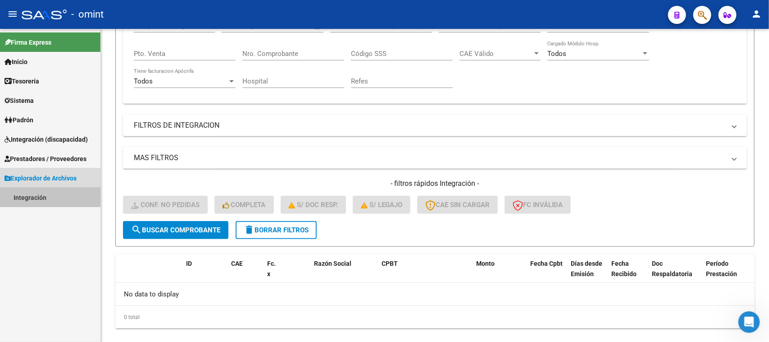
click at [57, 198] on link "Integración" at bounding box center [50, 196] width 100 height 19
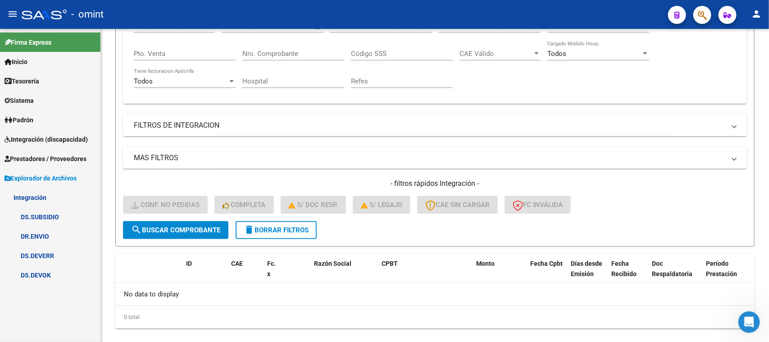
click at [59, 278] on link "DS.DEVOK" at bounding box center [50, 274] width 100 height 19
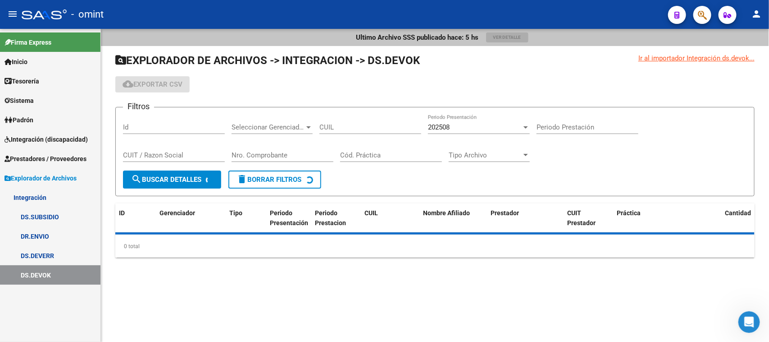
click at [498, 131] on div "202508 Periodo Presentación" at bounding box center [479, 123] width 102 height 19
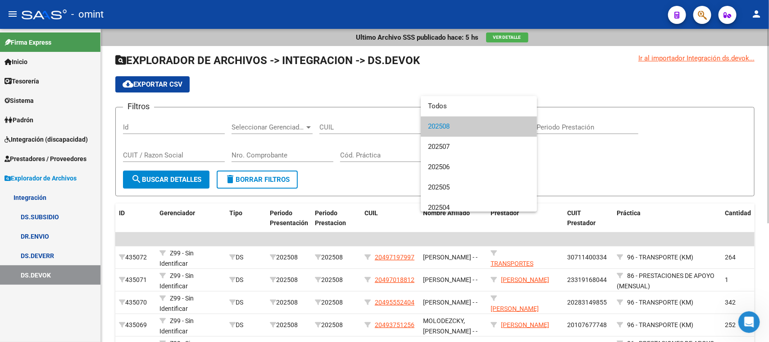
click at [498, 131] on span "202508" at bounding box center [479, 126] width 102 height 20
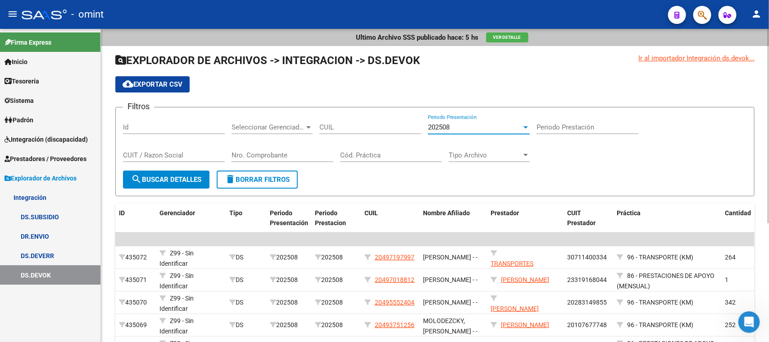
drag, startPoint x: 600, startPoint y: 126, endPoint x: 503, endPoint y: 126, distance: 96.9
click at [601, 126] on input "Periodo Prestación" at bounding box center [588, 127] width 102 height 8
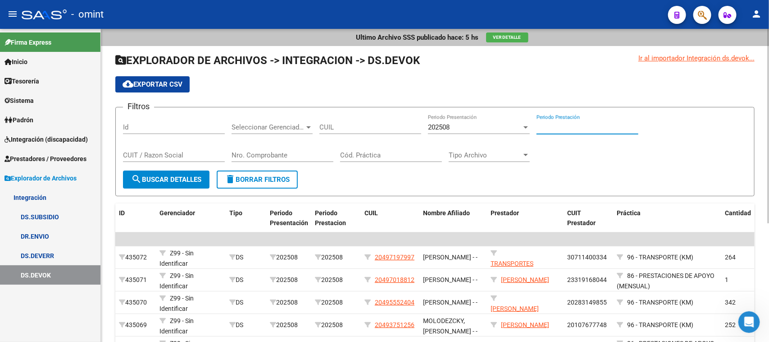
click at [200, 145] on div "CUIT / Razon Social" at bounding box center [174, 151] width 102 height 19
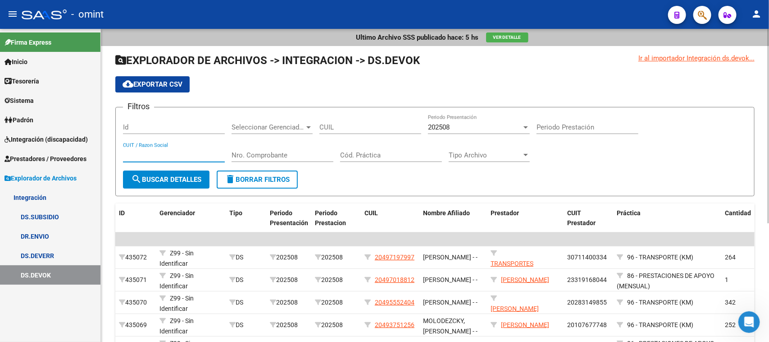
click at [200, 146] on div "CUIT / Razon Social" at bounding box center [174, 151] width 102 height 19
paste input "30716342855"
click at [180, 189] on form "Filtros Id Seleccionar Gerenciador Seleccionar Gerenciador CUIL 202508 Periodo …" at bounding box center [434, 151] width 639 height 89
click at [208, 179] on button "search Buscar Detalles" at bounding box center [166, 179] width 87 height 18
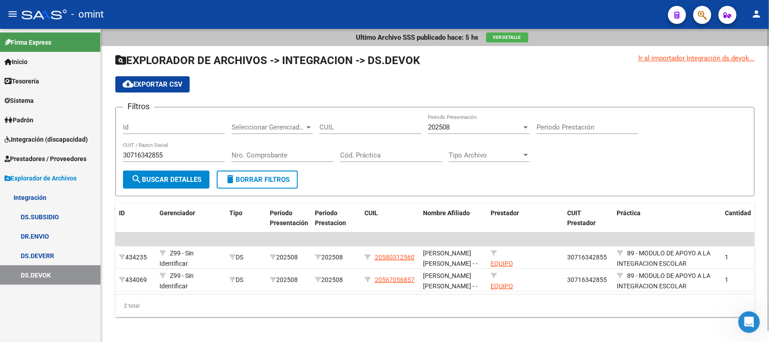
click at [170, 151] on input "30716342855" at bounding box center [174, 155] width 102 height 8
drag, startPoint x: 184, startPoint y: 152, endPoint x: 52, endPoint y: 152, distance: 131.6
click at [52, 152] on mat-sidenav-container "Firma Express Inicio Calendario SSS Instructivos Contacto OS Tesorería Extracto…" at bounding box center [384, 185] width 769 height 313
paste input "2404007"
click at [167, 183] on button "search Buscar Detalles" at bounding box center [166, 179] width 87 height 18
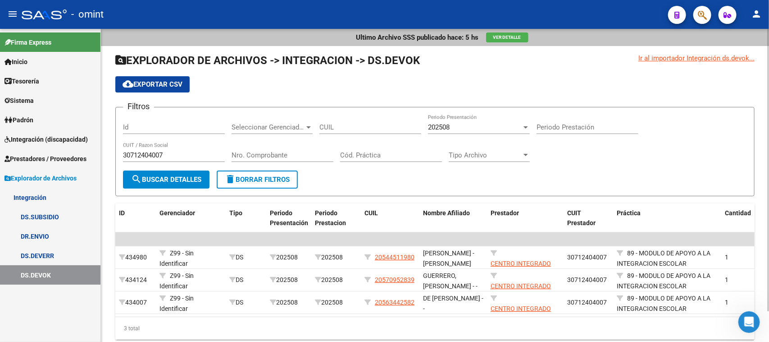
click at [329, 116] on div "CUIL" at bounding box center [370, 123] width 102 height 19
drag, startPoint x: 182, startPoint y: 152, endPoint x: 91, endPoint y: 150, distance: 91.1
click at [57, 152] on mat-sidenav-container "Firma Express Inicio Calendario SSS Instructivos Contacto OS Tesorería Extracto…" at bounding box center [384, 185] width 769 height 313
paste input "7468593"
type input "30717468593"
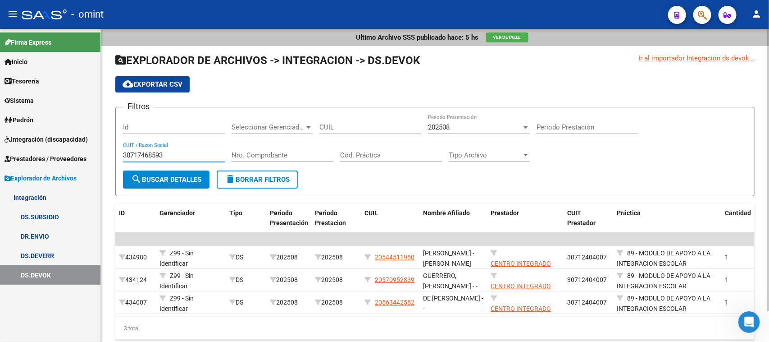
click at [173, 183] on button "search Buscar Detalles" at bounding box center [166, 179] width 87 height 18
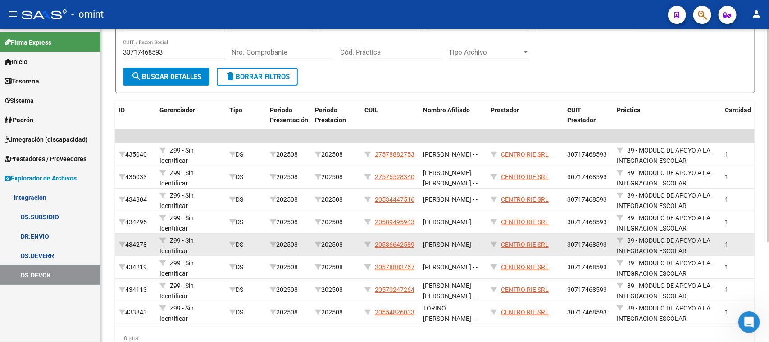
scroll to position [147, 0]
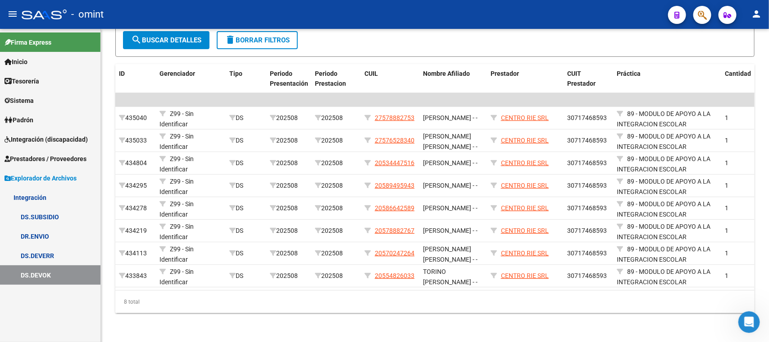
click at [17, 173] on span "Explorador de Archivos" at bounding box center [41, 178] width 72 height 10
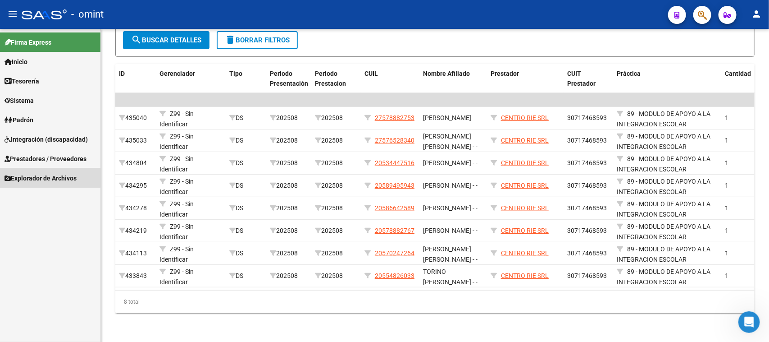
click at [17, 173] on span "Explorador de Archivos" at bounding box center [41, 178] width 72 height 10
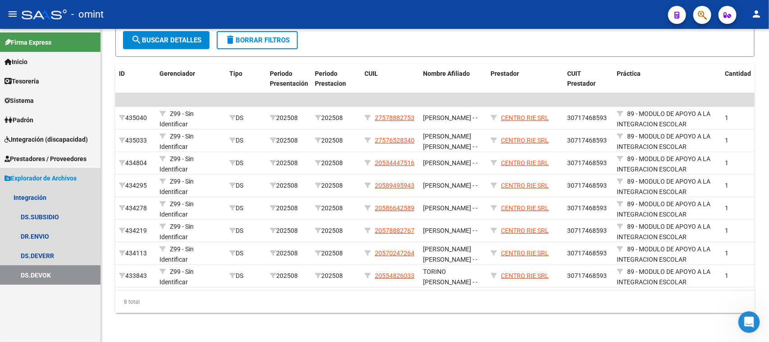
click at [17, 178] on span "Explorador de Archivos" at bounding box center [41, 178] width 72 height 10
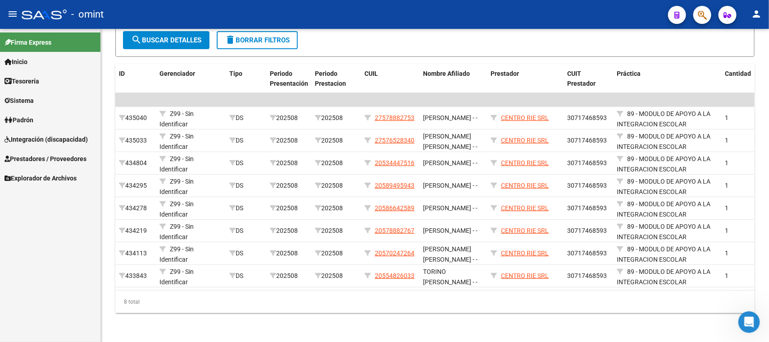
click at [30, 142] on span "Integración (discapacidad)" at bounding box center [46, 139] width 83 height 10
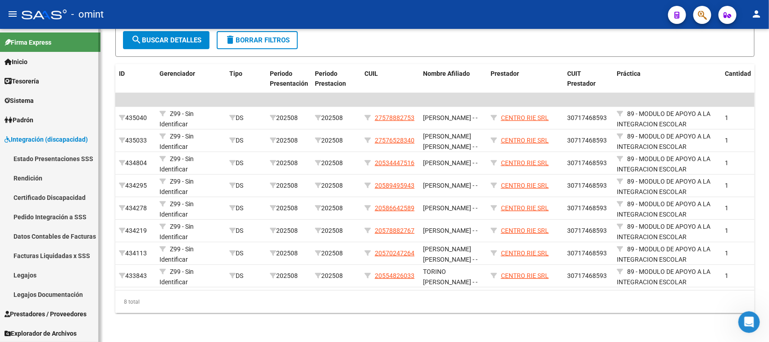
click at [47, 284] on link "Legajos Documentación" at bounding box center [50, 293] width 100 height 19
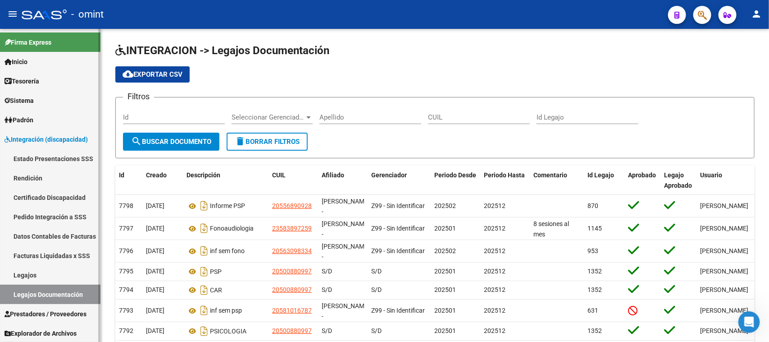
click at [44, 278] on link "Legajos" at bounding box center [50, 274] width 100 height 19
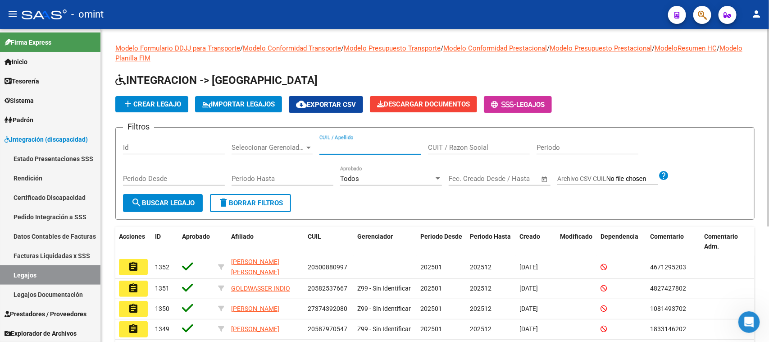
click at [374, 146] on input "CUIL / Apellido" at bounding box center [370, 147] width 102 height 8
type input "acuña"
click at [151, 205] on span "search Buscar Legajo" at bounding box center [163, 203] width 64 height 8
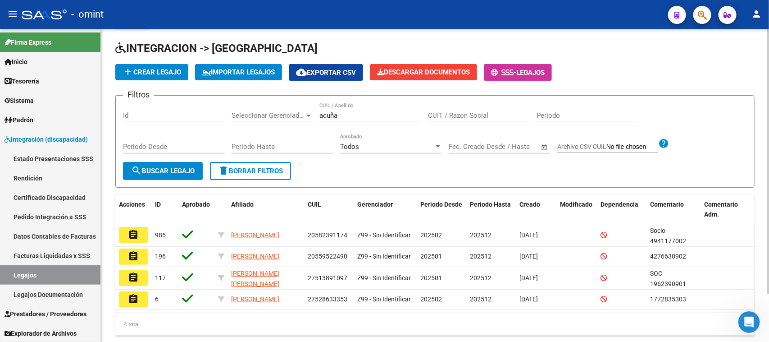
scroll to position [58, 0]
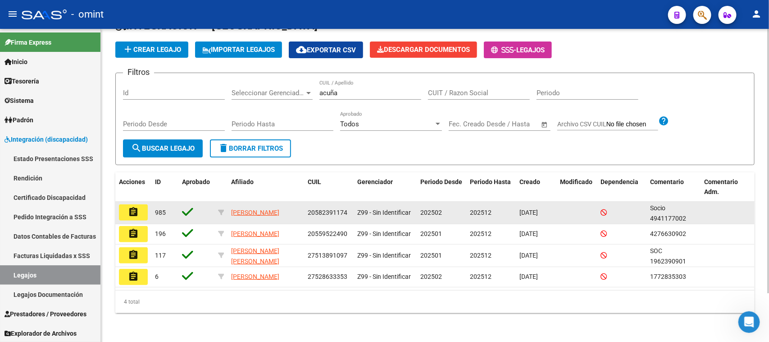
click at [132, 204] on button "assignment" at bounding box center [133, 212] width 29 height 16
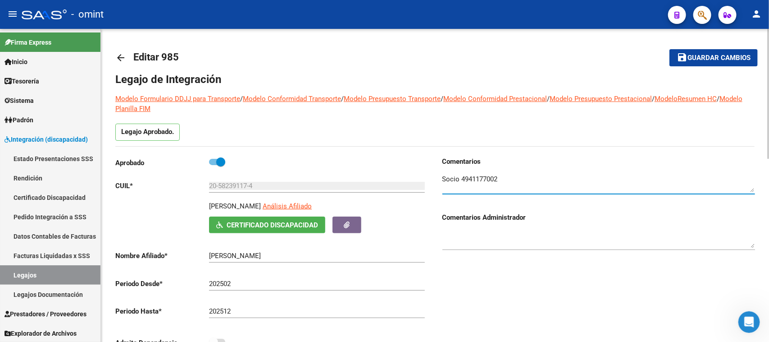
click at [480, 178] on textarea at bounding box center [598, 183] width 313 height 18
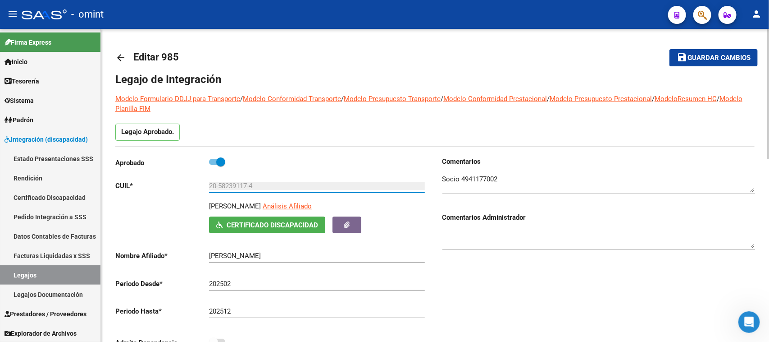
drag, startPoint x: 257, startPoint y: 185, endPoint x: 132, endPoint y: 185, distance: 124.8
click at [132, 185] on app-form-text-field "CUIL * 20-58239117-4 Ingresar CUIL" at bounding box center [270, 186] width 310 height 8
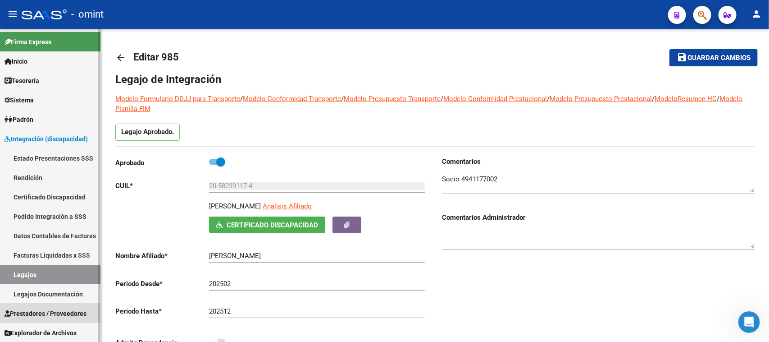
click at [54, 305] on link "Prestadores / Proveedores" at bounding box center [50, 312] width 100 height 19
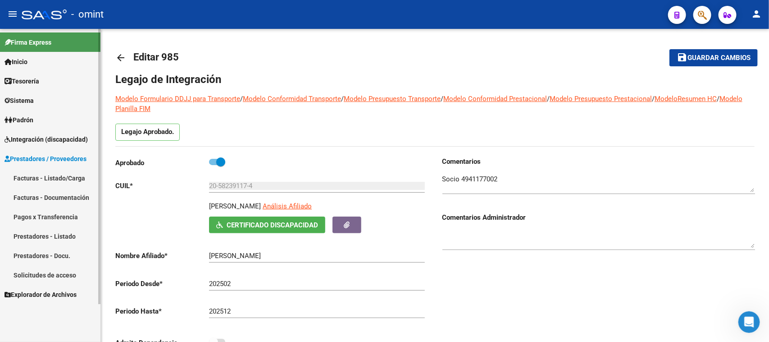
scroll to position [0, 0]
drag, startPoint x: 52, startPoint y: 180, endPoint x: 75, endPoint y: 187, distance: 24.1
click at [52, 179] on link "Facturas - Listado/Carga" at bounding box center [50, 177] width 100 height 19
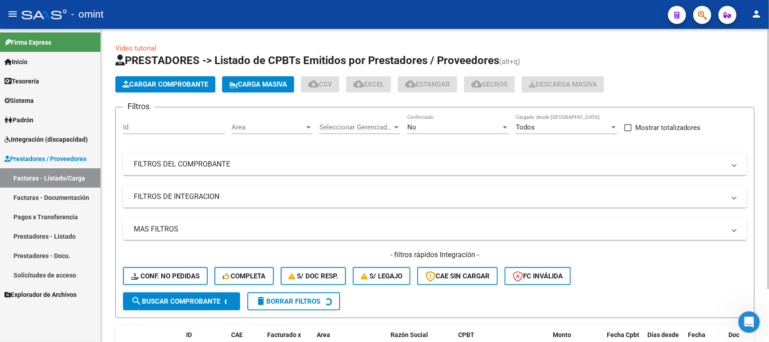
click at [202, 126] on input "Id" at bounding box center [174, 127] width 102 height 8
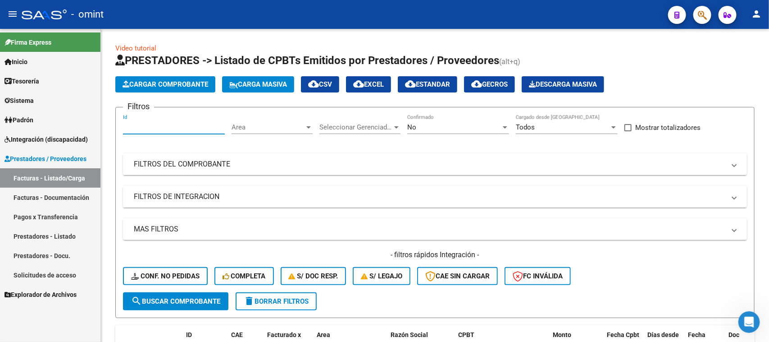
paste input "21483"
type input "21483"
click at [156, 290] on div "- filtros rápidos Integración - Conf. no pedidas Completa S/ Doc Resp. S/ legaj…" at bounding box center [435, 271] width 624 height 42
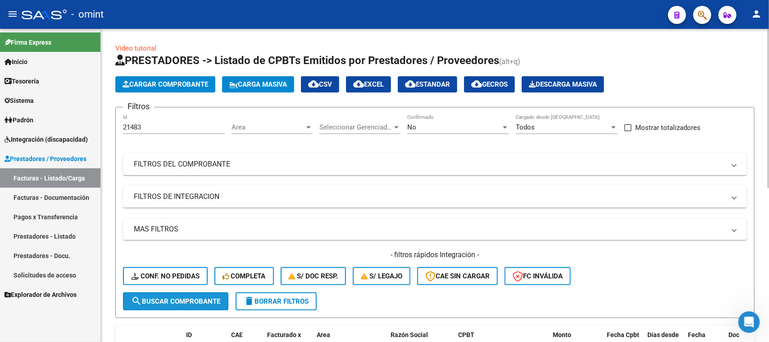
click at [196, 297] on span "search Buscar Comprobante" at bounding box center [175, 301] width 89 height 8
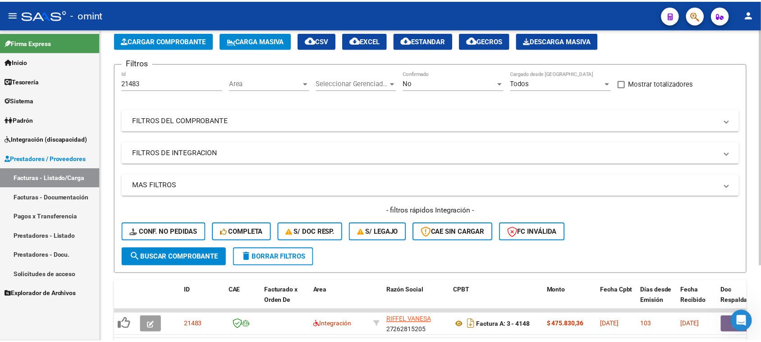
scroll to position [100, 0]
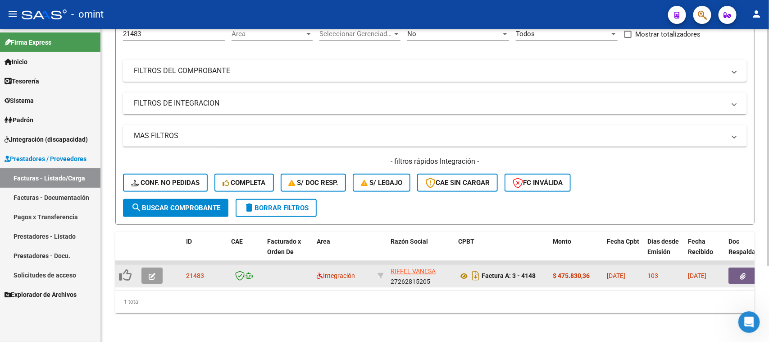
click at [149, 271] on span "button" at bounding box center [152, 275] width 7 height 8
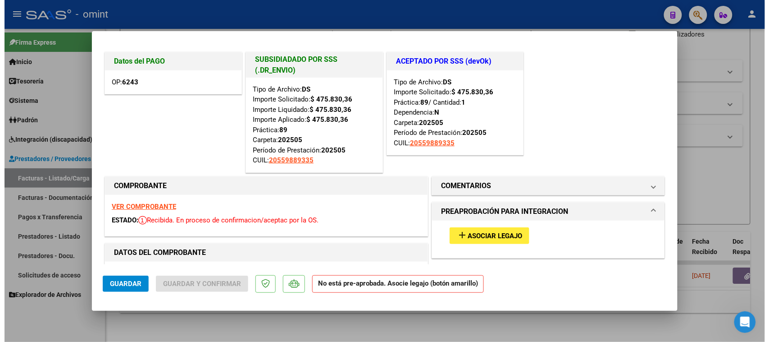
scroll to position [0, 0]
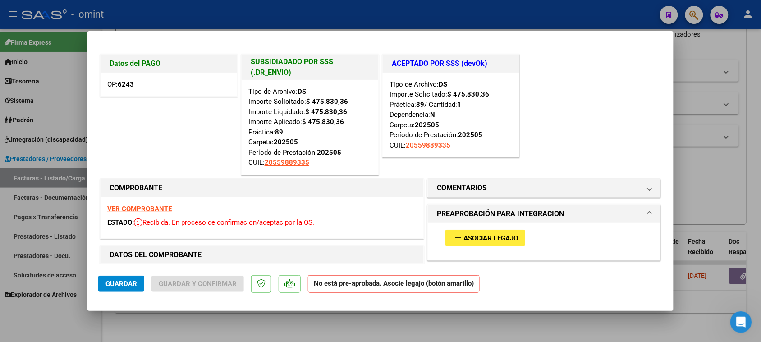
click at [164, 205] on strong "VER COMPROBANTE" at bounding box center [139, 209] width 64 height 8
type input "$ 0,00"
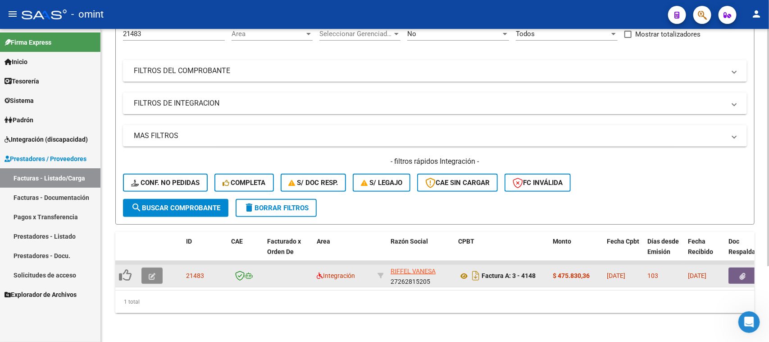
click at [149, 273] on icon "button" at bounding box center [152, 276] width 7 height 7
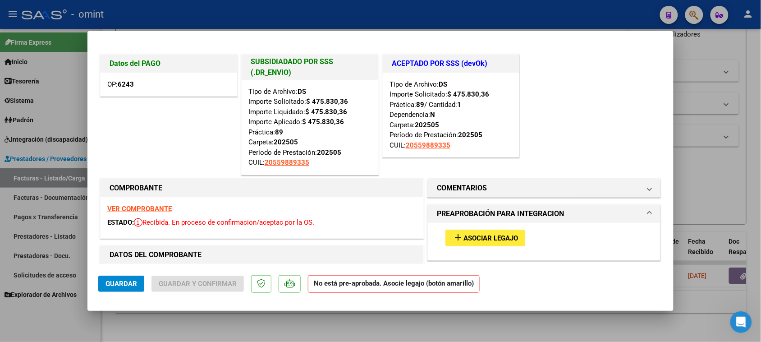
click at [491, 234] on span "Asociar Legajo" at bounding box center [490, 238] width 55 height 8
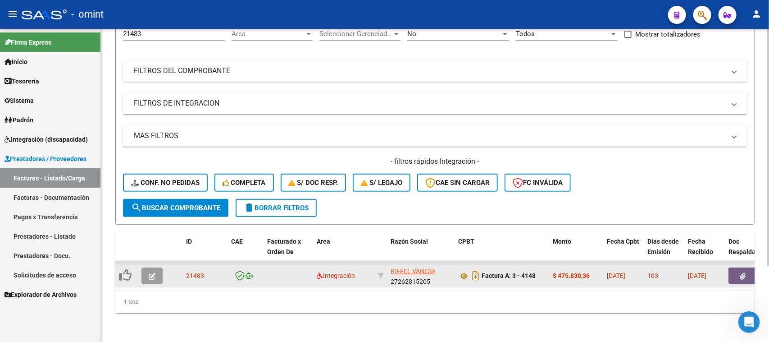
click at [146, 267] on button "button" at bounding box center [151, 275] width 21 height 16
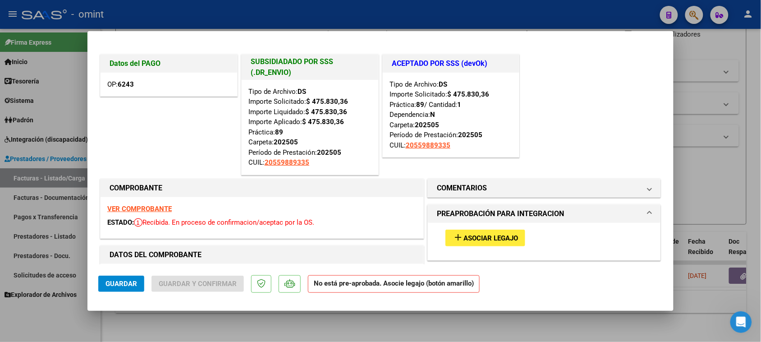
click at [131, 208] on strong "VER COMPROBANTE" at bounding box center [139, 209] width 64 height 8
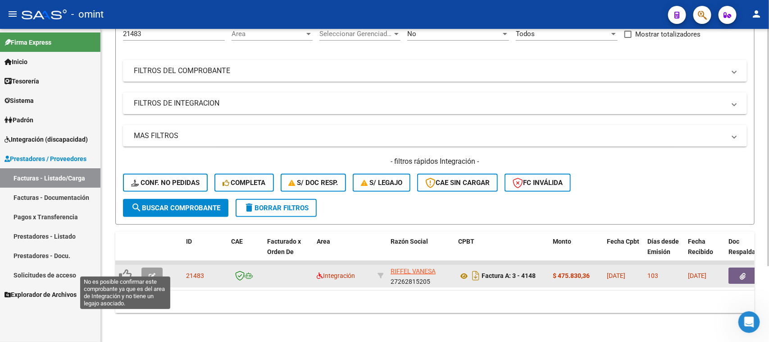
click at [120, 269] on icon at bounding box center [125, 275] width 13 height 13
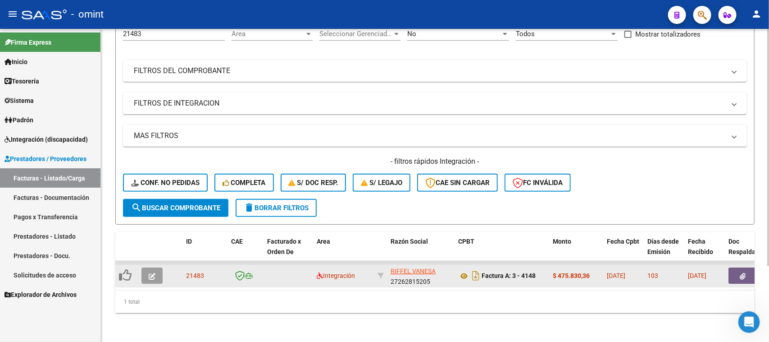
click at [123, 269] on icon at bounding box center [125, 275] width 13 height 13
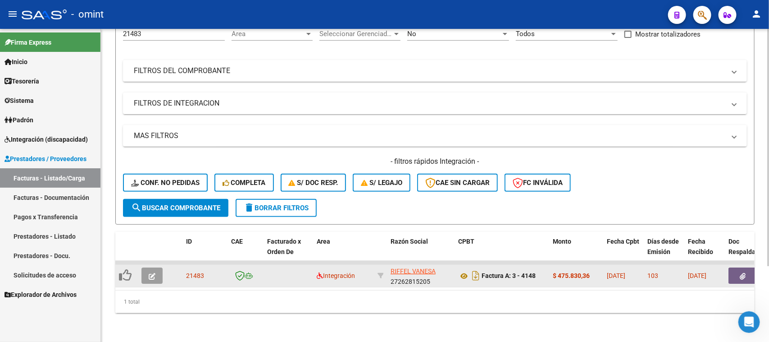
click at [123, 269] on icon at bounding box center [125, 275] width 13 height 13
drag, startPoint x: 123, startPoint y: 267, endPoint x: 149, endPoint y: 266, distance: 26.1
click at [124, 269] on icon at bounding box center [125, 275] width 13 height 13
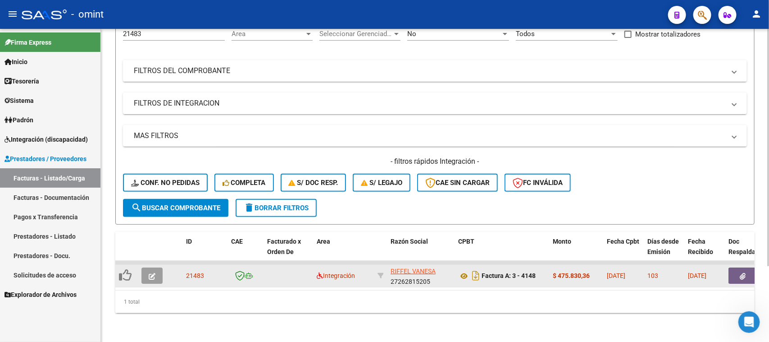
click at [150, 273] on icon "button" at bounding box center [152, 276] width 7 height 7
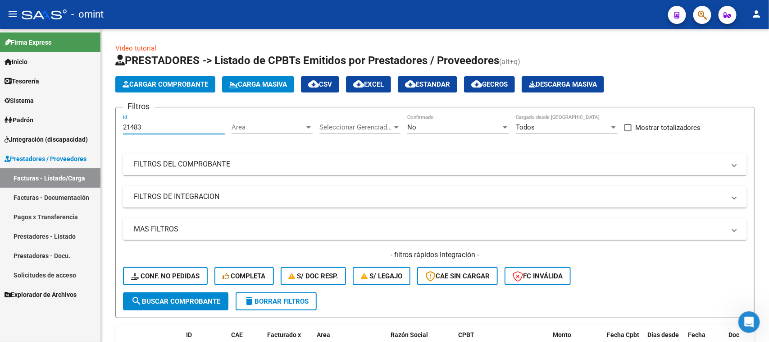
drag, startPoint x: 181, startPoint y: 127, endPoint x: 23, endPoint y: 131, distance: 158.2
click at [23, 131] on mat-sidenav-container "Firma Express Inicio Calendario SSS Instructivos Contacto OS Tesorería Extracto…" at bounding box center [384, 185] width 769 height 313
paste input "2"
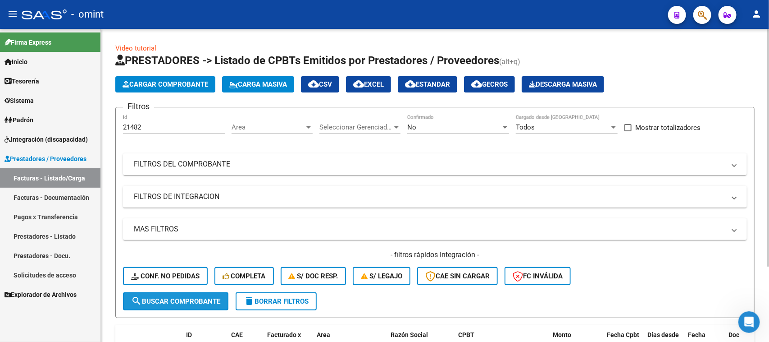
click at [201, 297] on span "search Buscar Comprobante" at bounding box center [175, 301] width 89 height 8
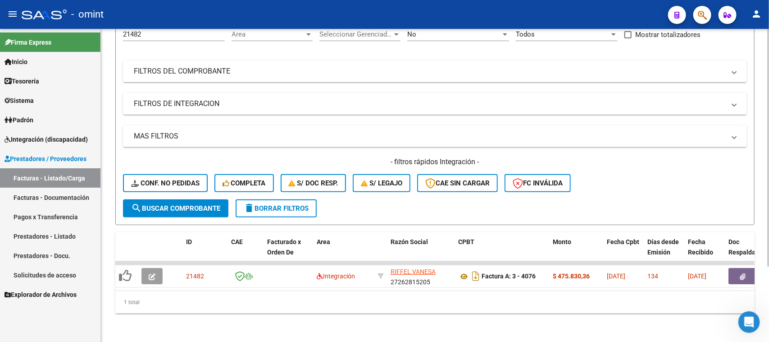
scroll to position [100, 0]
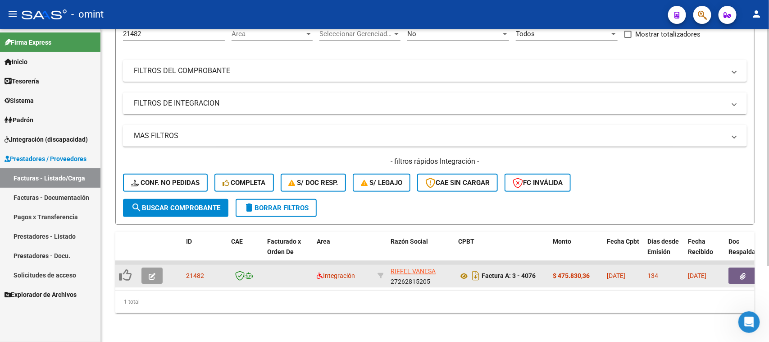
click at [159, 271] on button "button" at bounding box center [151, 275] width 21 height 16
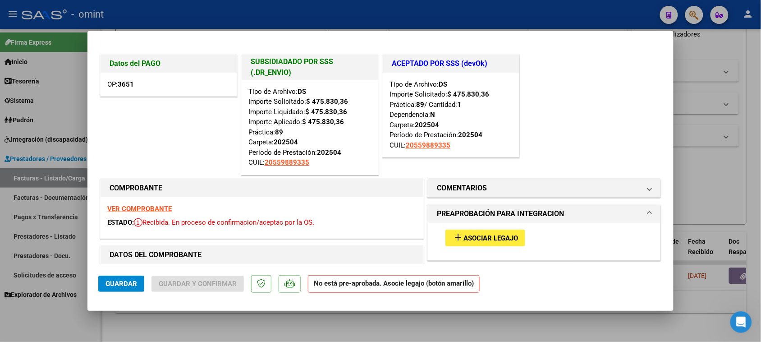
click at [140, 209] on strong "VER COMPROBANTE" at bounding box center [139, 209] width 64 height 8
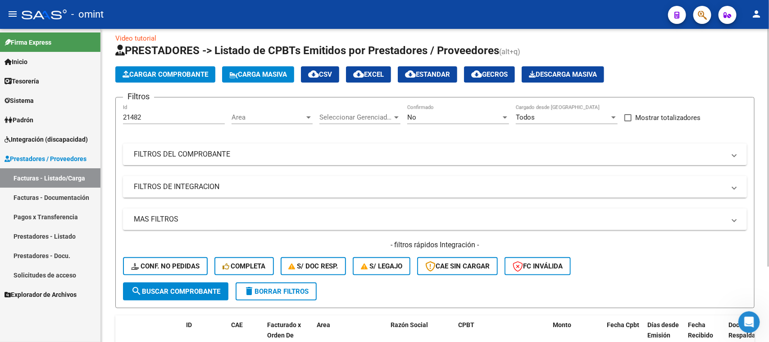
scroll to position [0, 0]
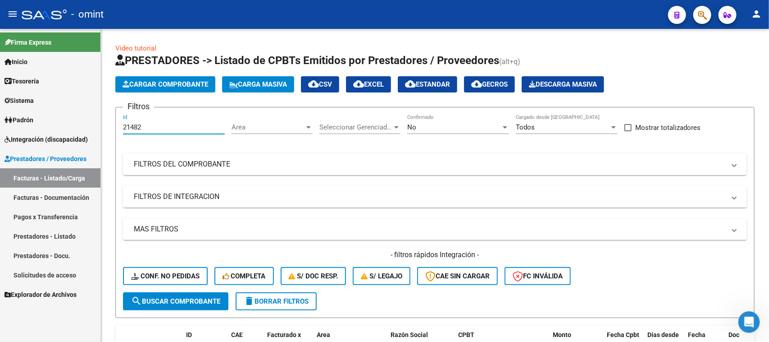
drag, startPoint x: 176, startPoint y: 126, endPoint x: 89, endPoint y: 131, distance: 87.1
click at [0, 128] on mat-sidenav-container "Firma Express Inicio Calendario SSS Instructivos Contacto OS Tesorería Extracto…" at bounding box center [384, 185] width 769 height 313
paste input "1"
click at [177, 297] on span "search Buscar Comprobante" at bounding box center [175, 301] width 89 height 8
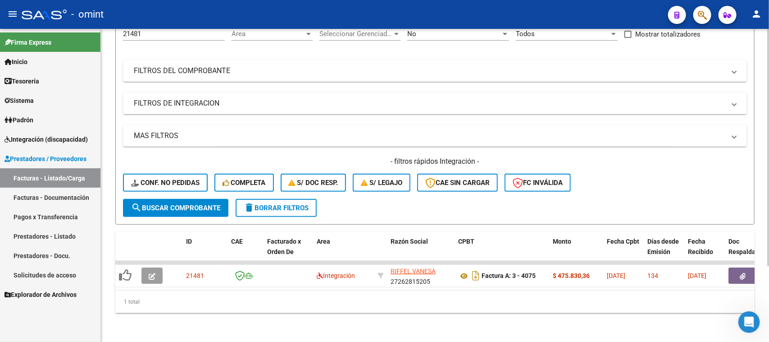
scroll to position [100, 0]
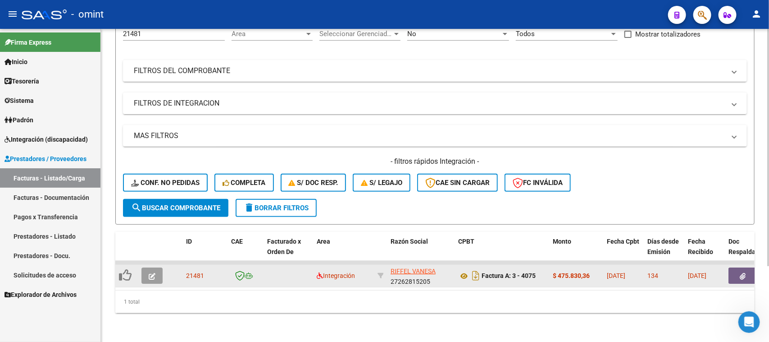
click at [157, 267] on button "button" at bounding box center [151, 275] width 21 height 16
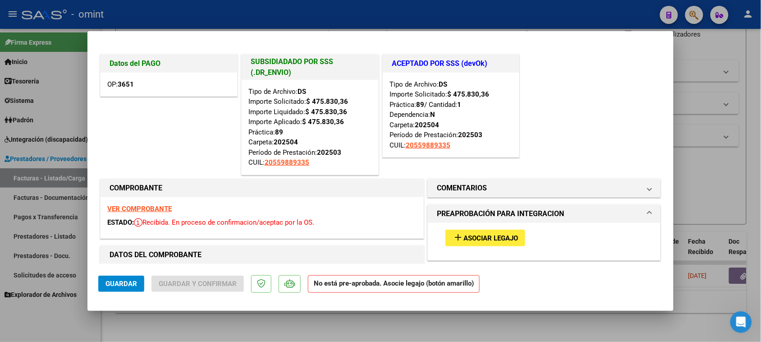
click at [138, 199] on div "VER COMPROBANTE ESTADO: Recibida. En proceso de confirmacion/aceptac por la OS." at bounding box center [261, 217] width 323 height 41
click at [138, 210] on strong "VER COMPROBANTE" at bounding box center [139, 209] width 64 height 8
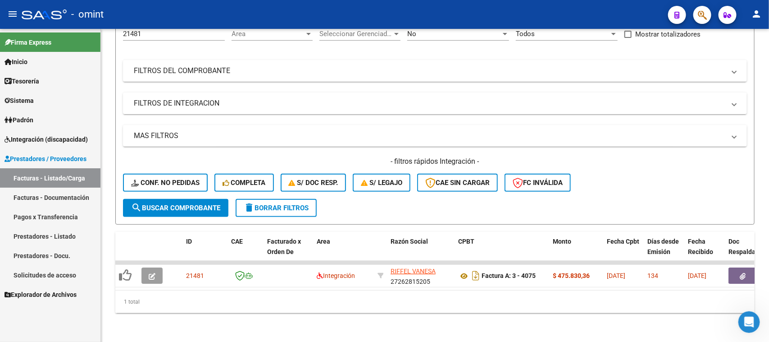
click at [57, 171] on link "Facturas - Listado/Carga" at bounding box center [50, 177] width 100 height 19
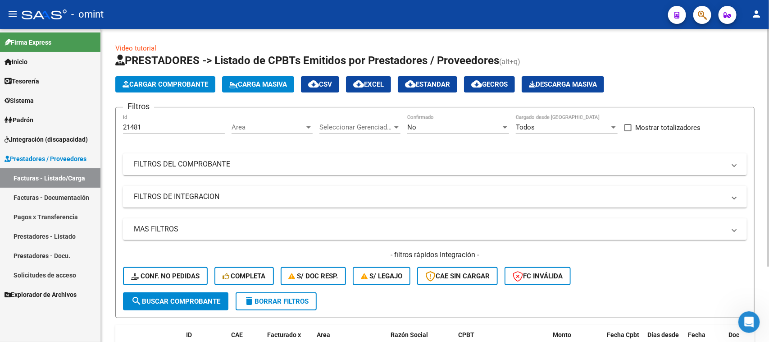
click at [177, 119] on div "21481 Id" at bounding box center [174, 123] width 102 height 19
drag, startPoint x: 177, startPoint y: 125, endPoint x: 44, endPoint y: 127, distance: 132.9
click at [44, 127] on mat-sidenav-container "Firma Express Inicio Calendario SSS Instructivos Contacto OS Tesorería Extracto…" at bounding box center [384, 185] width 769 height 313
paste input "0365"
click at [172, 304] on button "search Buscar Comprobante" at bounding box center [175, 301] width 105 height 18
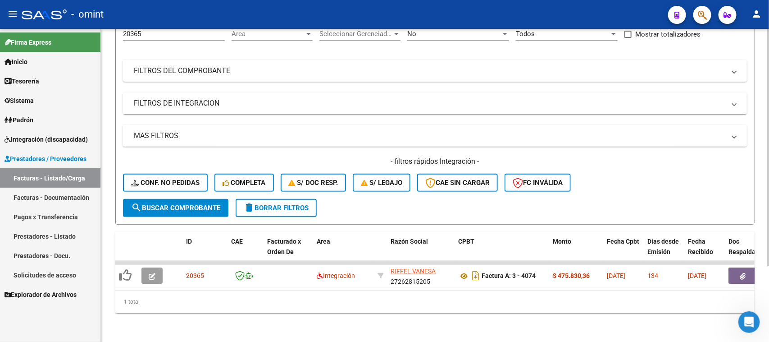
scroll to position [100, 0]
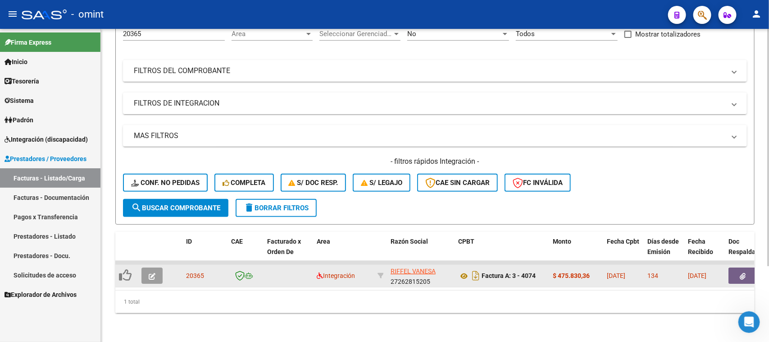
click at [150, 273] on icon "button" at bounding box center [152, 276] width 7 height 7
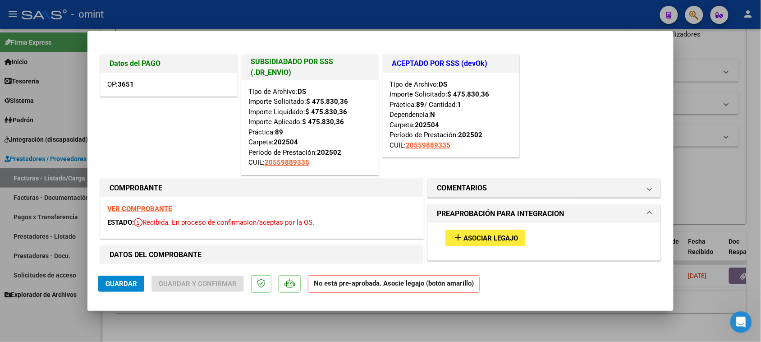
click at [140, 208] on strong "VER COMPROBANTE" at bounding box center [139, 209] width 64 height 8
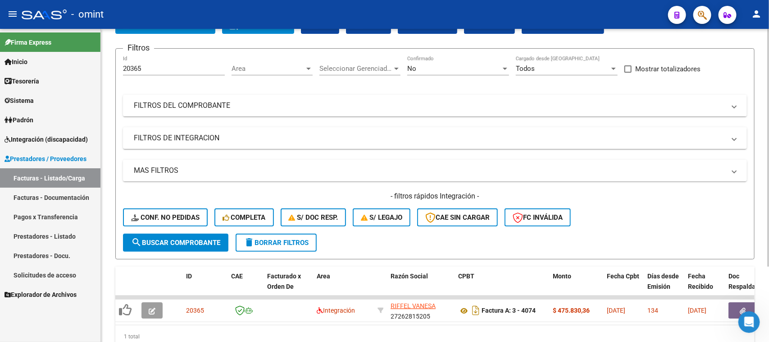
scroll to position [0, 0]
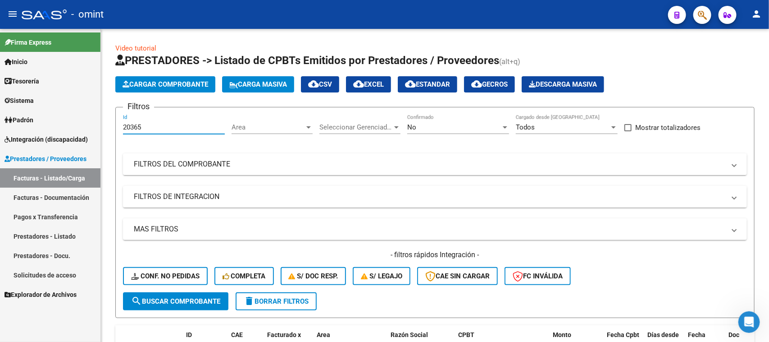
drag, startPoint x: 181, startPoint y: 124, endPoint x: 23, endPoint y: 123, distance: 158.2
click at [23, 123] on mat-sidenav-container "Firma Express Inicio Calendario SSS Instructivos Contacto OS Tesorería Extracto…" at bounding box center [384, 185] width 769 height 313
paste input "14390"
click at [164, 297] on span "search Buscar Comprobante" at bounding box center [175, 301] width 89 height 8
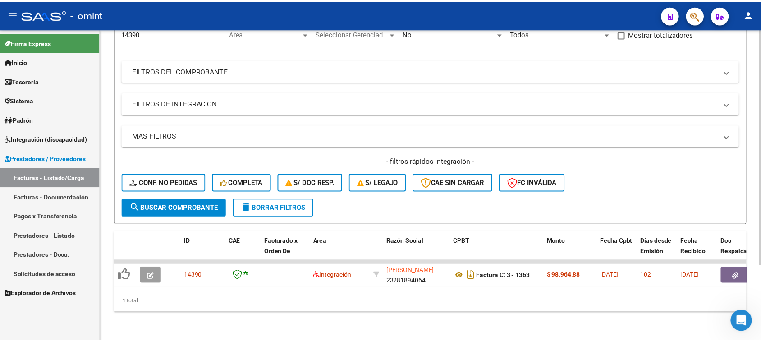
scroll to position [100, 0]
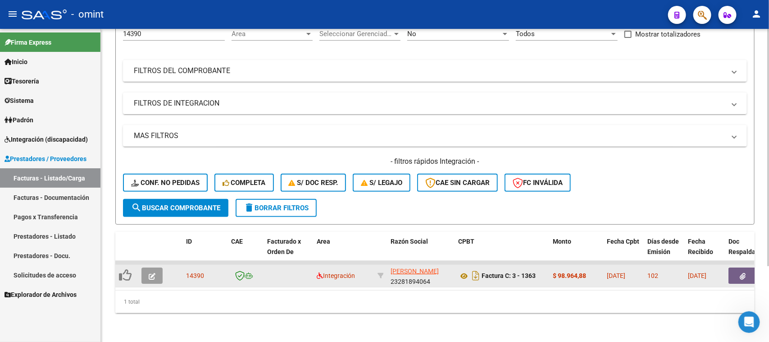
click at [144, 269] on button "button" at bounding box center [151, 275] width 21 height 16
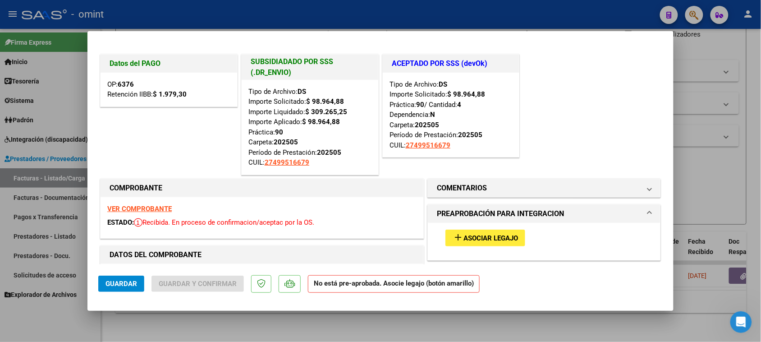
click at [161, 207] on strong "VER COMPROBANTE" at bounding box center [139, 209] width 64 height 8
click at [493, 242] on button "add Asociar Legajo" at bounding box center [485, 237] width 80 height 17
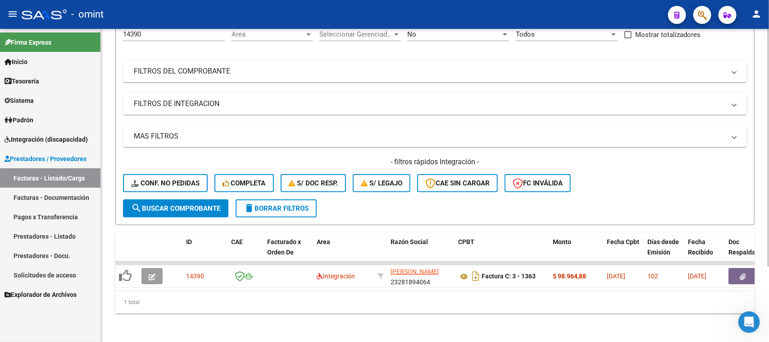
scroll to position [0, 0]
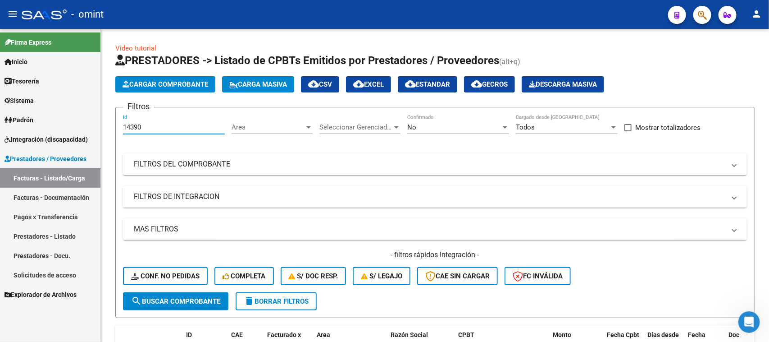
drag, startPoint x: 167, startPoint y: 126, endPoint x: 25, endPoint y: 129, distance: 141.9
click at [25, 129] on mat-sidenav-container "Firma Express Inicio Calendario SSS Instructivos Contacto OS Tesorería Extracto…" at bounding box center [384, 185] width 769 height 313
paste input "89"
click at [166, 293] on button "search Buscar Comprobante" at bounding box center [175, 301] width 105 height 18
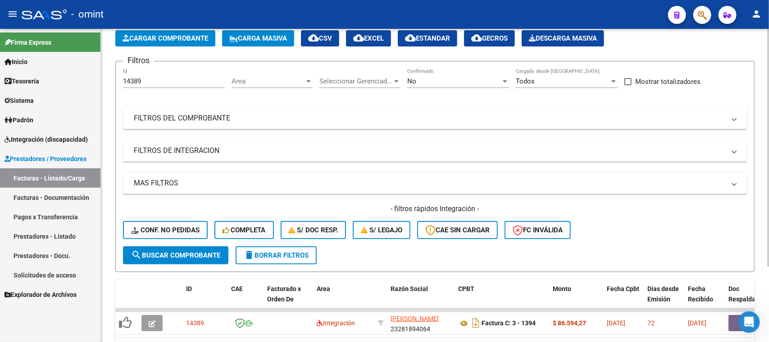
scroll to position [100, 0]
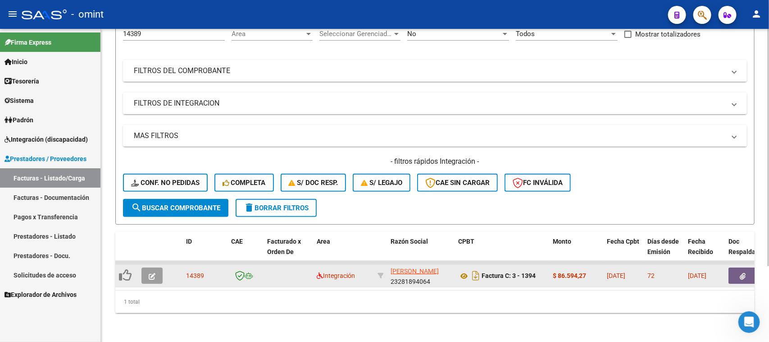
click at [149, 273] on icon "button" at bounding box center [152, 276] width 7 height 7
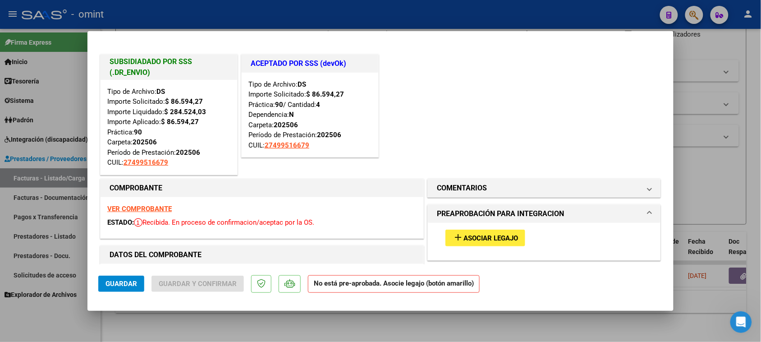
click at [154, 208] on strong "VER COMPROBANTE" at bounding box center [139, 209] width 64 height 8
click at [452, 237] on mat-icon "add" at bounding box center [457, 237] width 11 height 11
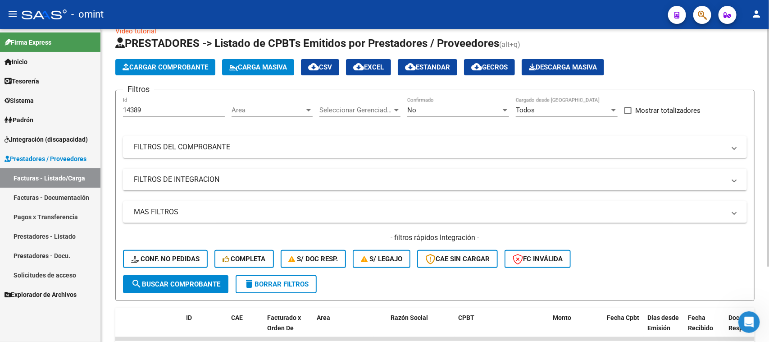
scroll to position [0, 0]
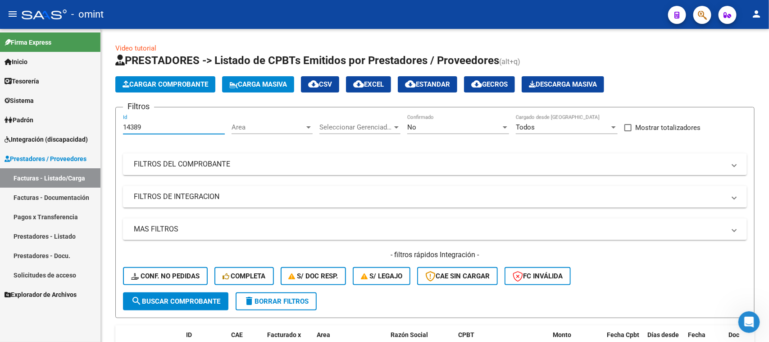
drag, startPoint x: 187, startPoint y: 127, endPoint x: 0, endPoint y: 128, distance: 187.4
click at [0, 128] on mat-sidenav-container "Firma Express Inicio Calendario SSS Instructivos Contacto OS Tesorería Extracto…" at bounding box center [384, 185] width 769 height 313
paste input "11"
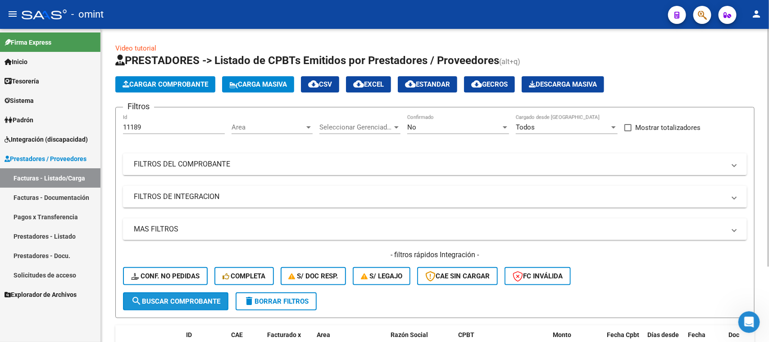
click at [190, 297] on span "search Buscar Comprobante" at bounding box center [175, 301] width 89 height 8
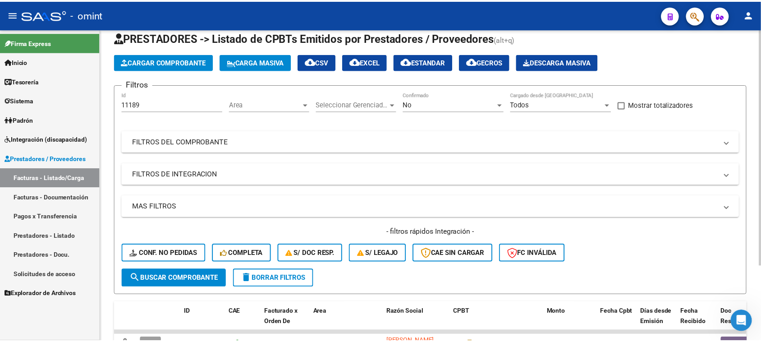
scroll to position [100, 0]
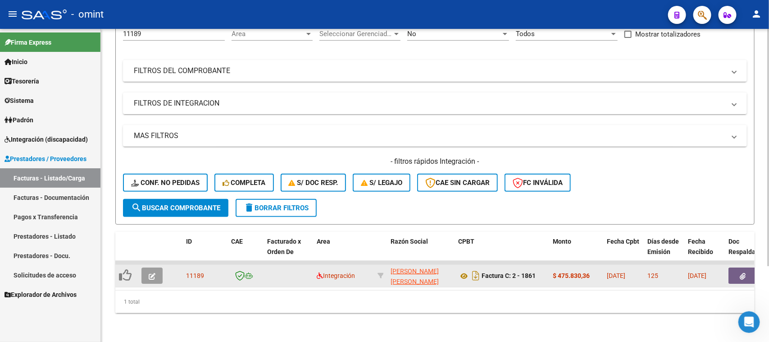
click at [155, 267] on button "button" at bounding box center [151, 275] width 21 height 16
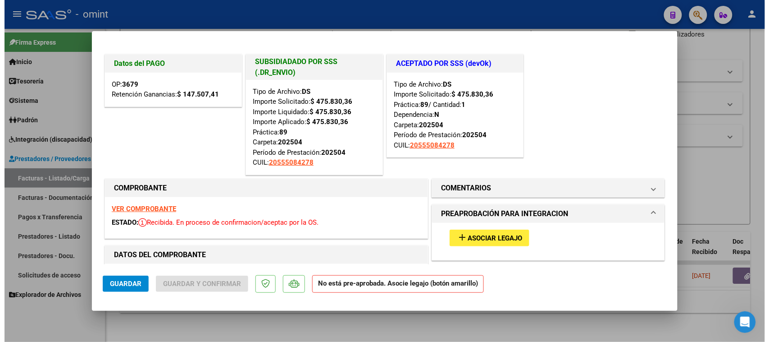
scroll to position [56, 0]
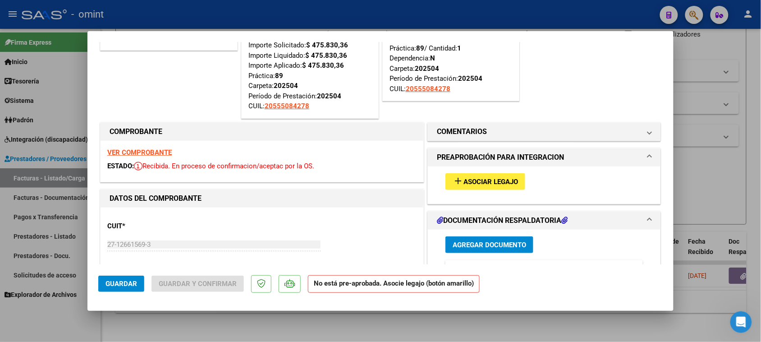
click at [160, 154] on strong "VER COMPROBANTE" at bounding box center [139, 152] width 64 height 8
click at [467, 178] on span "Asociar Legajo" at bounding box center [490, 182] width 55 height 8
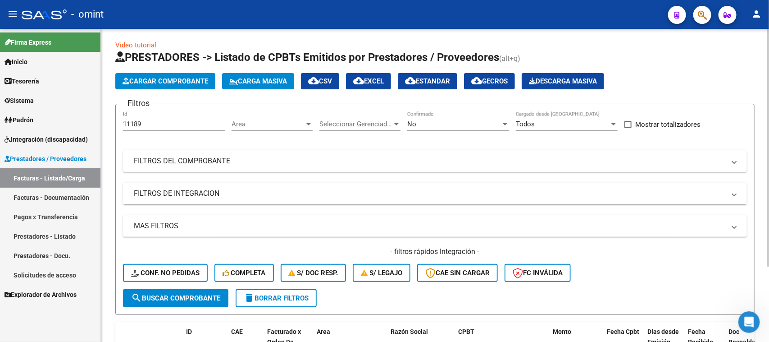
scroll to position [0, 0]
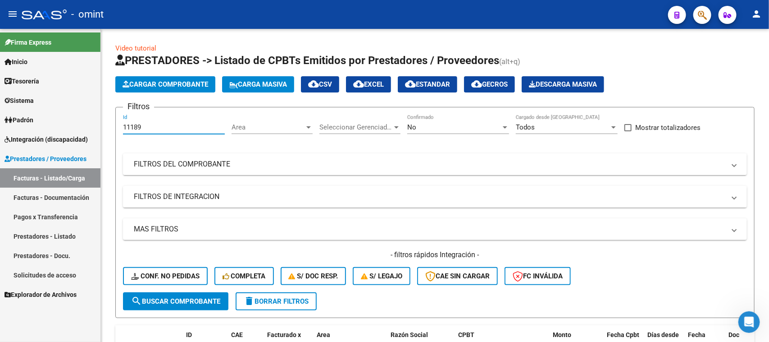
drag, startPoint x: 173, startPoint y: 127, endPoint x: 56, endPoint y: 139, distance: 116.8
click at [56, 139] on mat-sidenav-container "Firma Express Inicio Calendario SSS Instructivos Contacto OS Tesorería Extracto…" at bounding box center [384, 185] width 769 height 313
paste input "8623"
click at [199, 297] on span "search Buscar Comprobante" at bounding box center [175, 301] width 89 height 8
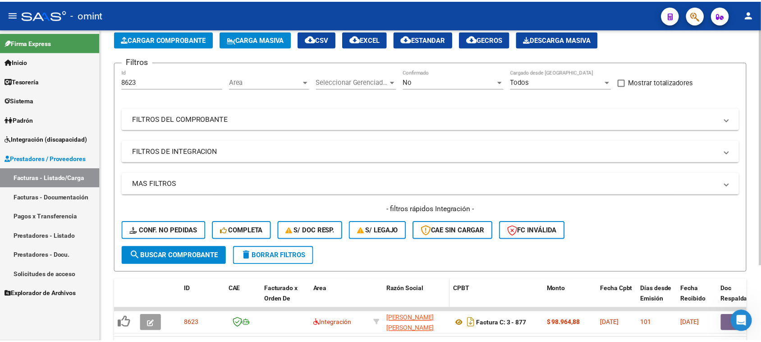
scroll to position [100, 0]
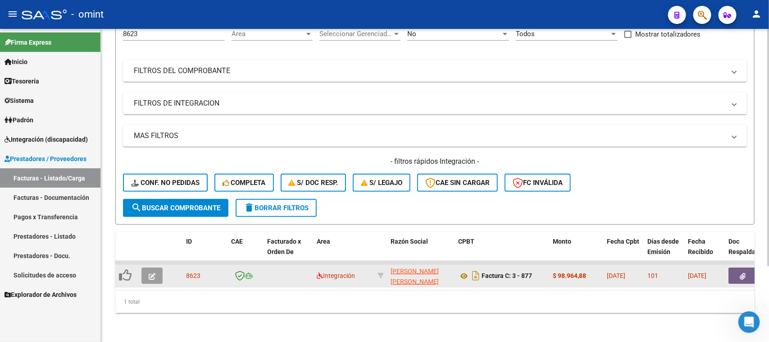
click at [147, 267] on button "button" at bounding box center [151, 275] width 21 height 16
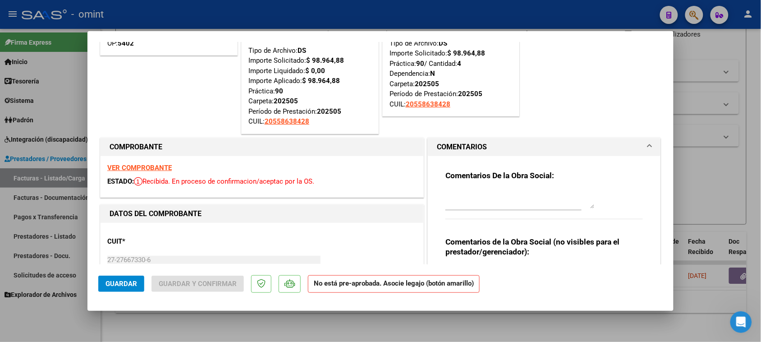
scroll to position [0, 0]
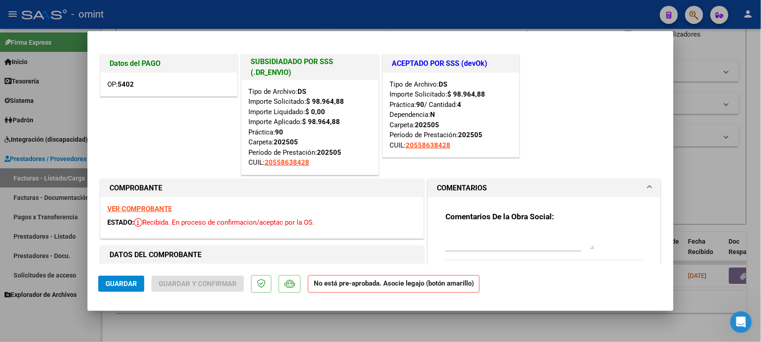
click at [169, 210] on strong "VER COMPROBANTE" at bounding box center [139, 209] width 64 height 8
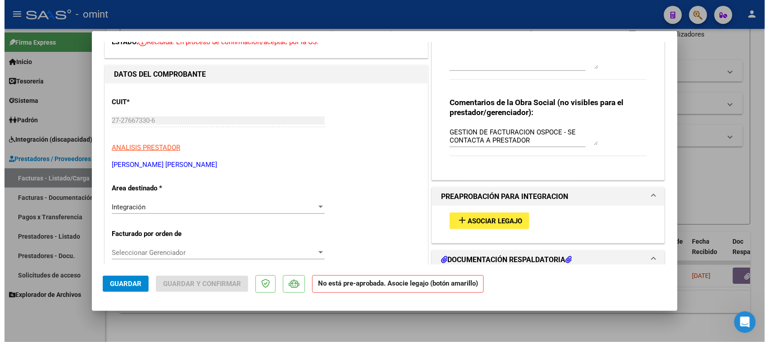
scroll to position [225, 0]
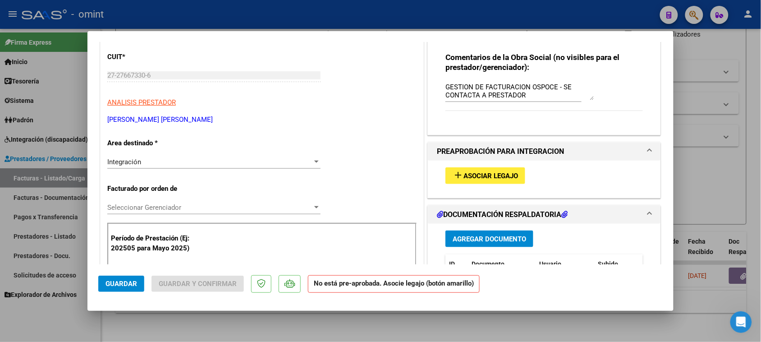
click at [490, 176] on span "Asociar Legajo" at bounding box center [490, 176] width 55 height 8
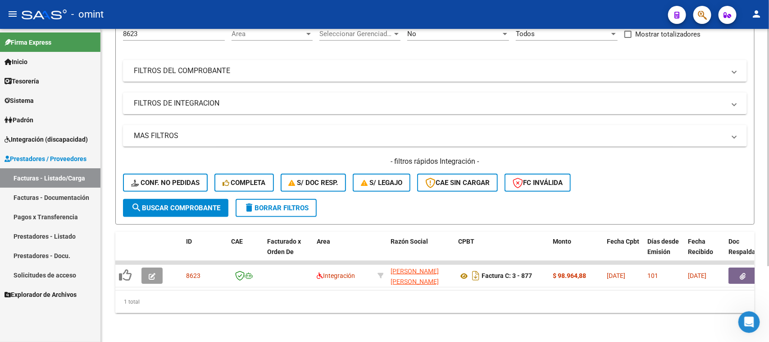
scroll to position [0, 0]
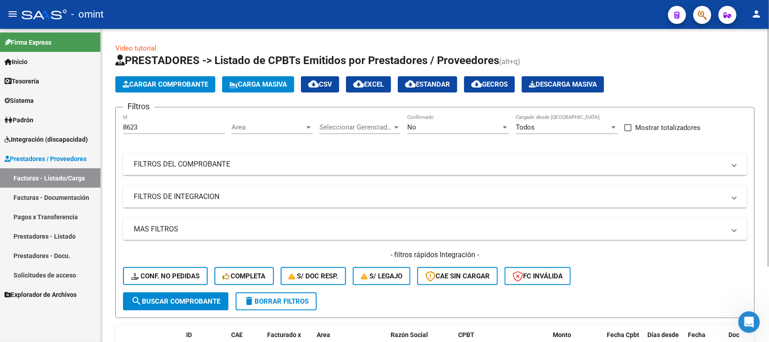
drag, startPoint x: 170, startPoint y: 120, endPoint x: 170, endPoint y: 128, distance: 8.6
click at [170, 122] on div "8623 Id" at bounding box center [174, 123] width 102 height 19
drag, startPoint x: 170, startPoint y: 128, endPoint x: 1, endPoint y: 131, distance: 168.5
click at [1, 131] on mat-sidenav-container "Firma Express Inicio Calendario SSS Instructivos Contacto OS Tesorería Extracto…" at bounding box center [384, 185] width 769 height 313
paste input "7862"
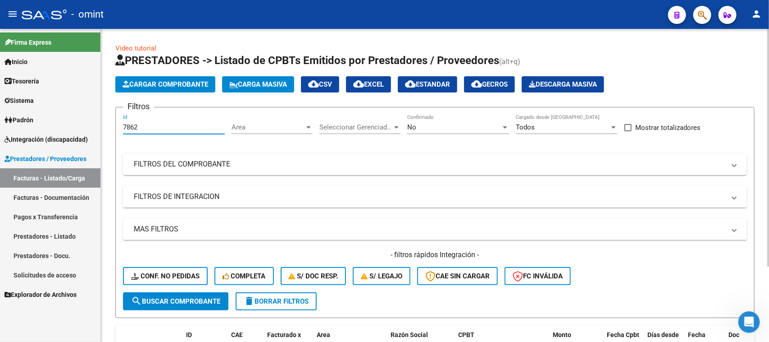
drag, startPoint x: 147, startPoint y: 303, endPoint x: 219, endPoint y: 255, distance: 86.7
click at [148, 304] on button "search Buscar Comprobante" at bounding box center [175, 301] width 105 height 18
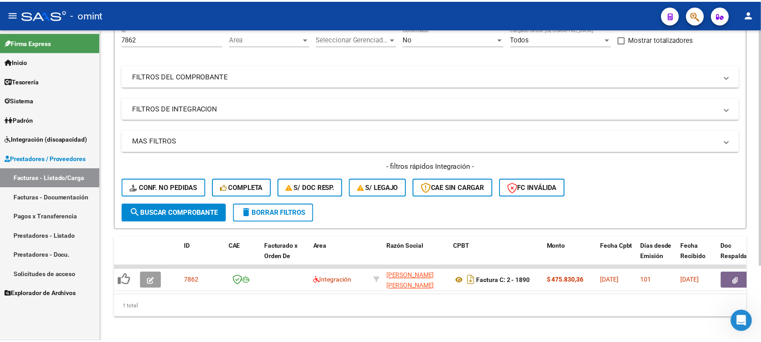
scroll to position [100, 0]
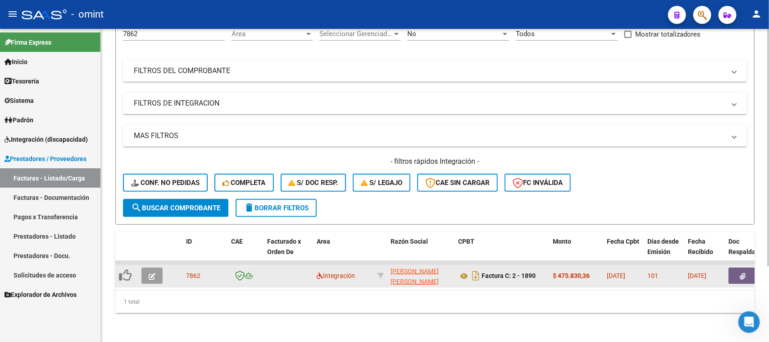
click at [147, 269] on button "button" at bounding box center [151, 275] width 21 height 16
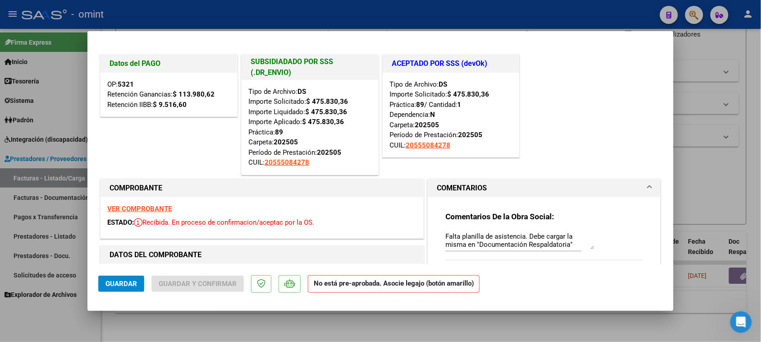
click at [134, 203] on div "VER COMPROBANTE ESTADO: Recibida. En proceso de confirmacion/aceptac por la OS." at bounding box center [261, 217] width 323 height 41
click at [134, 206] on strong "VER COMPROBANTE" at bounding box center [139, 209] width 64 height 8
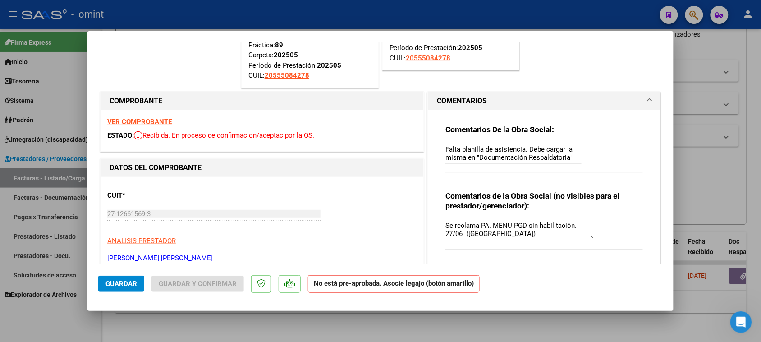
scroll to position [113, 0]
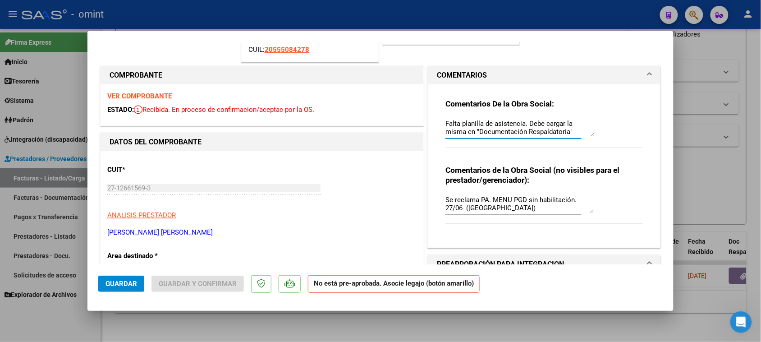
drag, startPoint x: 555, startPoint y: 130, endPoint x: 323, endPoint y: 76, distance: 238.7
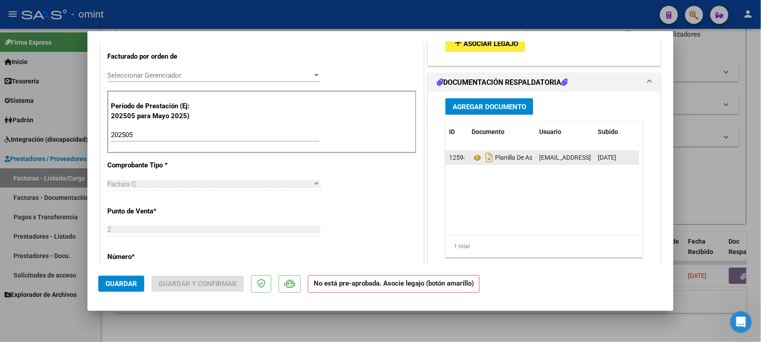
scroll to position [338, 0]
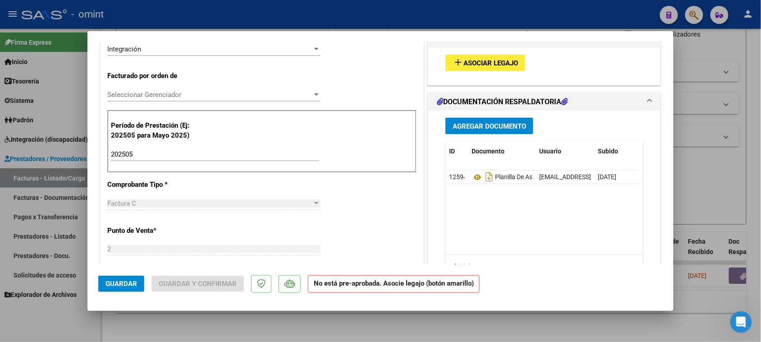
click at [458, 68] on button "add Asociar Legajo" at bounding box center [485, 63] width 80 height 17
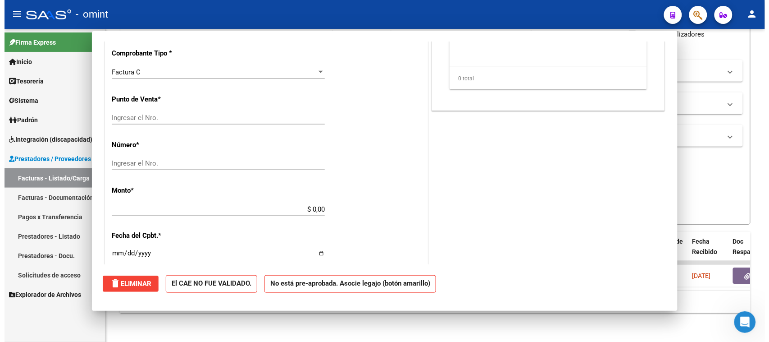
scroll to position [0, 0]
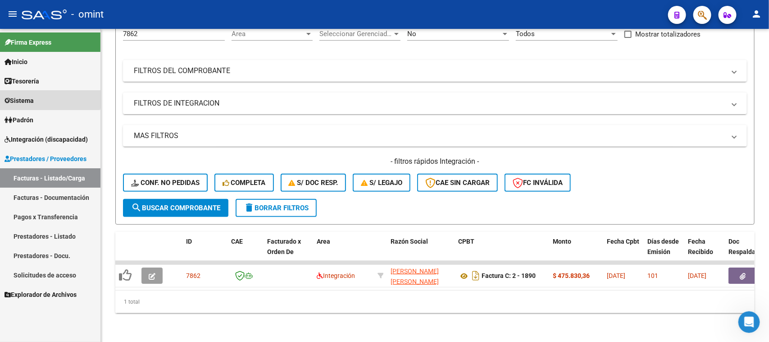
click at [39, 96] on link "Sistema" at bounding box center [50, 100] width 100 height 19
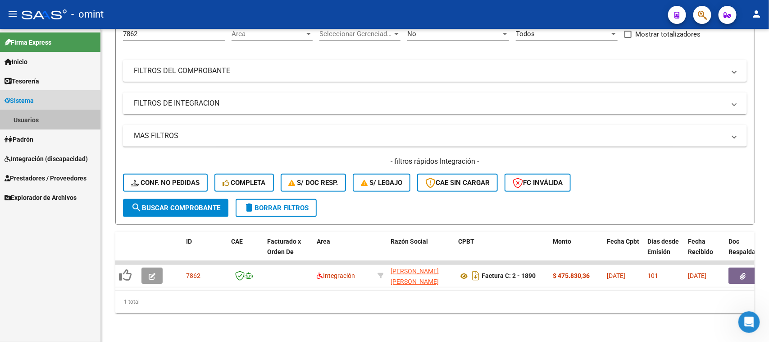
click at [41, 114] on link "Usuarios" at bounding box center [50, 119] width 100 height 19
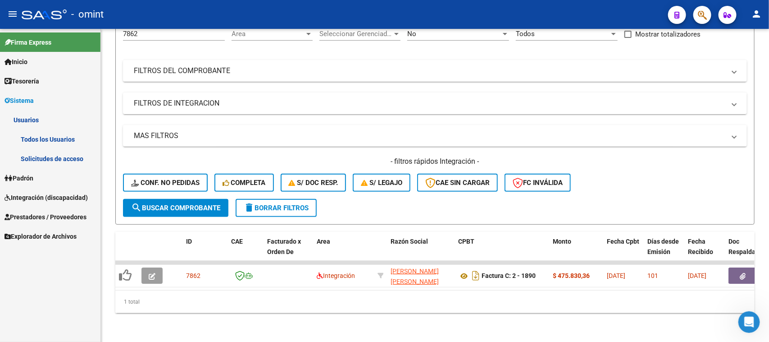
click at [44, 159] on link "Solicitudes de acceso" at bounding box center [50, 158] width 100 height 19
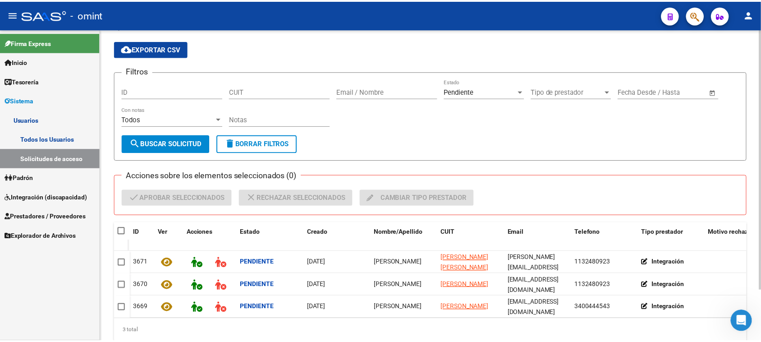
scroll to position [62, 0]
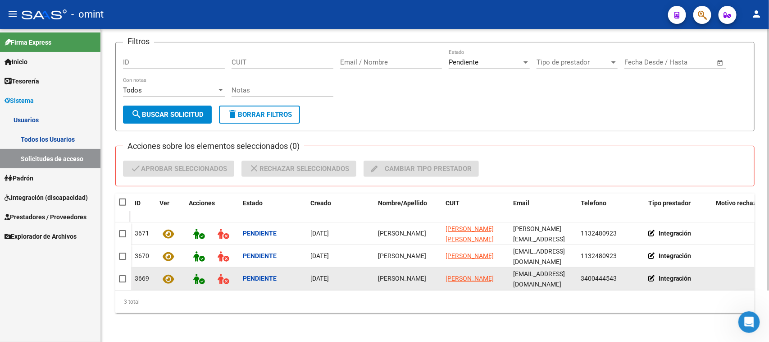
click at [402, 275] on div "[PERSON_NAME]" at bounding box center [408, 278] width 60 height 10
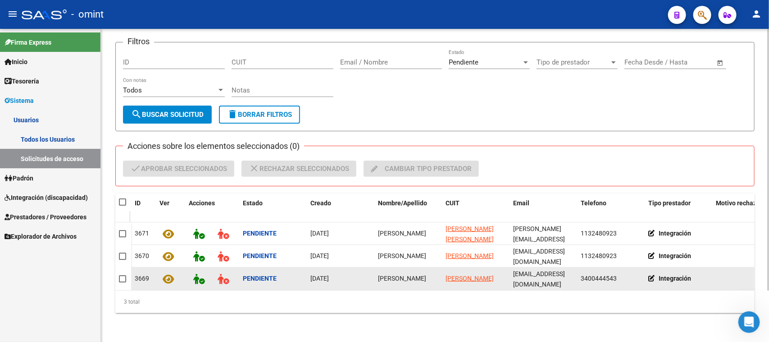
click at [402, 275] on div "[PERSON_NAME]" at bounding box center [408, 278] width 60 height 10
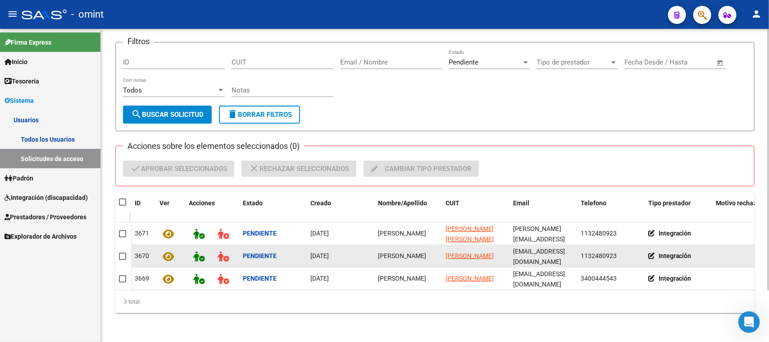
click at [383, 255] on span "[PERSON_NAME]" at bounding box center [402, 255] width 48 height 7
copy span "[PERSON_NAME]"
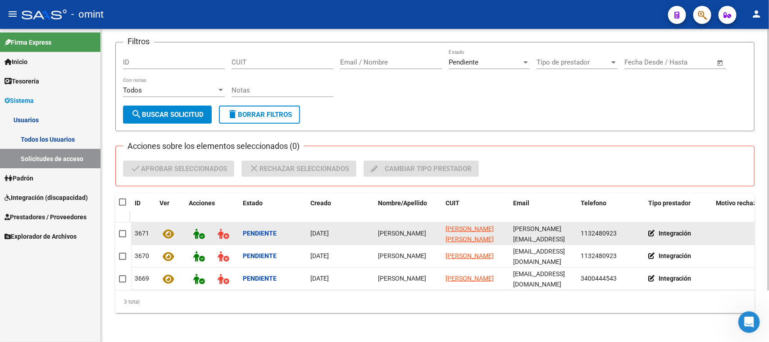
click at [388, 231] on datatable-body-cell "[PERSON_NAME]" at bounding box center [408, 233] width 68 height 22
copy span "[PERSON_NAME]"
click at [392, 222] on datatable-body-cell "[PERSON_NAME]" at bounding box center [408, 233] width 68 height 22
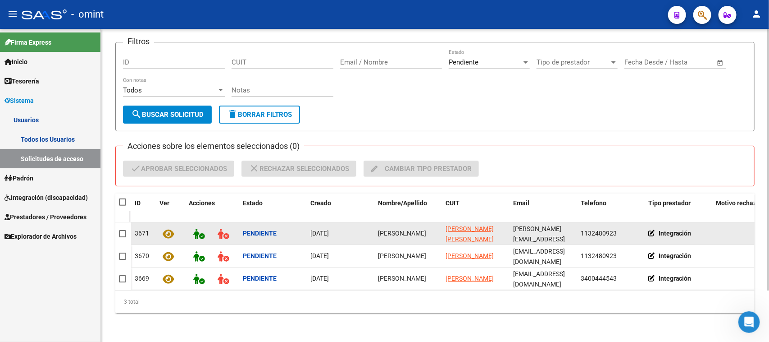
click at [392, 222] on datatable-body-cell "[PERSON_NAME]" at bounding box center [408, 233] width 68 height 22
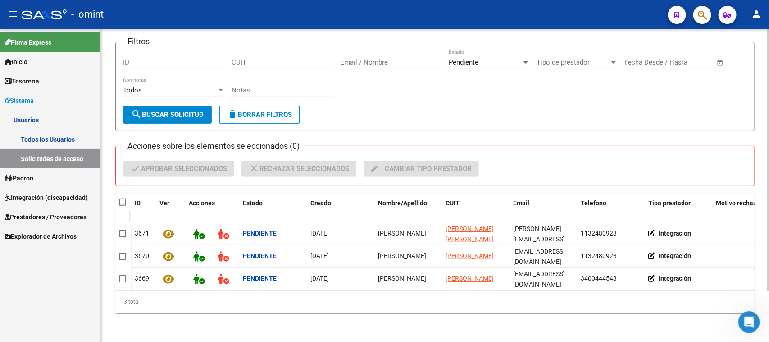
drag, startPoint x: 118, startPoint y: 194, endPoint x: 124, endPoint y: 186, distance: 9.7
click at [119, 198] on span at bounding box center [122, 201] width 7 height 7
click at [122, 205] on input "checkbox" at bounding box center [122, 205] width 0 height 0
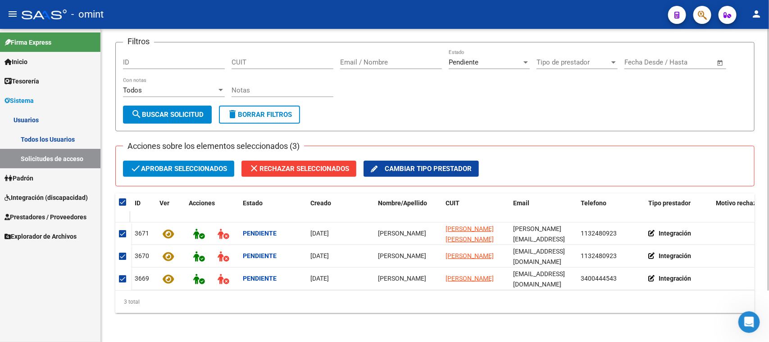
click at [141, 160] on span "check Aprobar seleccionados" at bounding box center [178, 168] width 97 height 16
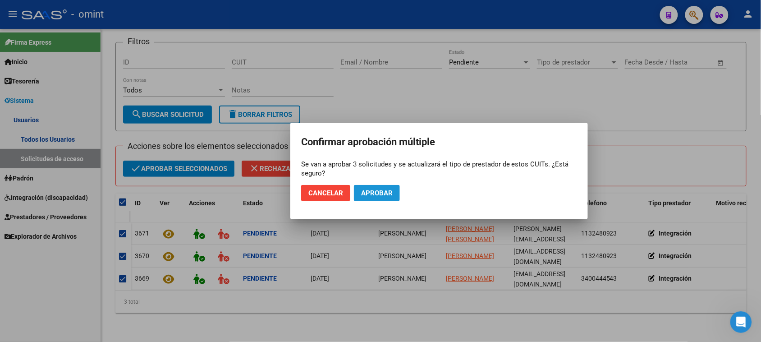
click at [386, 194] on span "Aprobar" at bounding box center [377, 193] width 32 height 8
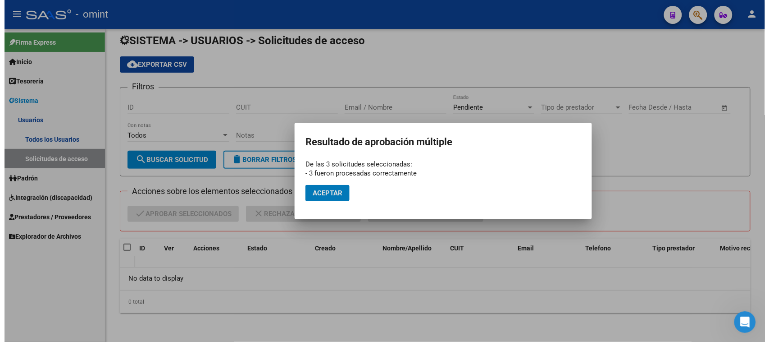
scroll to position [8, 0]
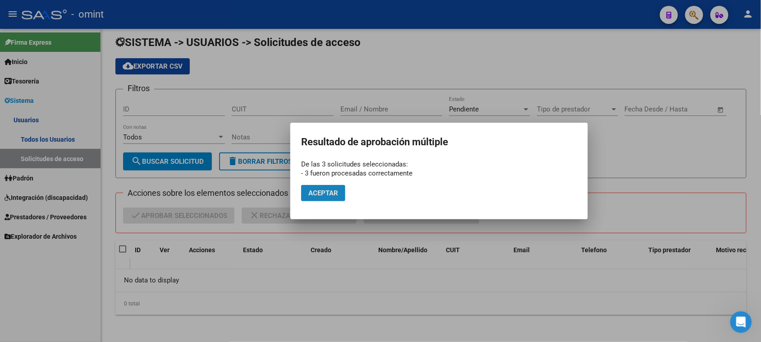
click at [333, 196] on span "Aceptar" at bounding box center [323, 193] width 30 height 8
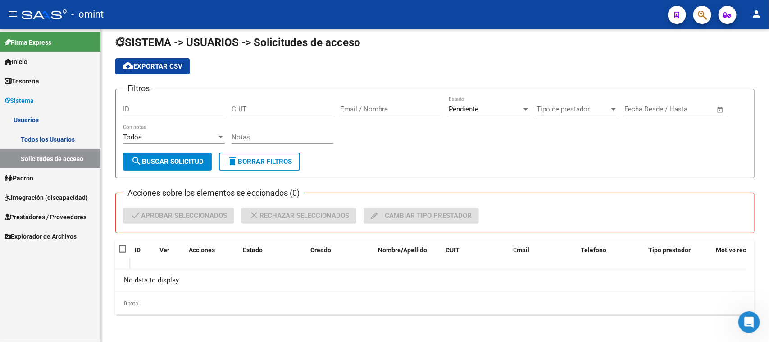
click at [71, 136] on link "Todos los Usuarios" at bounding box center [50, 138] width 100 height 19
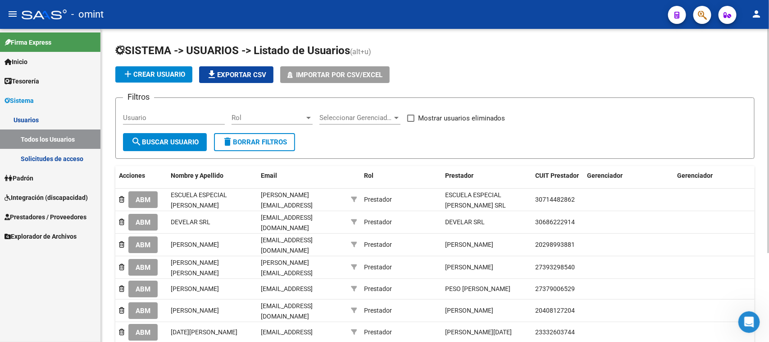
click at [176, 117] on input "Usuario" at bounding box center [174, 118] width 102 height 8
paste input "[PERSON_NAME]"
click at [151, 149] on button "search Buscar Usuario" at bounding box center [165, 142] width 84 height 18
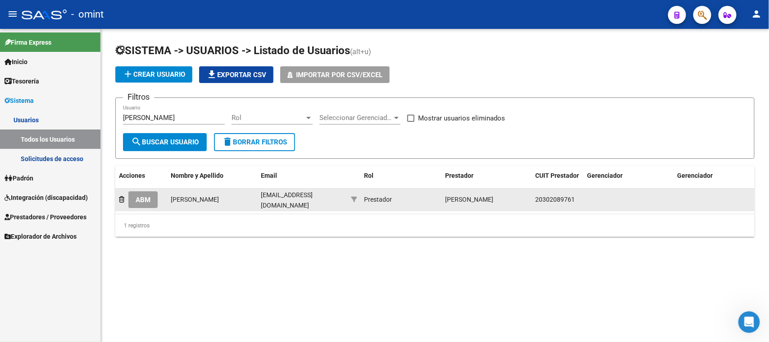
click at [150, 199] on span "ABM" at bounding box center [143, 200] width 15 height 8
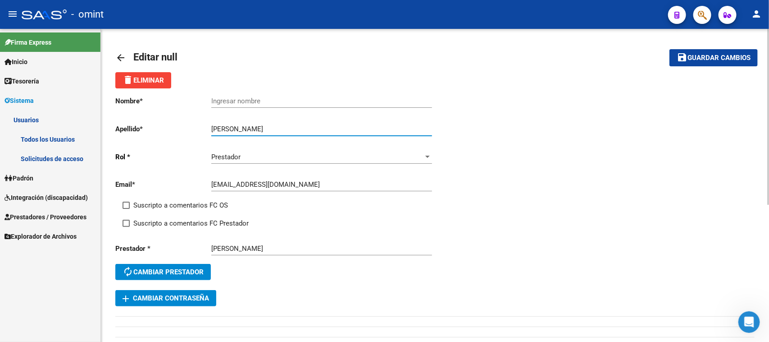
drag, startPoint x: 235, startPoint y: 127, endPoint x: 279, endPoint y: 130, distance: 44.2
click at [279, 130] on input "[PERSON_NAME]" at bounding box center [321, 129] width 221 height 8
click at [252, 130] on input "[PERSON_NAME]" at bounding box center [321, 129] width 221 height 8
drag, startPoint x: 236, startPoint y: 128, endPoint x: 159, endPoint y: 127, distance: 77.0
click at [159, 127] on app-form-text-field "Apellido * [PERSON_NAME] Ingresar apellido" at bounding box center [273, 129] width 316 height 8
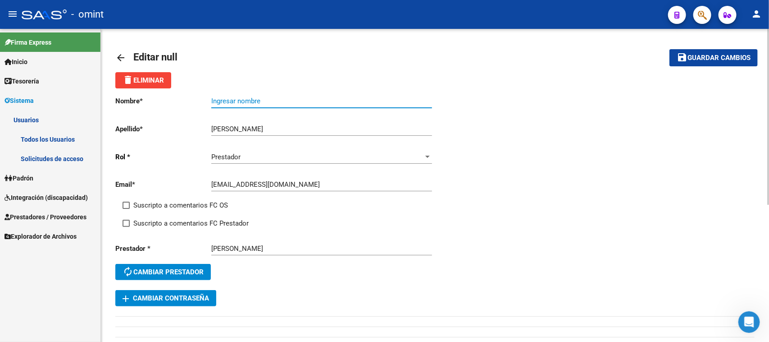
click at [275, 97] on input "Ingresar nombre" at bounding box center [321, 101] width 221 height 8
paste input "[PERSON_NAME]"
drag, startPoint x: 197, startPoint y: 197, endPoint x: 198, endPoint y: 213, distance: 15.8
click at [197, 198] on div "Nombre * [PERSON_NAME] nombre Apellido * [PERSON_NAME] Ingresar apellido [PERSO…" at bounding box center [275, 188] width 320 height 201
click at [196, 221] on span "Suscripto a comentarios FC Prestador" at bounding box center [190, 223] width 115 height 11
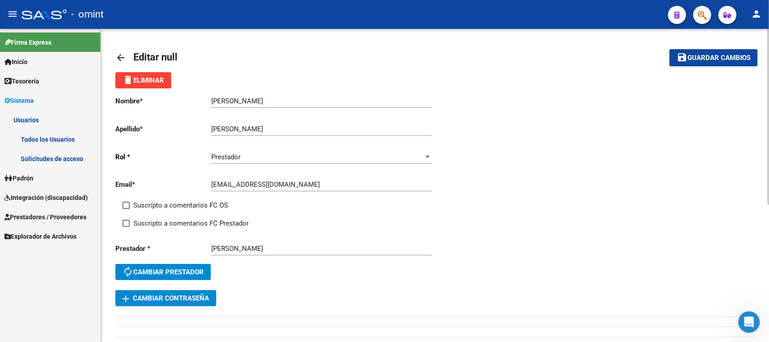
click at [126, 227] on input "Suscripto a comentarios FC Prestador" at bounding box center [126, 227] width 0 height 0
click at [197, 207] on span "Suscripto a comentarios FC OS" at bounding box center [180, 205] width 95 height 11
click at [126, 209] on input "Suscripto a comentarios FC OS" at bounding box center [126, 209] width 0 height 0
drag, startPoint x: 707, startPoint y: 57, endPoint x: 356, endPoint y: 123, distance: 357.6
click at [659, 71] on mat-toolbar-row "save Guardar cambios" at bounding box center [691, 57] width 134 height 29
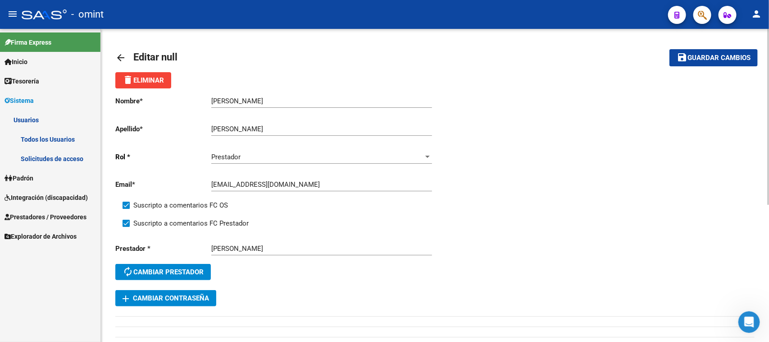
click at [731, 65] on button "save Guardar cambios" at bounding box center [714, 57] width 88 height 17
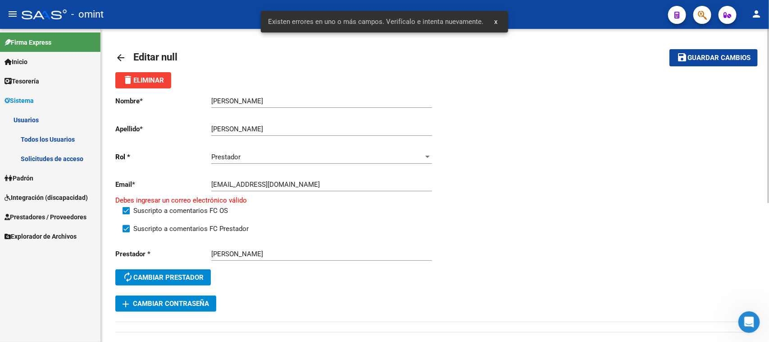
click at [510, 84] on div "delete Eliminar" at bounding box center [434, 80] width 639 height 16
click at [376, 186] on input "[EMAIL_ADDRESS][DOMAIN_NAME]" at bounding box center [321, 184] width 221 height 8
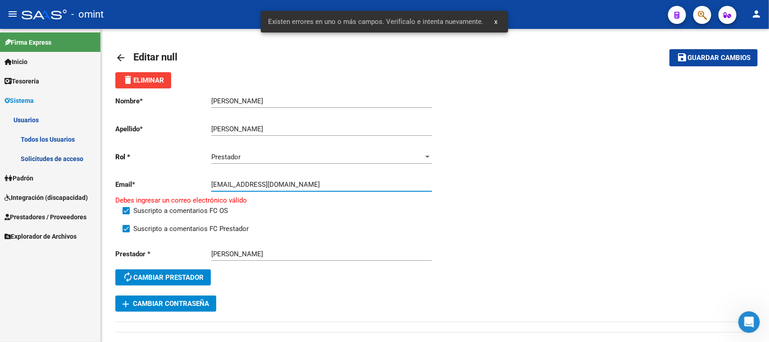
drag, startPoint x: 376, startPoint y: 186, endPoint x: 12, endPoint y: 186, distance: 364.0
click at [12, 186] on mat-sidenav-container "Firma Express Inicio Calendario SSS Instructivos Contacto OS Tesorería Extracto…" at bounding box center [384, 185] width 769 height 313
click at [670, 49] on button "save Guardar cambios" at bounding box center [714, 57] width 88 height 17
paste input "p"
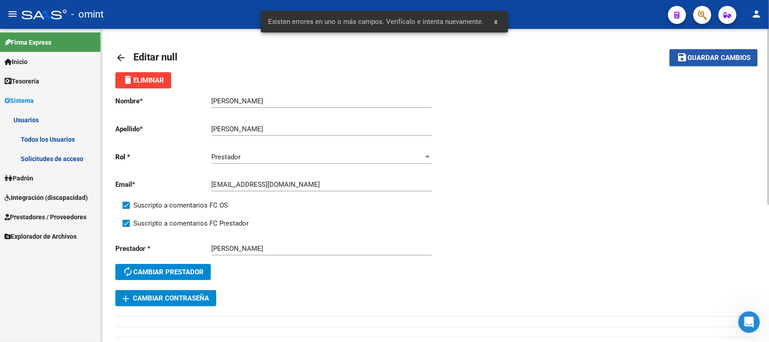
drag, startPoint x: 692, startPoint y: 56, endPoint x: 540, endPoint y: 91, distance: 156.7
click at [693, 56] on span "Guardar cambios" at bounding box center [719, 58] width 63 height 8
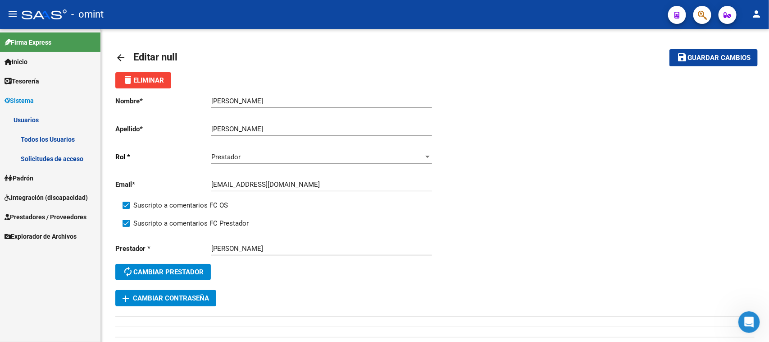
click at [76, 138] on link "Todos los Usuarios" at bounding box center [50, 138] width 100 height 19
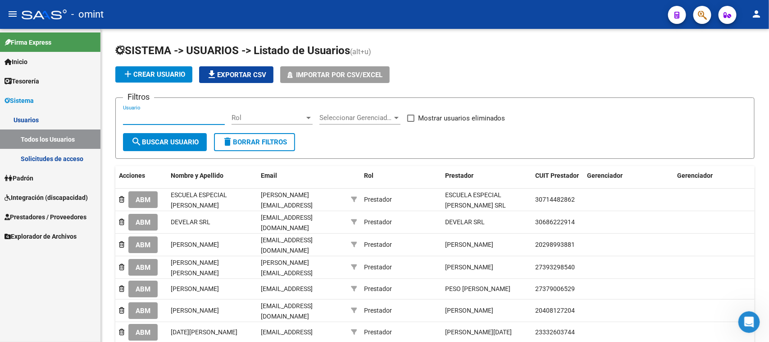
click at [167, 120] on input "Usuario" at bounding box center [174, 118] width 102 height 8
paste input "[PERSON_NAME]"
click at [161, 142] on span "search Buscar Usuario" at bounding box center [165, 142] width 68 height 8
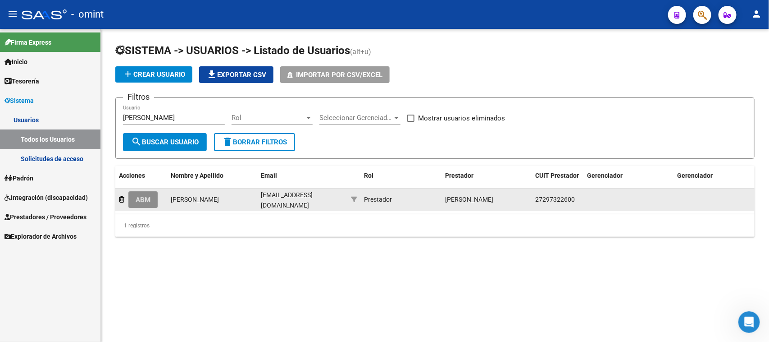
click at [157, 199] on button "ABM" at bounding box center [142, 199] width 29 height 17
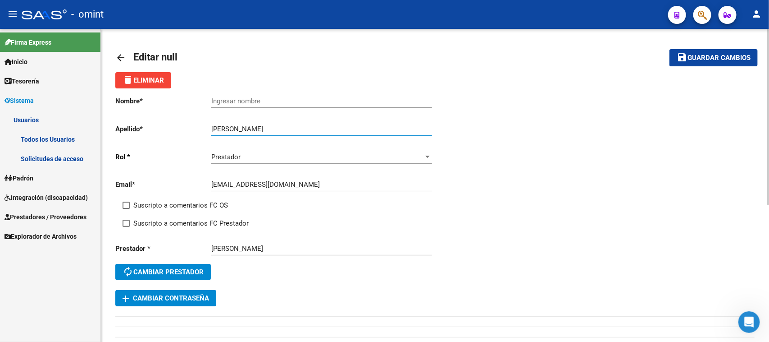
drag, startPoint x: 248, startPoint y: 126, endPoint x: 149, endPoint y: 126, distance: 99.6
click at [149, 126] on app-form-text-field "Apellido * [PERSON_NAME] Ingresar apellido" at bounding box center [273, 129] width 316 height 8
click at [262, 93] on div "Ingresar nombre" at bounding box center [321, 97] width 221 height 19
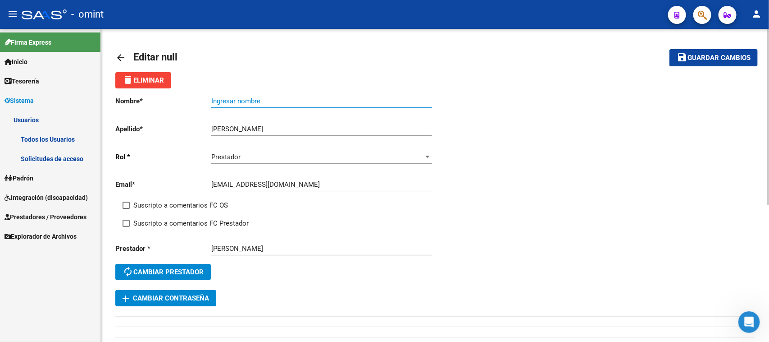
paste input "[PERSON_NAME]"
drag, startPoint x: 179, startPoint y: 203, endPoint x: 181, endPoint y: 216, distance: 13.7
click at [178, 203] on span "Suscripto a comentarios FC OS" at bounding box center [180, 205] width 95 height 11
click at [126, 209] on input "Suscripto a comentarios FC OS" at bounding box center [126, 209] width 0 height 0
click at [181, 219] on span "Suscripto a comentarios FC Prestador" at bounding box center [190, 223] width 115 height 11
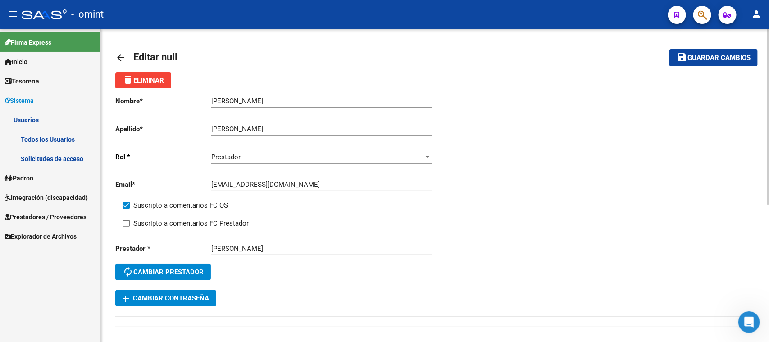
click at [126, 227] on input "Suscripto a comentarios FC Prestador" at bounding box center [126, 227] width 0 height 0
click at [697, 64] on button "save Guardar cambios" at bounding box center [714, 57] width 88 height 17
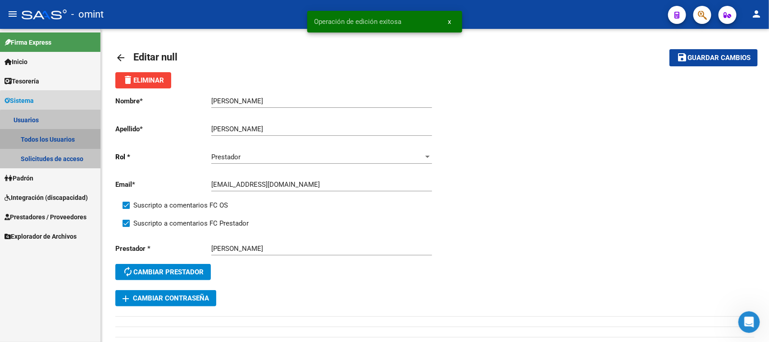
click at [75, 145] on link "Todos los Usuarios" at bounding box center [50, 138] width 100 height 19
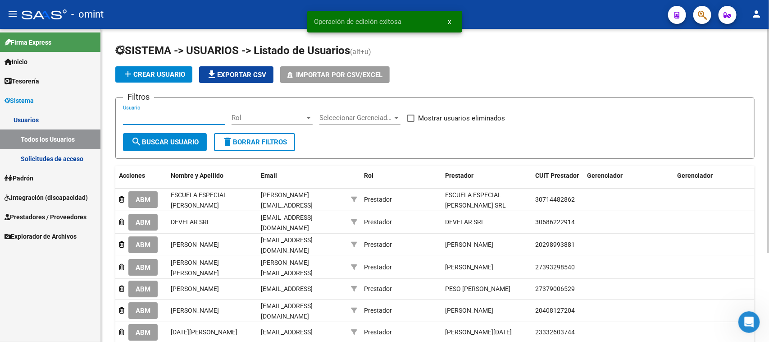
click at [169, 114] on input "Usuario" at bounding box center [174, 118] width 102 height 8
paste input "[PERSON_NAME]"
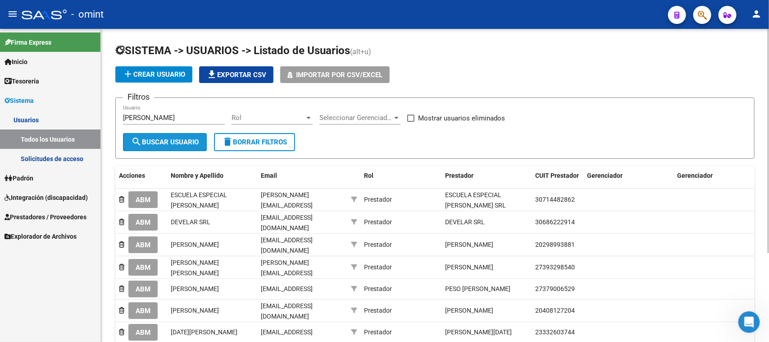
click at [160, 134] on button "search Buscar Usuario" at bounding box center [165, 142] width 84 height 18
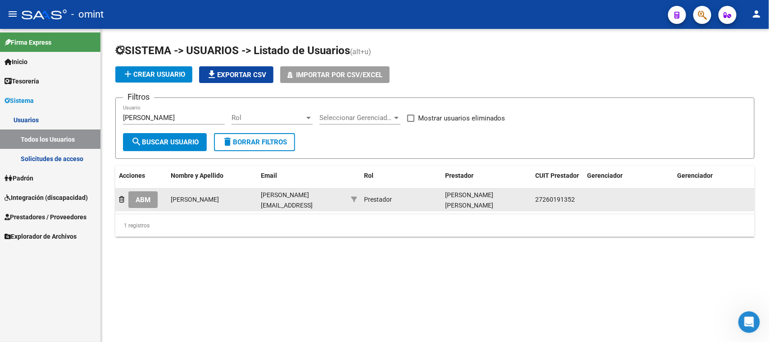
click at [149, 196] on span "ABM" at bounding box center [143, 200] width 15 height 8
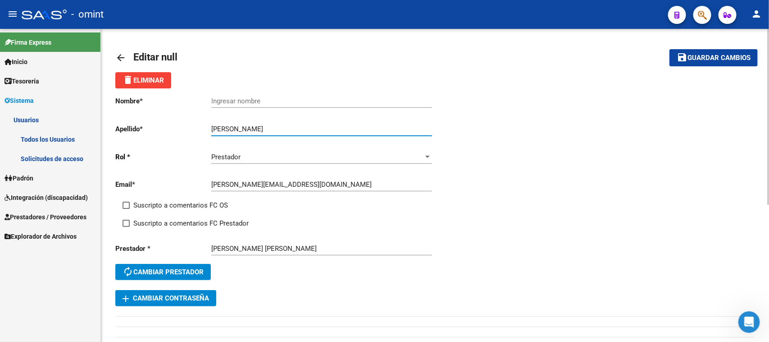
drag, startPoint x: 241, startPoint y: 128, endPoint x: 160, endPoint y: 128, distance: 81.1
click at [160, 128] on app-form-text-field "Apellido * [PERSON_NAME] Ingresar apellido" at bounding box center [273, 129] width 316 height 8
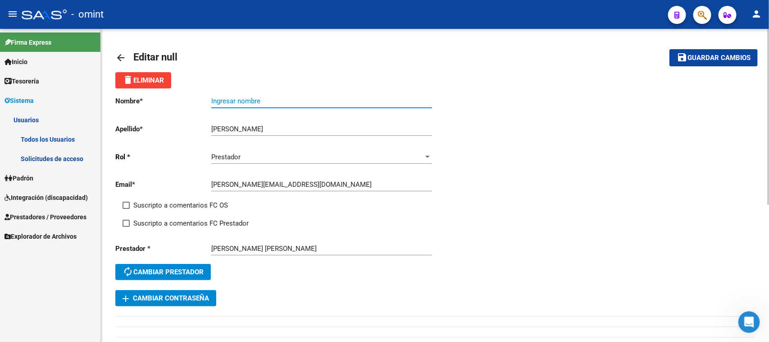
click at [260, 100] on input "Ingresar nombre" at bounding box center [321, 101] width 221 height 8
paste input "[PERSON_NAME]"
click at [198, 202] on span "Suscripto a comentarios FC OS" at bounding box center [180, 205] width 95 height 11
click at [126, 209] on input "Suscripto a comentarios FC OS" at bounding box center [126, 209] width 0 height 0
click at [198, 220] on span "Suscripto a comentarios FC Prestador" at bounding box center [190, 223] width 115 height 11
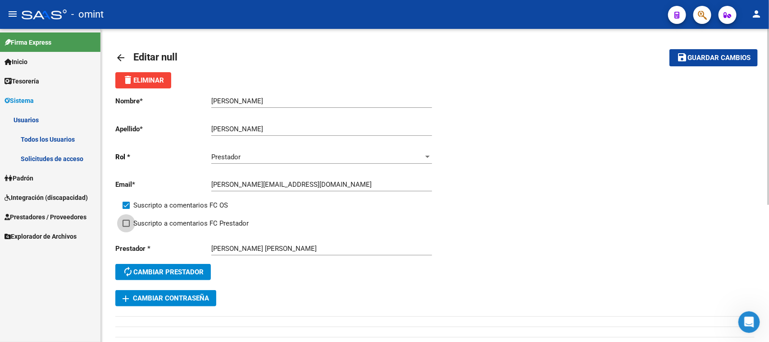
click at [126, 227] on input "Suscripto a comentarios FC Prestador" at bounding box center [126, 227] width 0 height 0
drag, startPoint x: 718, startPoint y: 53, endPoint x: 309, endPoint y: 120, distance: 414.1
click at [708, 65] on button "save Guardar cambios" at bounding box center [714, 57] width 88 height 17
click at [19, 201] on span "Integración (discapacidad)" at bounding box center [46, 197] width 83 height 10
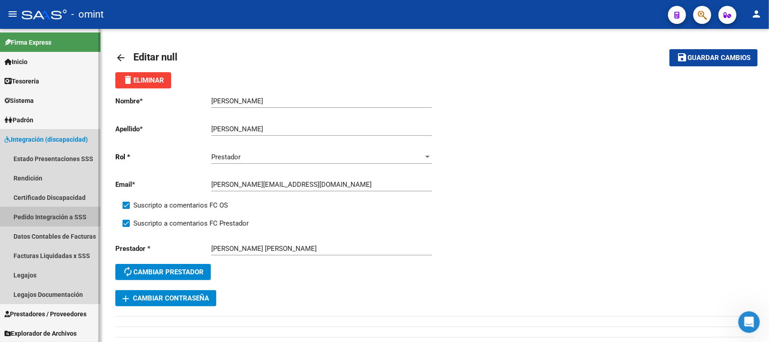
click at [57, 218] on link "Pedido Integración a SSS" at bounding box center [50, 216] width 100 height 19
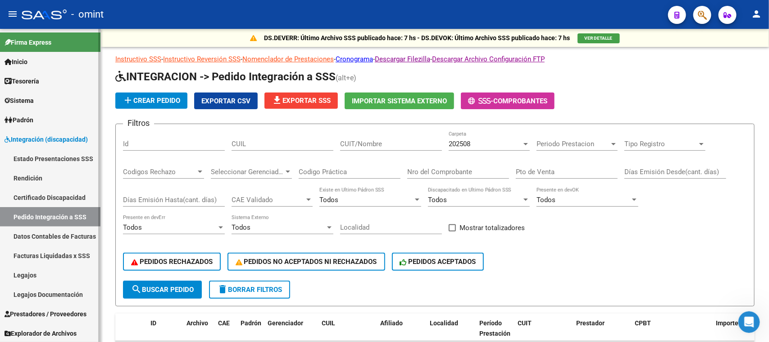
click at [77, 251] on link "Facturas Liquidadas x SSS" at bounding box center [50, 255] width 100 height 19
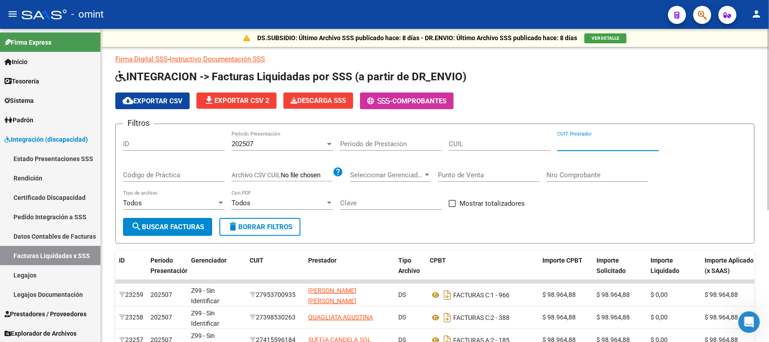
click at [577, 141] on input "CUIT Prestador" at bounding box center [608, 144] width 102 height 8
paste input "30-71694013-2"
click at [148, 228] on span "search Buscar Facturas" at bounding box center [167, 227] width 73 height 8
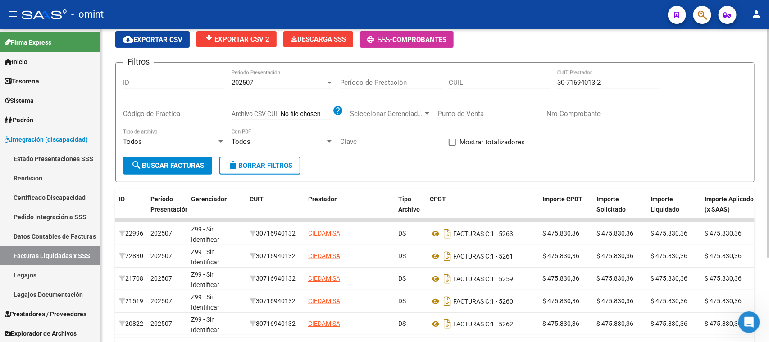
scroll to position [3, 0]
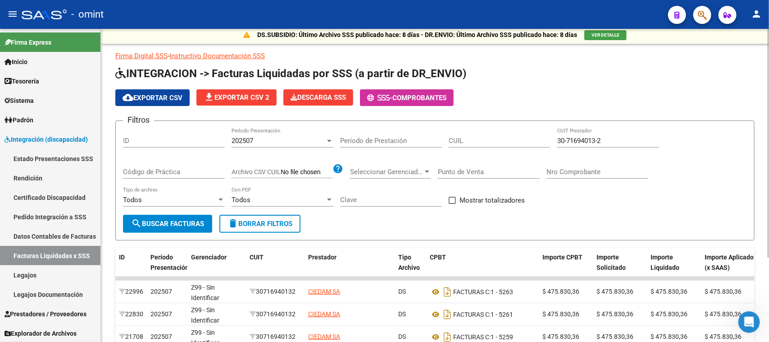
click at [487, 147] on div "CUIL" at bounding box center [500, 142] width 102 height 28
paste input "20-57423279-2"
drag, startPoint x: 485, startPoint y: 140, endPoint x: 429, endPoint y: 153, distance: 57.9
click at [485, 139] on input "20-57423279-2" at bounding box center [500, 141] width 102 height 8
click at [165, 228] on button "search Buscar Facturas" at bounding box center [167, 223] width 89 height 18
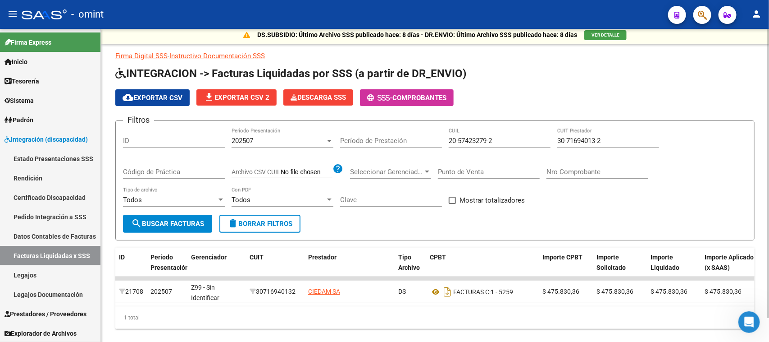
click at [613, 36] on span "VER DETALLE" at bounding box center [606, 34] width 28 height 5
drag, startPoint x: 584, startPoint y: 141, endPoint x: 534, endPoint y: 141, distance: 49.6
click at [534, 141] on div "Filtros ID 202507 Período Presentación Período de Prestación 20-57423279-2 CUIL…" at bounding box center [435, 171] width 624 height 87
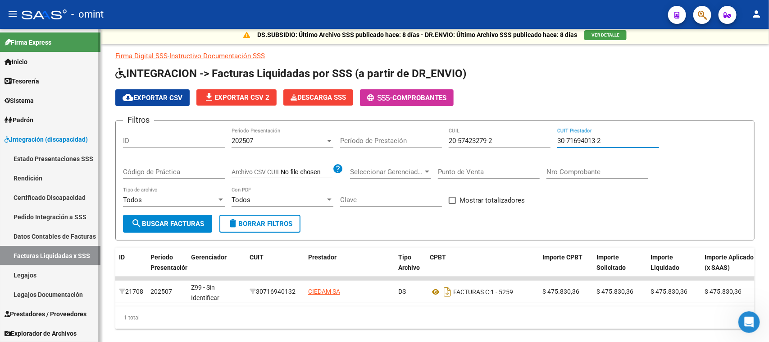
click at [61, 215] on link "Pedido Integración a SSS" at bounding box center [50, 216] width 100 height 19
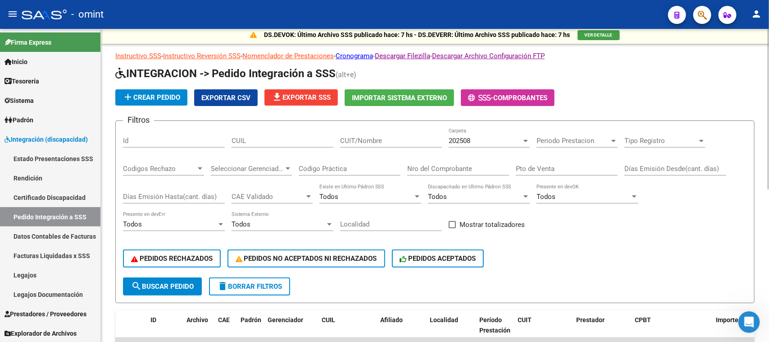
click at [391, 138] on input "CUIT/Nombre" at bounding box center [391, 141] width 102 height 8
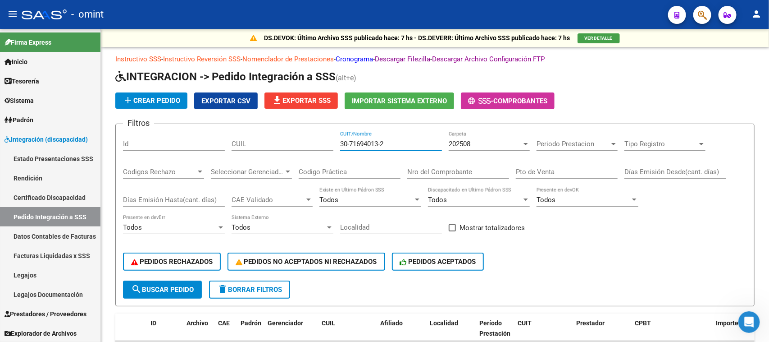
scroll to position [3, 0]
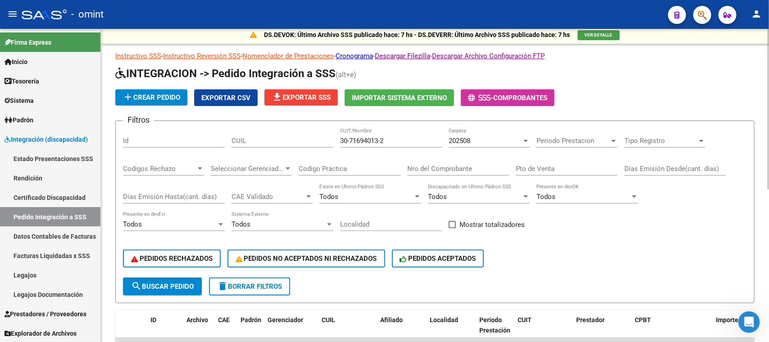
click at [119, 276] on form "Filtros Id CUIL 30-71694013-2 CUIT/Nombre 202508 Carpeta Periodo Prestacion Per…" at bounding box center [434, 211] width 639 height 182
click at [129, 277] on button "search Buscar Pedido" at bounding box center [162, 286] width 79 height 18
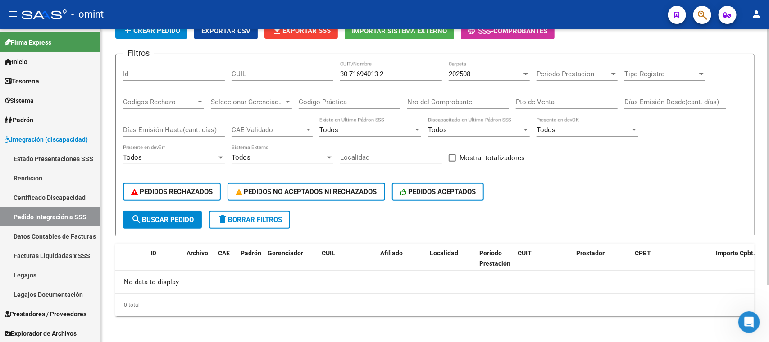
scroll to position [14, 0]
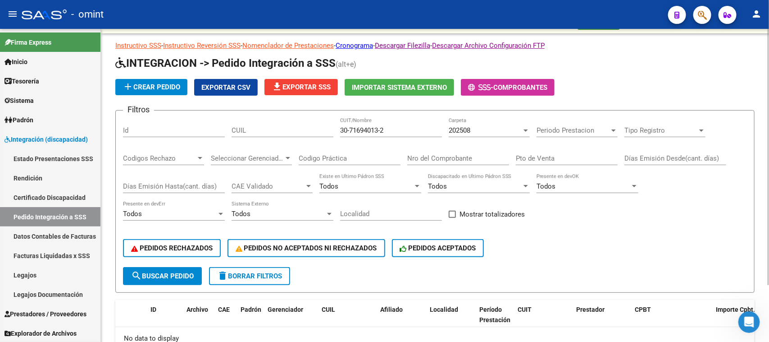
click at [487, 126] on div "202508" at bounding box center [485, 130] width 73 height 8
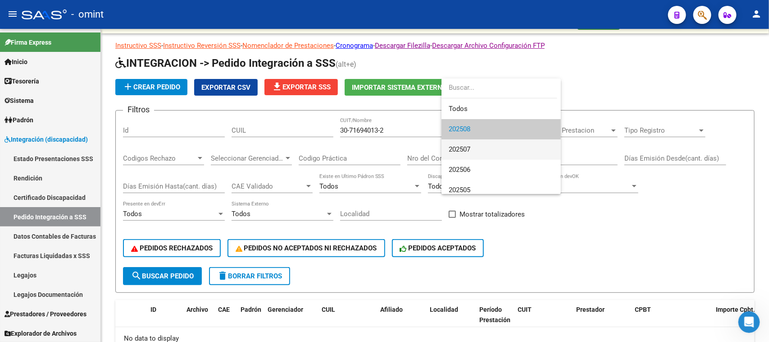
click at [485, 147] on span "202507" at bounding box center [501, 149] width 105 height 20
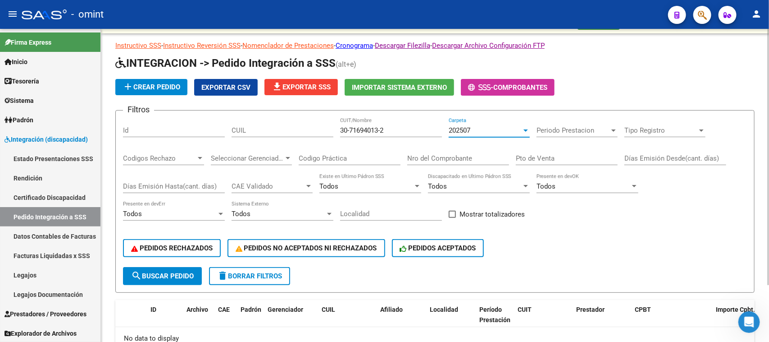
click at [175, 272] on span "search Buscar Pedido" at bounding box center [162, 276] width 63 height 8
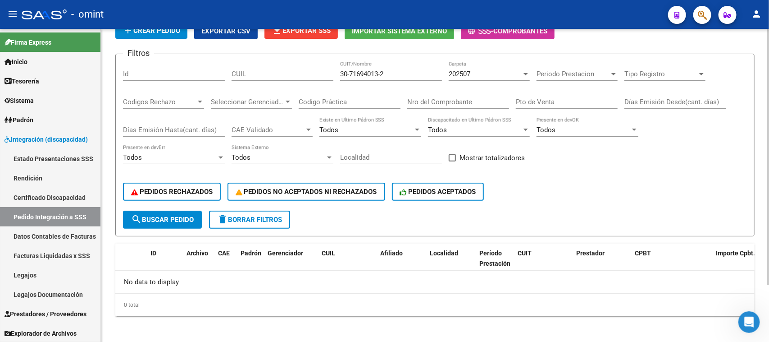
click at [351, 71] on input "30-71694013-2" at bounding box center [391, 74] width 102 height 8
click at [381, 70] on input "3071694013-2" at bounding box center [391, 74] width 102 height 8
type input "30716940132"
click at [159, 223] on button "search Buscar Pedido" at bounding box center [162, 219] width 79 height 18
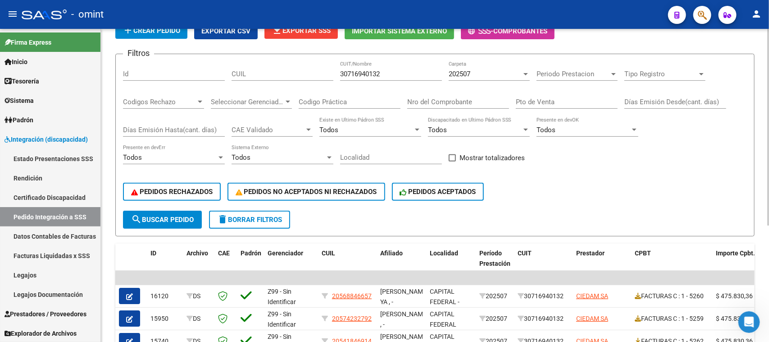
scroll to position [126, 0]
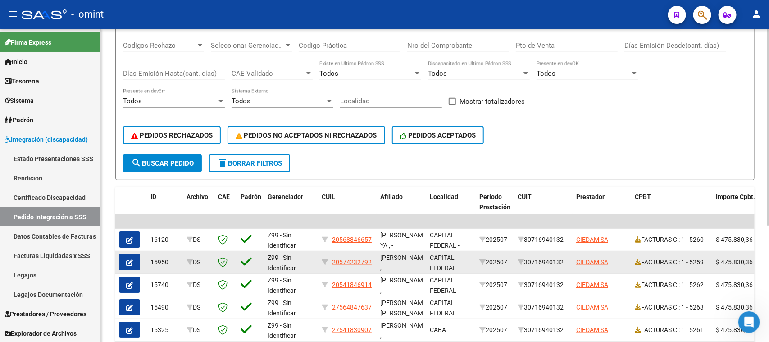
click at [131, 259] on icon "button" at bounding box center [129, 262] width 7 height 7
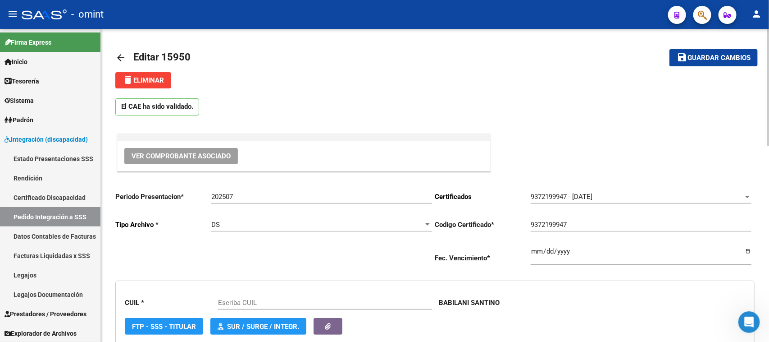
click at [303, 223] on div "DS" at bounding box center [317, 224] width 213 height 8
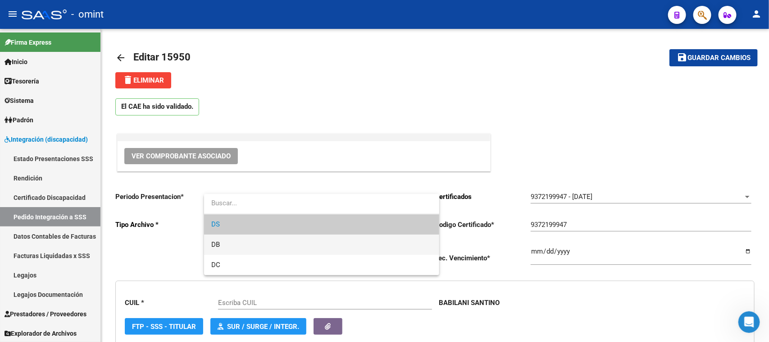
type input "20574232792"
click at [304, 237] on span "DB" at bounding box center [321, 244] width 221 height 20
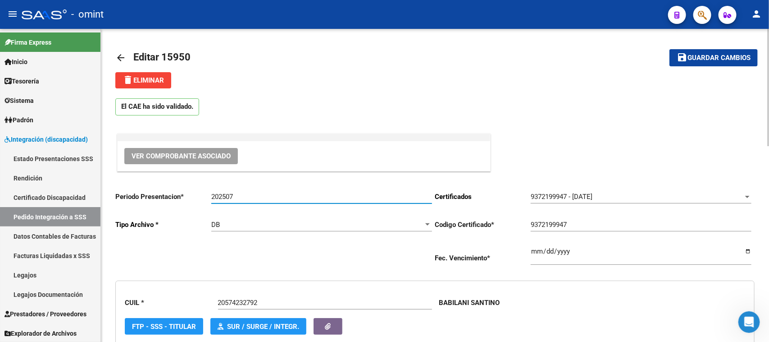
click at [307, 193] on input "202507" at bounding box center [321, 196] width 221 height 8
type input "202508"
click at [698, 55] on span "Guardar cambios" at bounding box center [719, 58] width 63 height 8
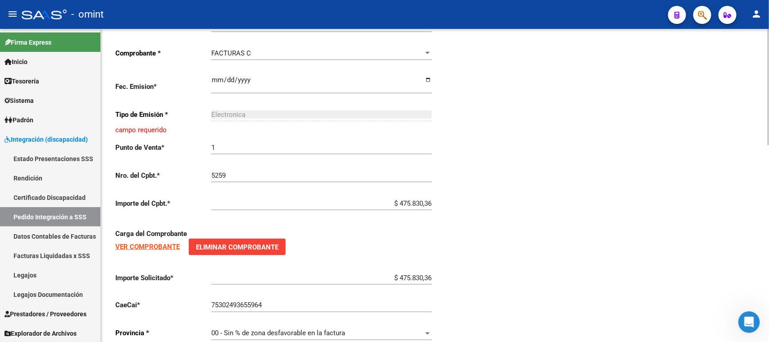
scroll to position [531, 0]
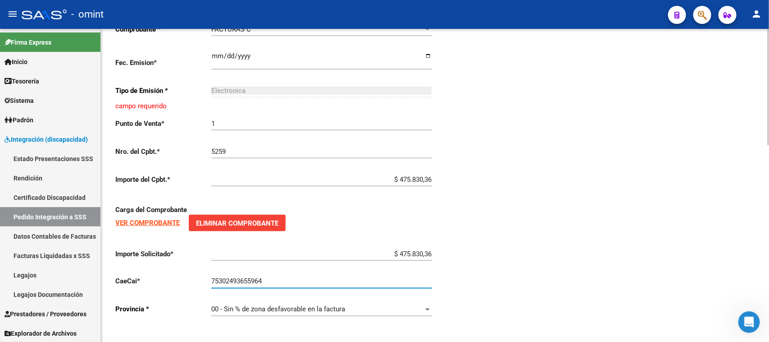
drag, startPoint x: 319, startPoint y: 275, endPoint x: 204, endPoint y: 275, distance: 115.3
click at [204, 277] on app-form-text-field "CaeCai * 75302493655964 Ingresar el nro" at bounding box center [273, 281] width 316 height 8
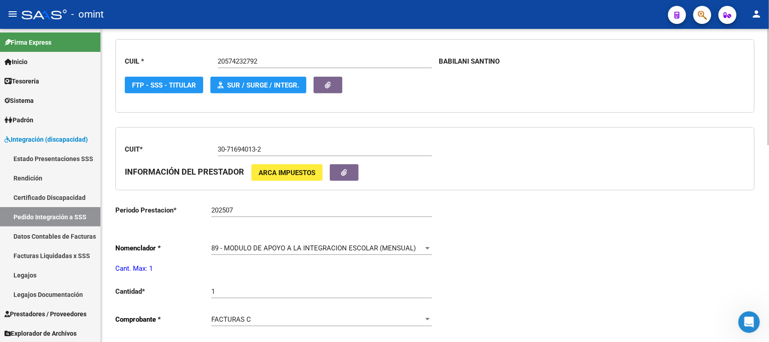
scroll to position [249, 0]
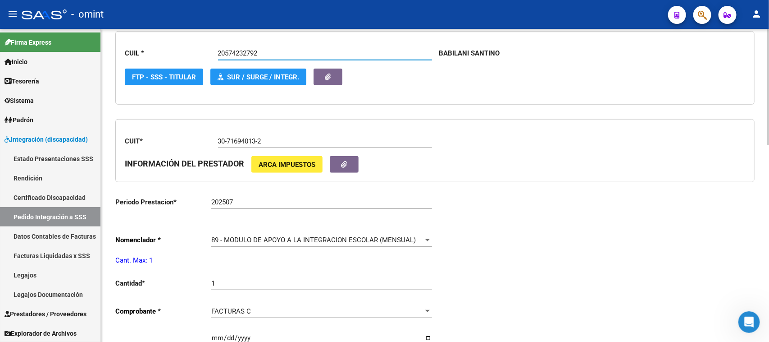
click at [248, 49] on input "20574232792" at bounding box center [325, 53] width 214 height 8
click at [282, 139] on input "30-71694013-2" at bounding box center [325, 141] width 214 height 8
drag, startPoint x: 286, startPoint y: 141, endPoint x: 160, endPoint y: 140, distance: 126.2
click at [160, 140] on app-form-text-field "CUIT * 30-71694013-2 Ingresar el CUIT" at bounding box center [278, 141] width 307 height 8
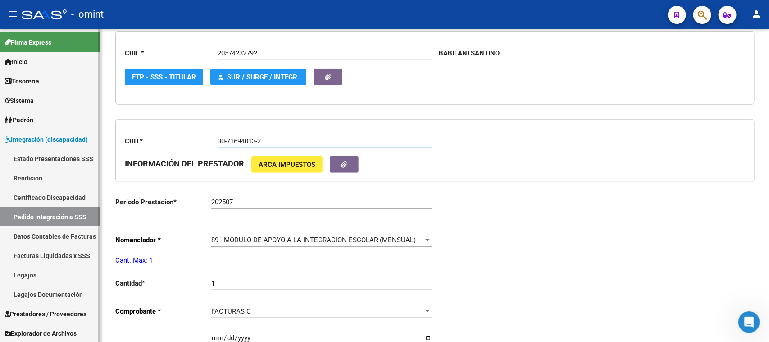
scroll to position [0, 0]
click at [51, 307] on link "Prestadores / Proveedores" at bounding box center [50, 312] width 100 height 19
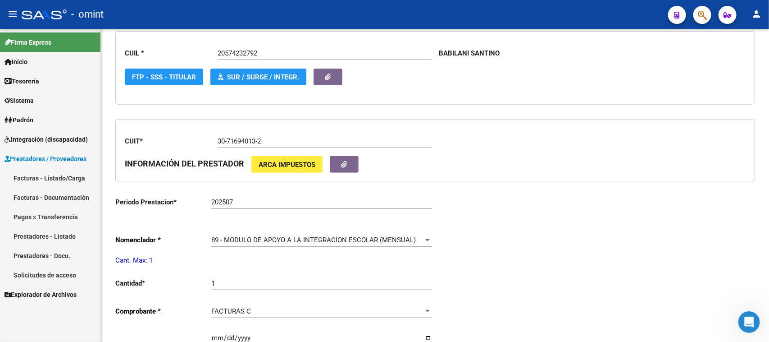
scroll to position [0, 0]
click at [61, 165] on link "Prestadores / Proveedores" at bounding box center [50, 158] width 100 height 19
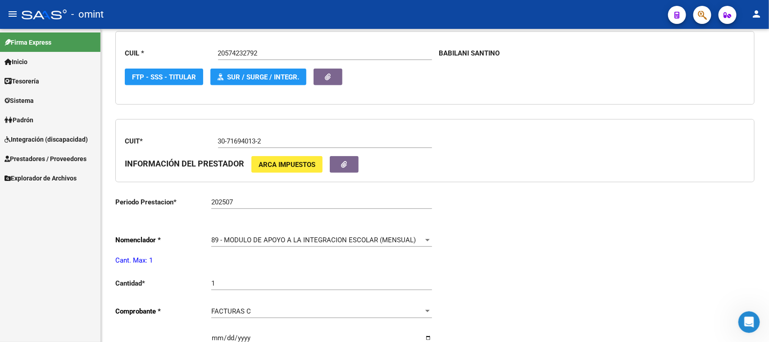
click at [46, 187] on link "Explorador de Archivos" at bounding box center [50, 177] width 100 height 19
click at [50, 161] on span "Prestadores / Proveedores" at bounding box center [46, 159] width 82 height 10
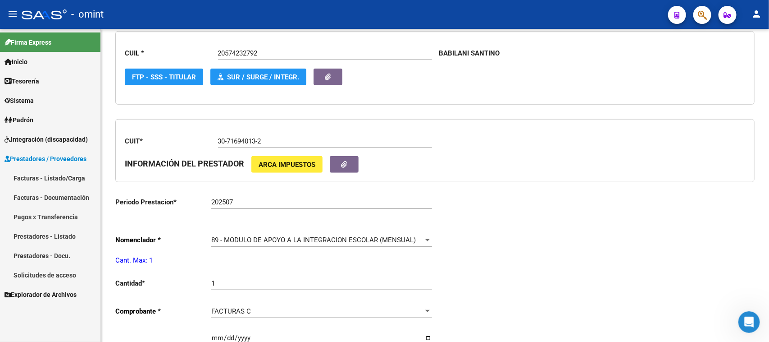
click at [50, 176] on link "Facturas - Listado/Carga" at bounding box center [50, 177] width 100 height 19
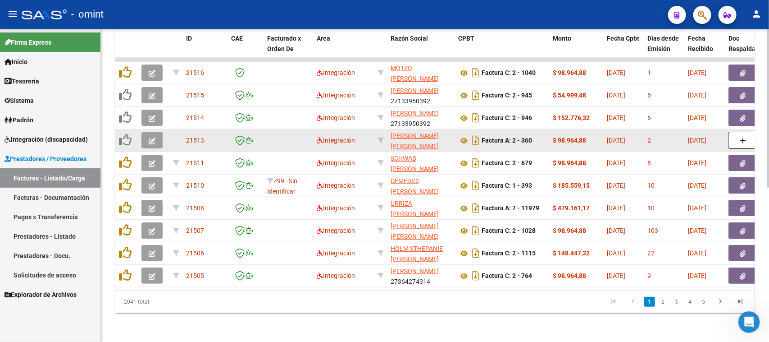
click at [140, 130] on datatable-body-cell at bounding box center [154, 140] width 32 height 22
click at [145, 132] on button "button" at bounding box center [151, 140] width 21 height 16
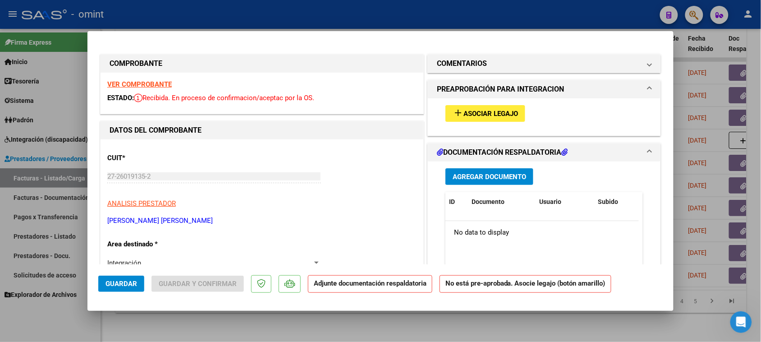
click at [136, 83] on strong "VER COMPROBANTE" at bounding box center [139, 84] width 64 height 8
click at [487, 114] on span "Asociar Legajo" at bounding box center [490, 113] width 55 height 8
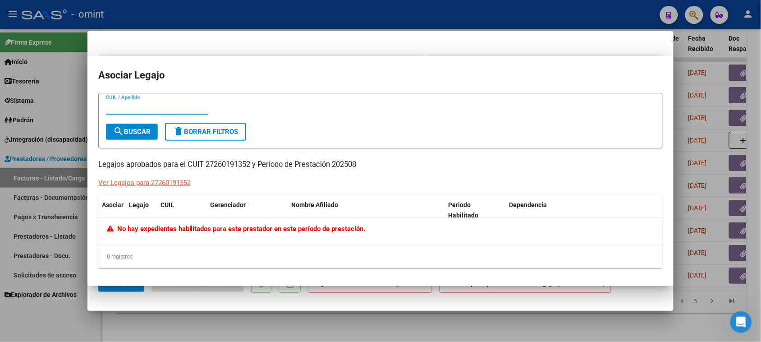
type input "$ 0,00"
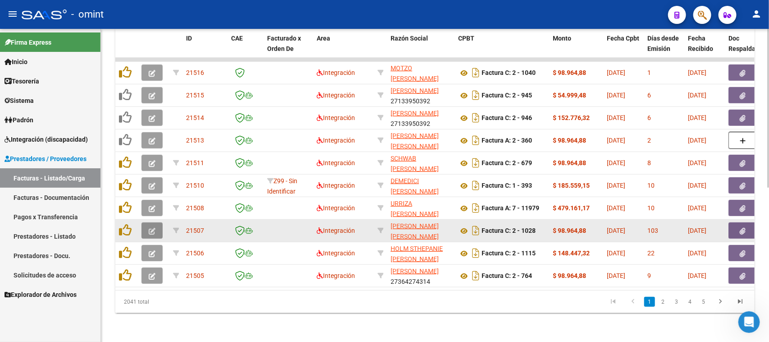
click at [153, 226] on span "button" at bounding box center [152, 230] width 7 height 8
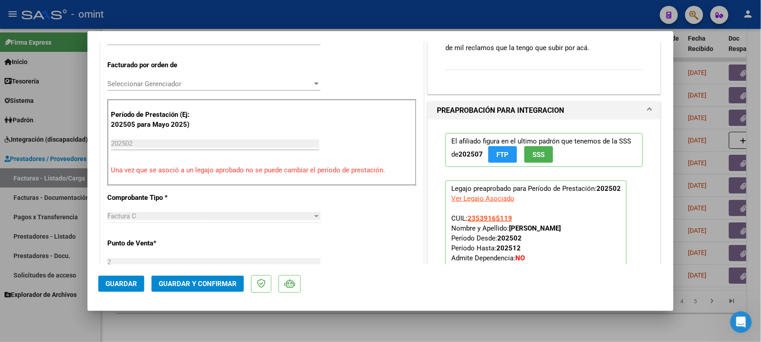
scroll to position [225, 0]
type input "$ 0,00"
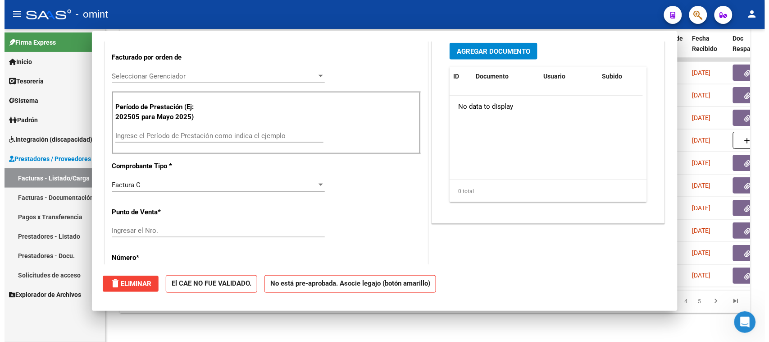
scroll to position [0, 0]
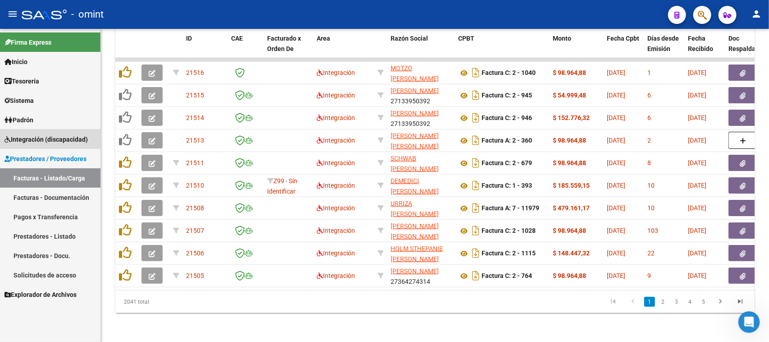
click at [48, 132] on link "Integración (discapacidad)" at bounding box center [50, 138] width 100 height 19
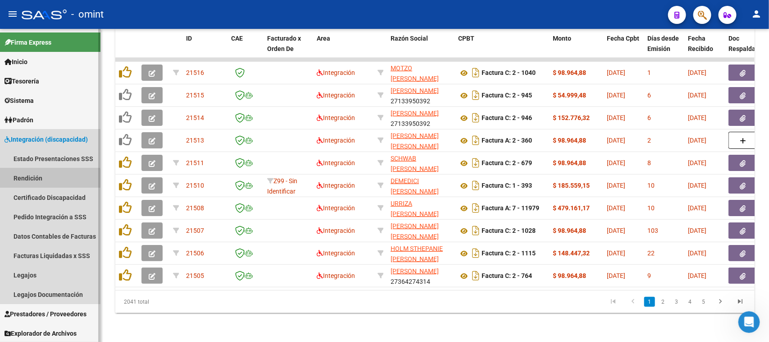
click at [38, 180] on link "Rendición" at bounding box center [50, 177] width 100 height 19
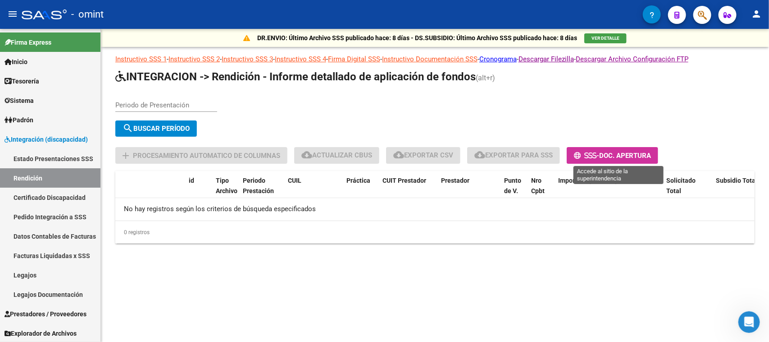
click at [592, 157] on icon at bounding box center [590, 155] width 4 height 7
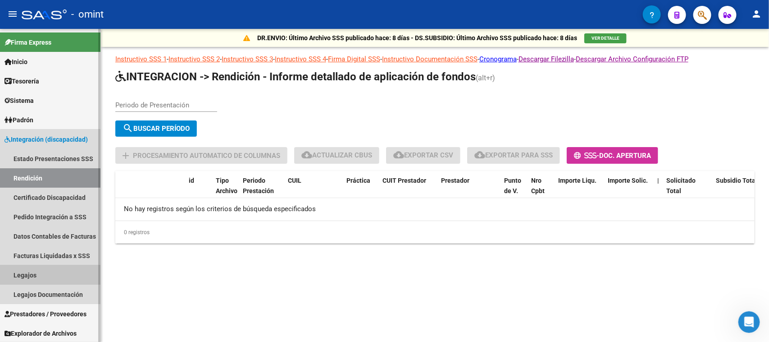
drag, startPoint x: 63, startPoint y: 266, endPoint x: 73, endPoint y: 262, distance: 11.3
click at [63, 268] on link "Legajos" at bounding box center [50, 274] width 100 height 19
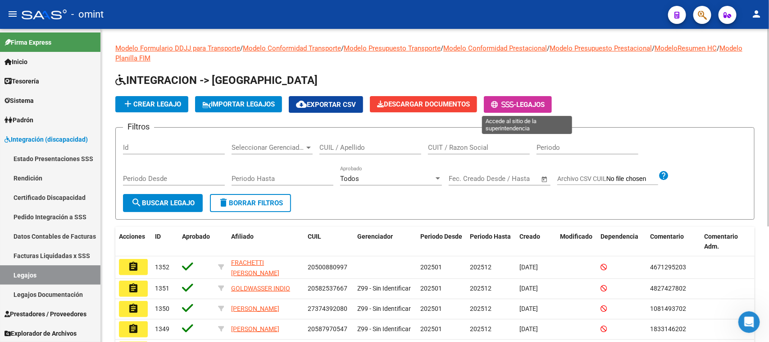
click at [540, 107] on span "Legajos" at bounding box center [530, 104] width 28 height 8
